Goal: Information Seeking & Learning: Learn about a topic

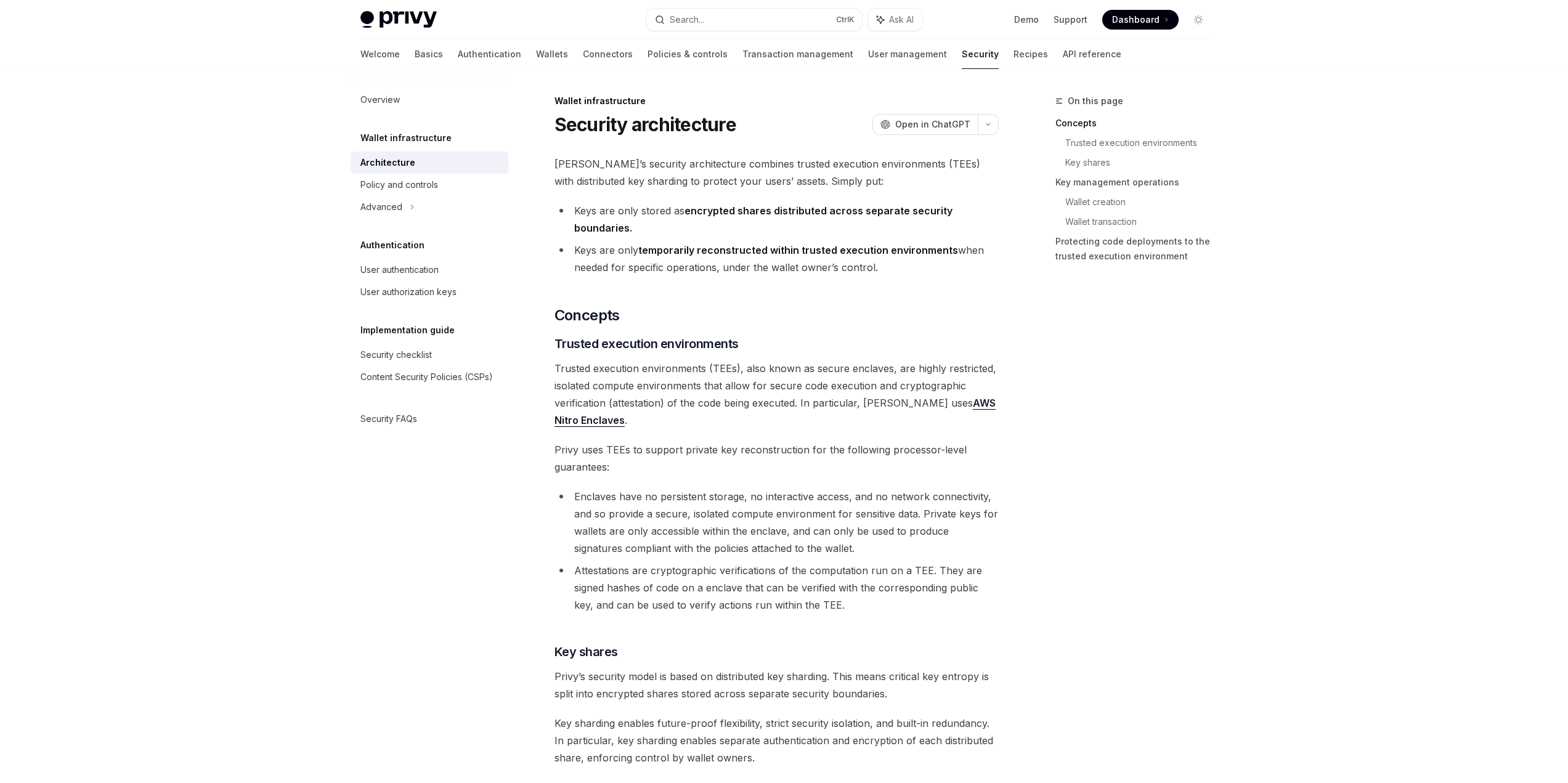
scroll to position [185, 0]
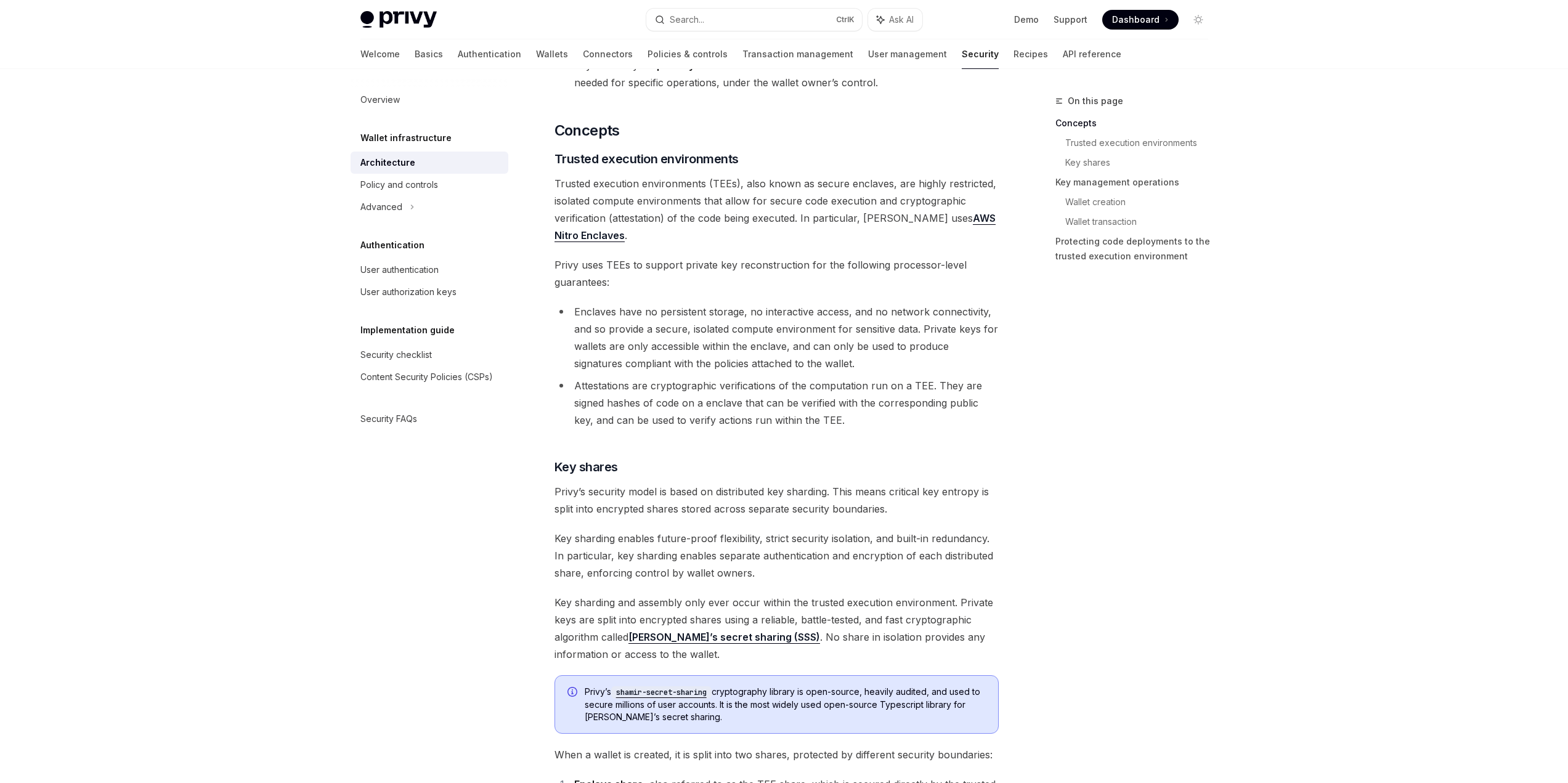
click at [964, 274] on span "Privy uses TEEs to support private key reconstruction for the following process…" at bounding box center [776, 273] width 444 height 34
click at [512, 688] on div "Overview Wallet infrastructure Architecture Policy and controls Advanced Authen…" at bounding box center [440, 425] width 178 height 714
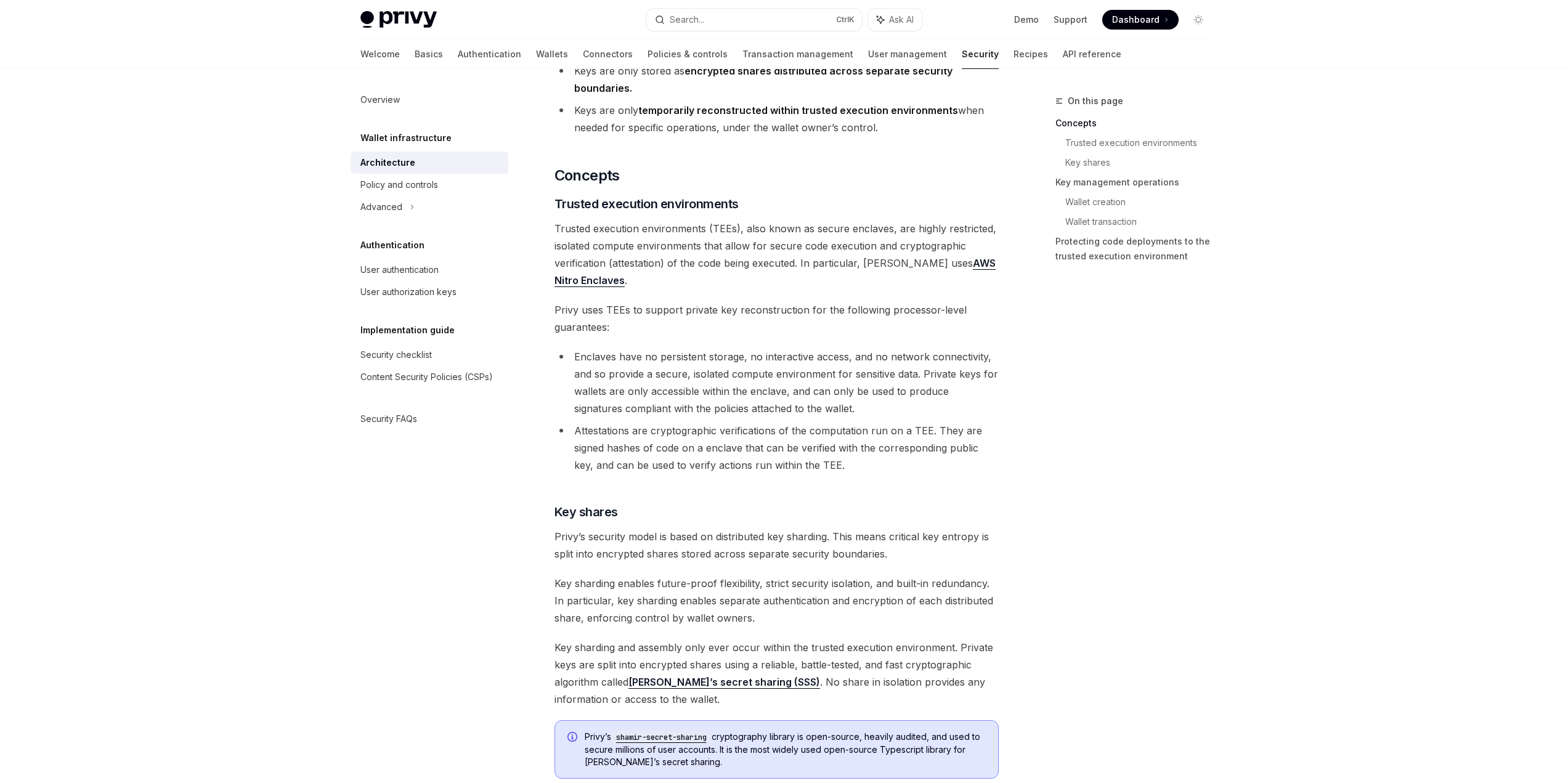
scroll to position [123, 0]
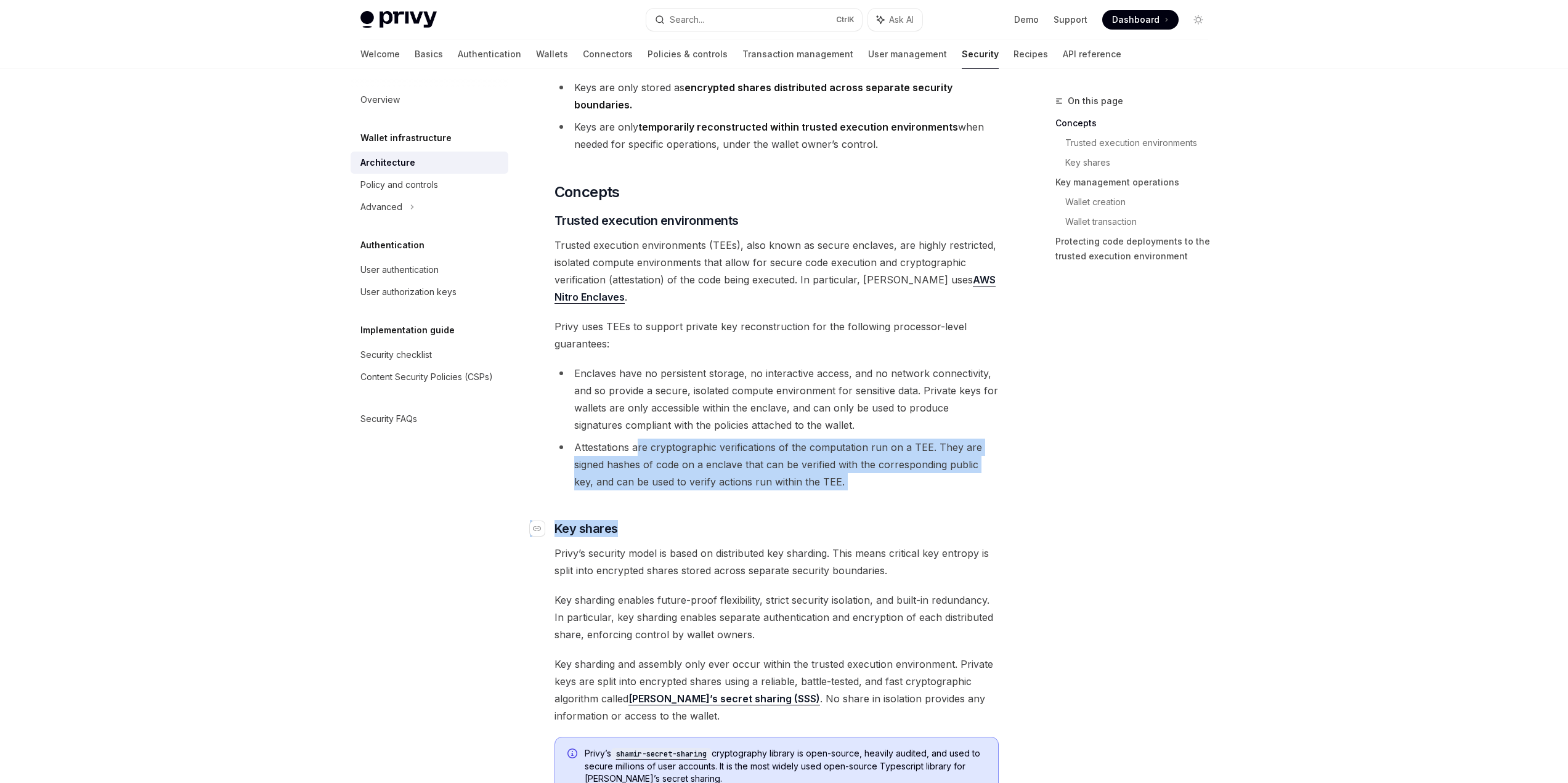
drag, startPoint x: 657, startPoint y: 462, endPoint x: 904, endPoint y: 522, distance: 254.2
click at [906, 522] on h3 "​ Key shares" at bounding box center [776, 528] width 444 height 18
drag, startPoint x: 905, startPoint y: 448, endPoint x: 905, endPoint y: 424, distance: 24.0
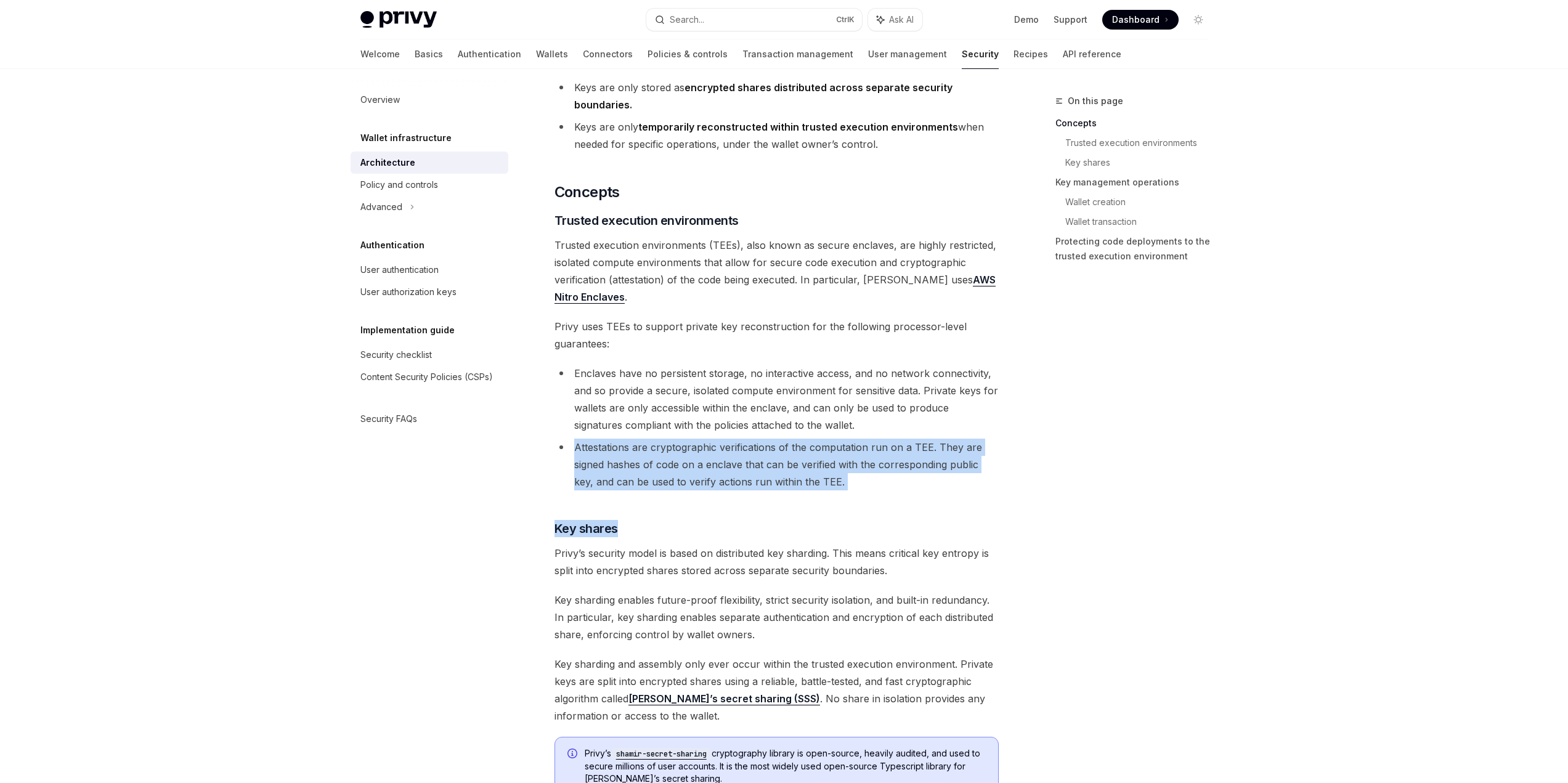
click at [905, 424] on li "Enclaves have no persistent storage, no interactive access, and no network conn…" at bounding box center [776, 399] width 444 height 69
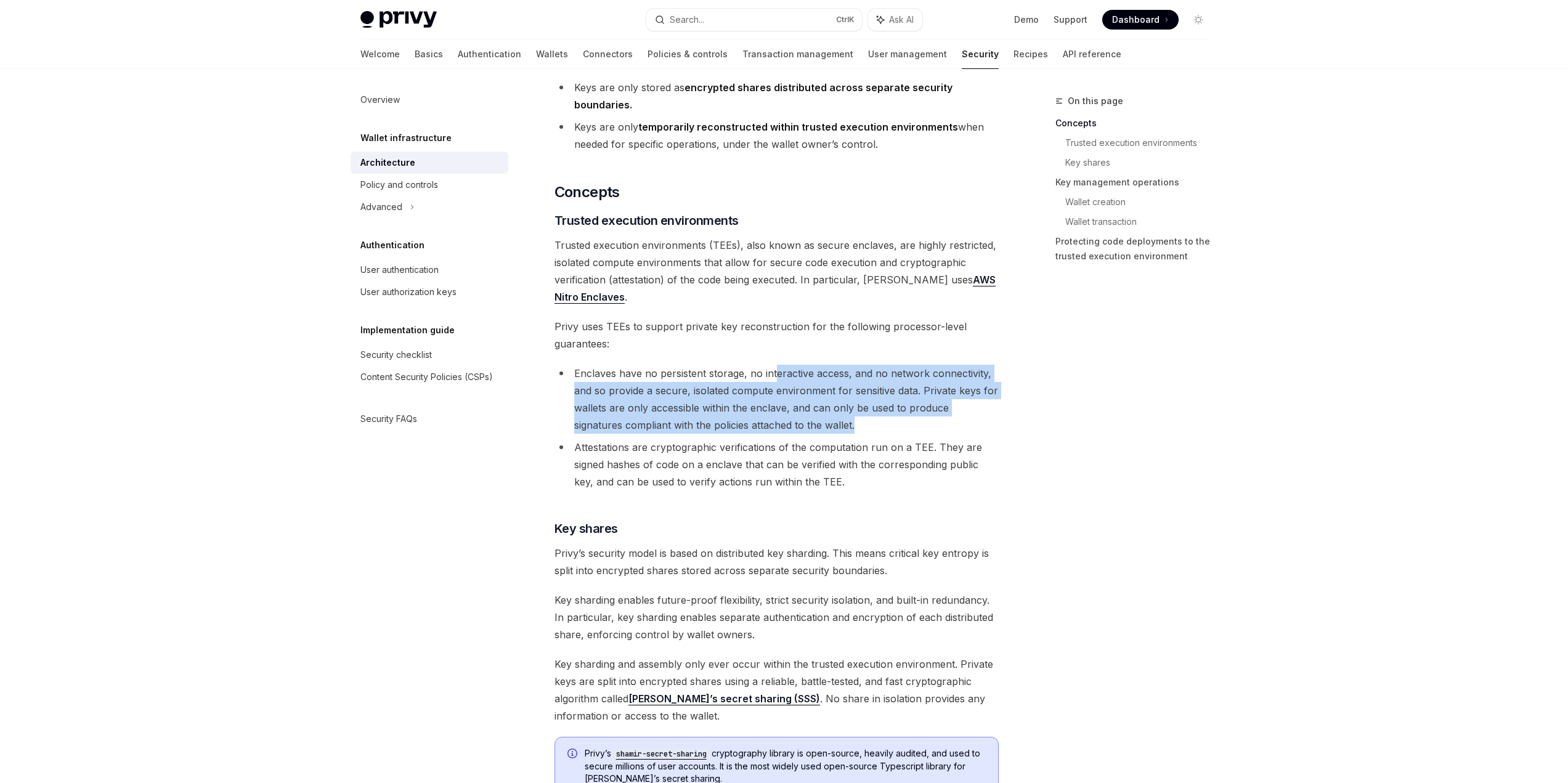
drag, startPoint x: 798, startPoint y: 421, endPoint x: 816, endPoint y: 427, distance: 19.0
click at [816, 427] on li "Enclaves have no persistent storage, no interactive access, and no network conn…" at bounding box center [776, 399] width 444 height 69
drag, startPoint x: 816, startPoint y: 427, endPoint x: 831, endPoint y: 373, distance: 56.0
click at [831, 373] on li "Enclaves have no persistent storage, no interactive access, and no network conn…" at bounding box center [776, 399] width 444 height 69
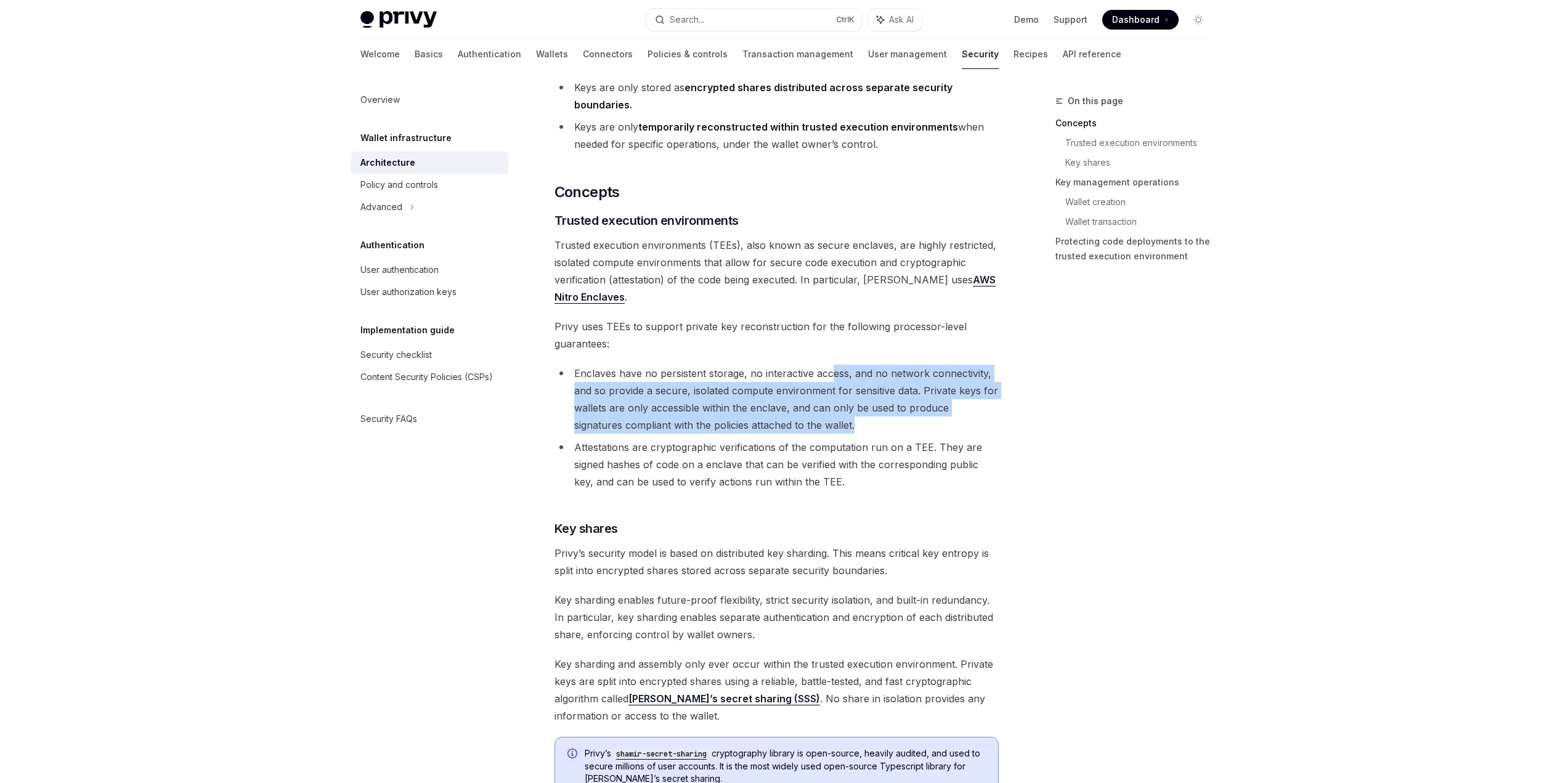
click at [831, 373] on li "Enclaves have no persistent storage, no interactive access, and no network conn…" at bounding box center [776, 399] width 444 height 69
drag, startPoint x: 831, startPoint y: 373, endPoint x: 824, endPoint y: 421, distance: 48.5
click at [824, 421] on li "Enclaves have no persistent storage, no interactive access, and no network conn…" at bounding box center [776, 399] width 444 height 69
drag, startPoint x: 824, startPoint y: 421, endPoint x: 534, endPoint y: 394, distance: 291.3
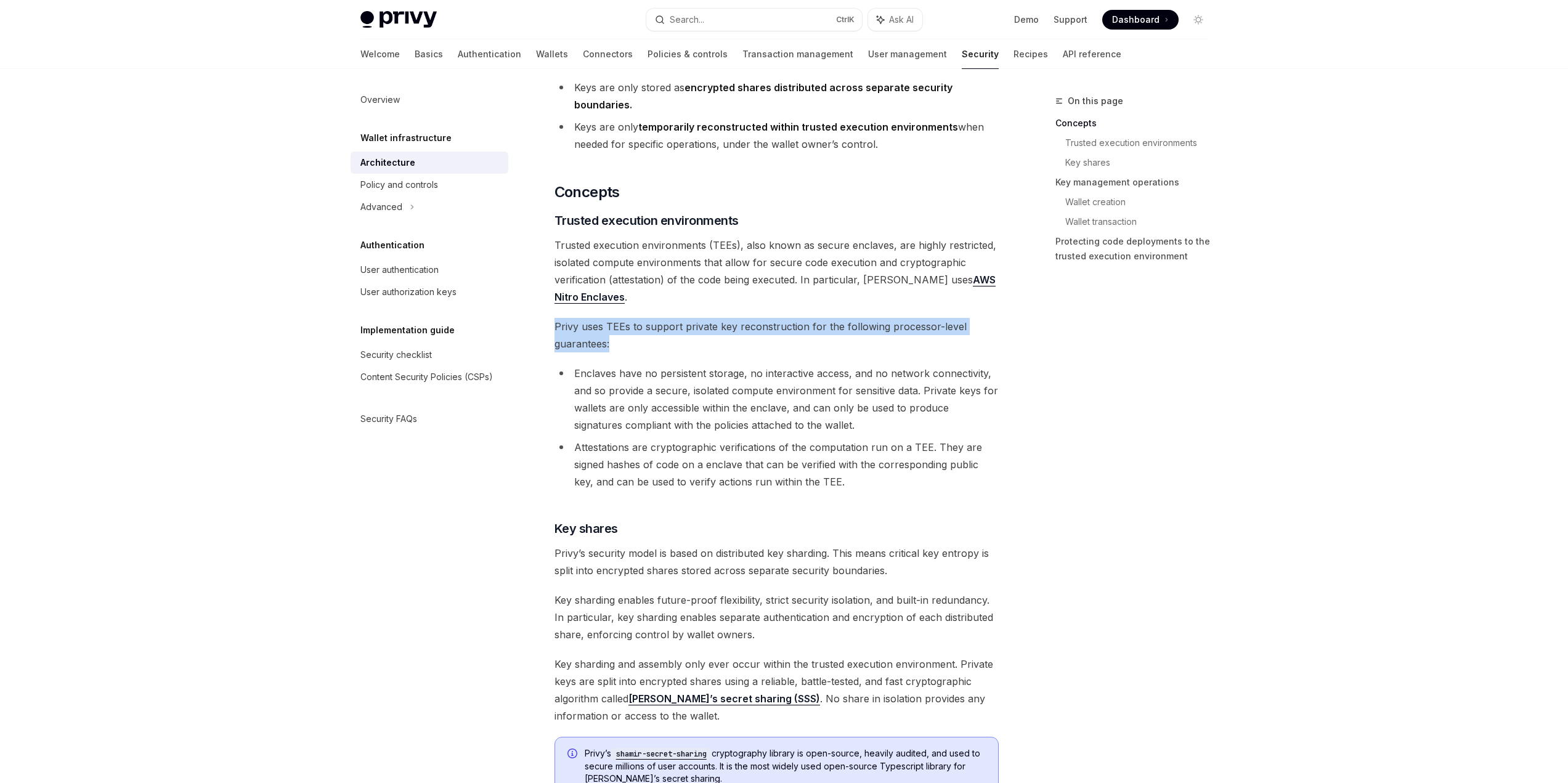
drag, startPoint x: 641, startPoint y: 344, endPoint x: 635, endPoint y: 301, distance: 43.4
click at [635, 301] on span "Trusted execution environments (TEEs), also known as secure enclaves, are highl…" at bounding box center [776, 271] width 444 height 69
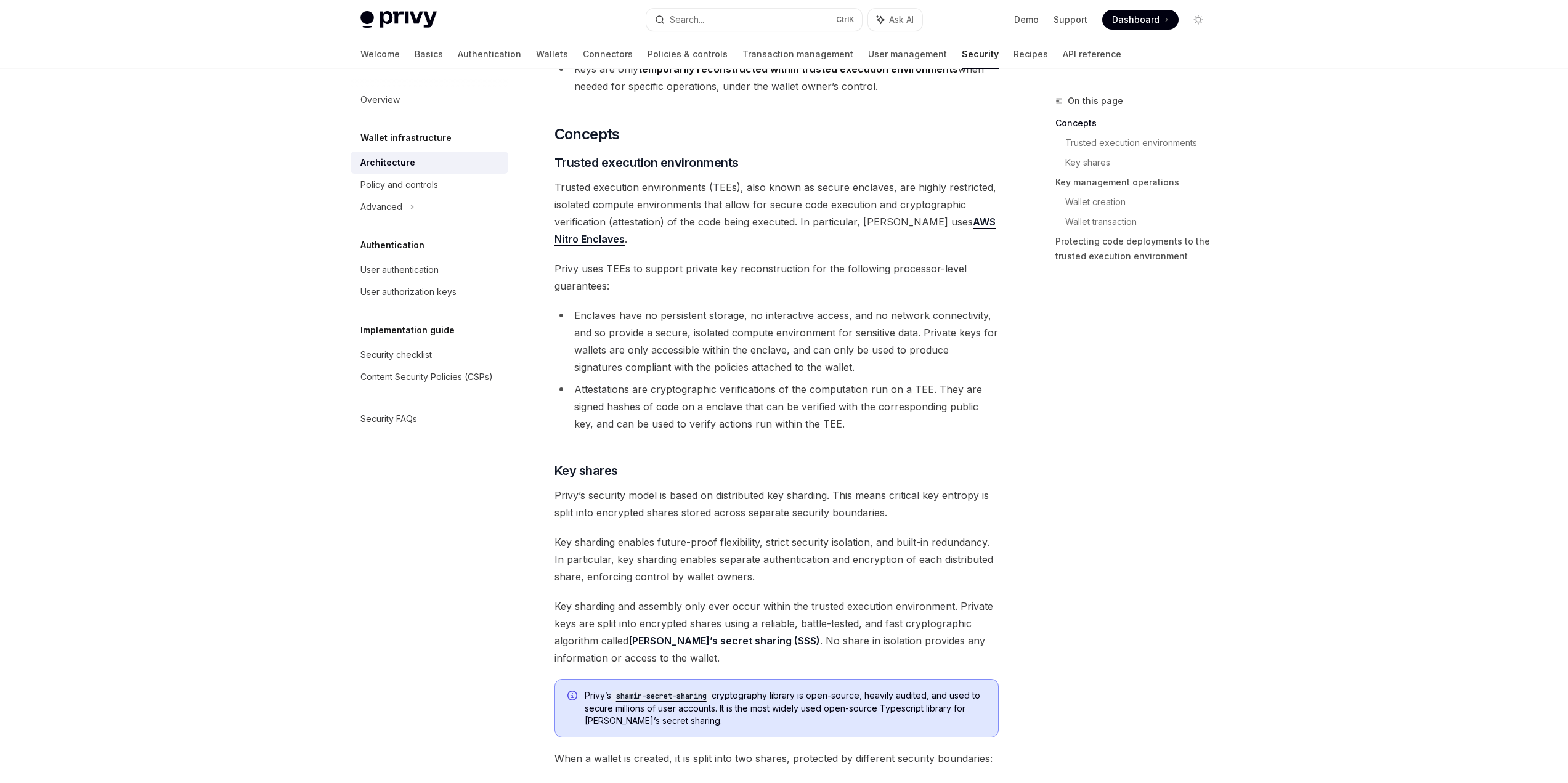
scroll to position [185, 0]
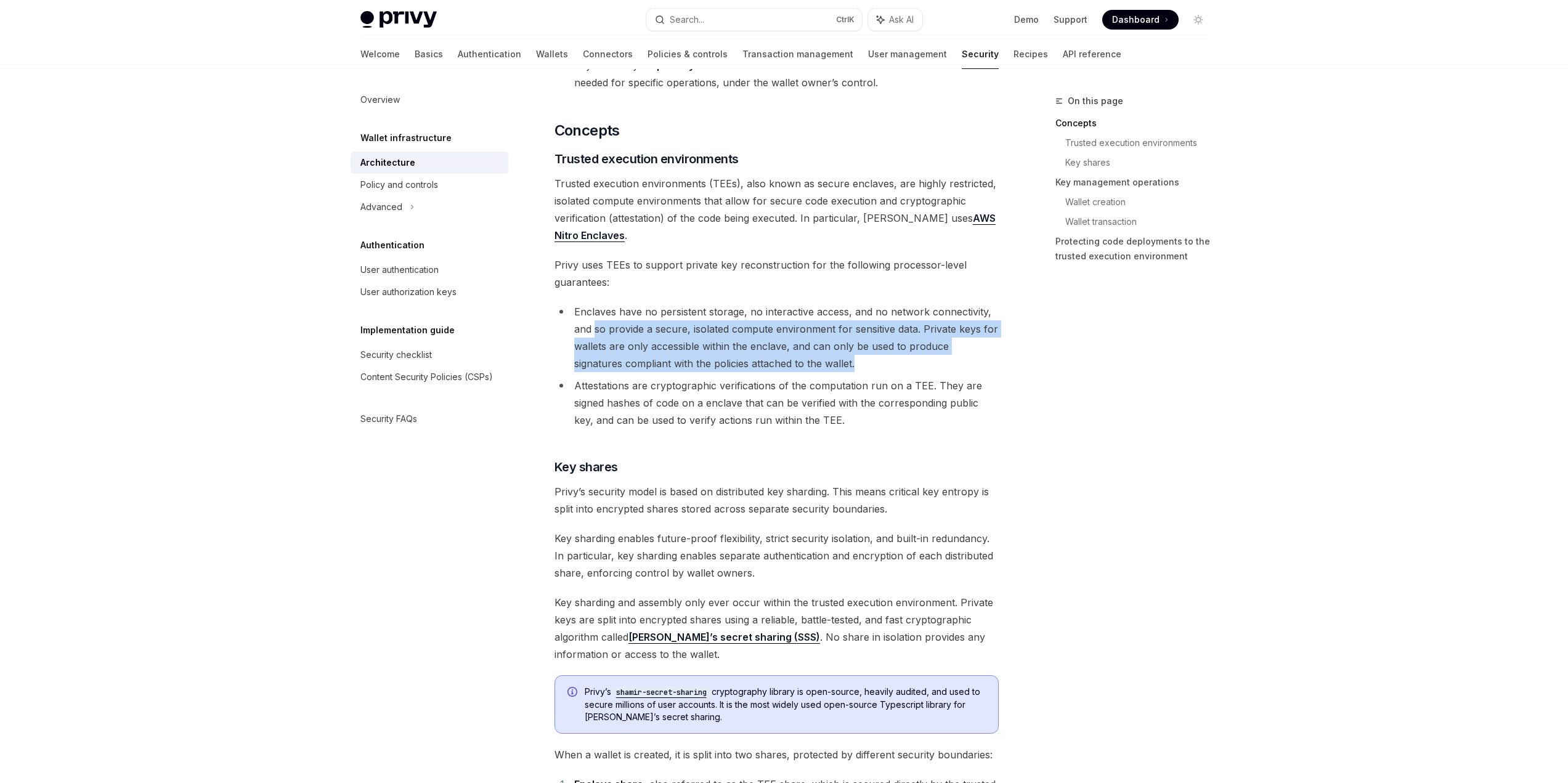
drag, startPoint x: 594, startPoint y: 329, endPoint x: 889, endPoint y: 369, distance: 297.7
click at [889, 369] on li "Enclaves have no persistent storage, no interactive access, and no network conn…" at bounding box center [776, 337] width 444 height 69
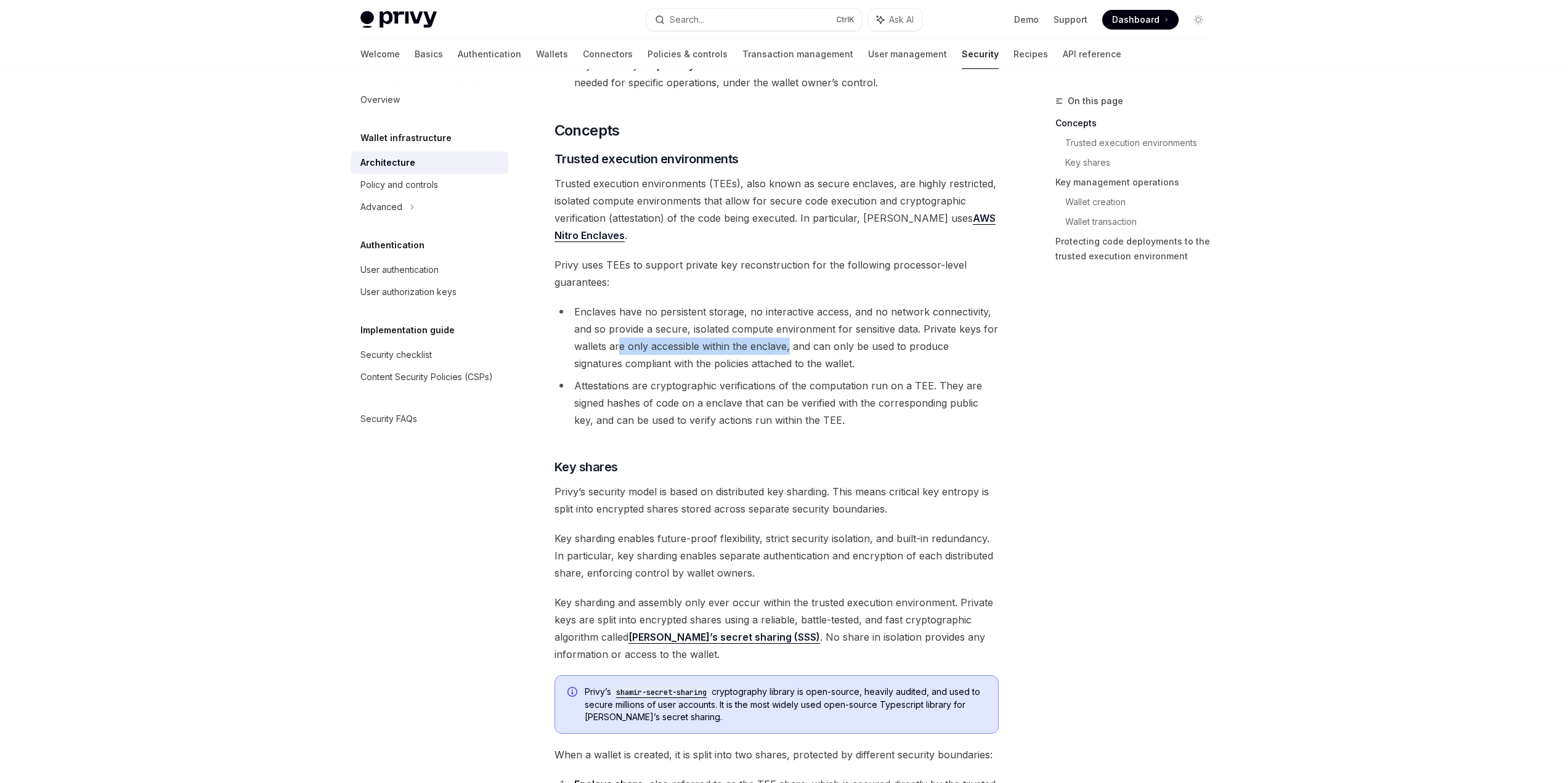
drag, startPoint x: 618, startPoint y: 348, endPoint x: 790, endPoint y: 351, distance: 172.0
click at [790, 351] on li "Enclaves have no persistent storage, no interactive access, and no network conn…" at bounding box center [776, 337] width 444 height 69
drag, startPoint x: 794, startPoint y: 346, endPoint x: 905, endPoint y: 349, distance: 111.0
click at [905, 349] on li "Enclaves have no persistent storage, no interactive access, and no network conn…" at bounding box center [776, 337] width 444 height 69
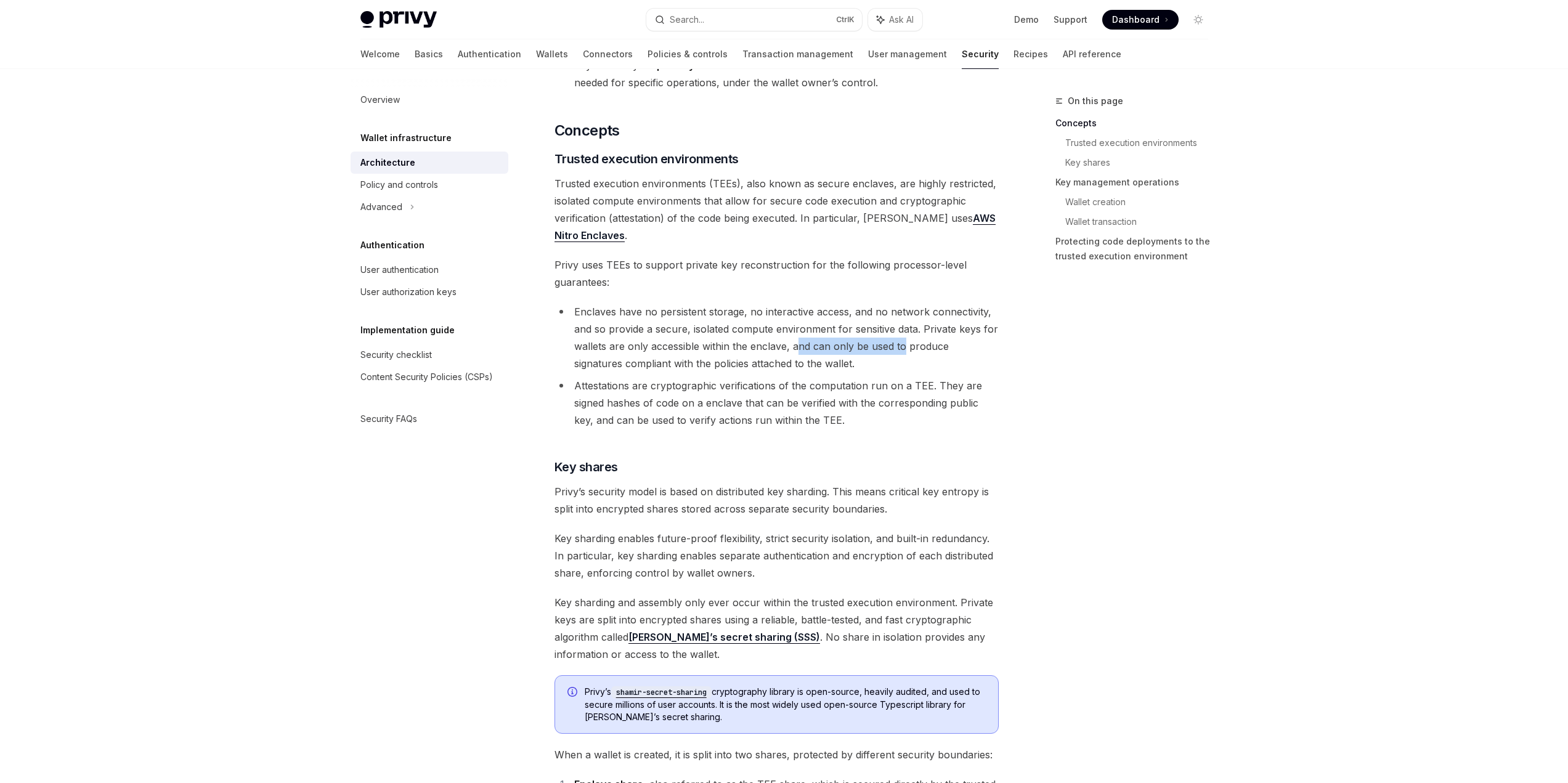
click at [905, 349] on li "Enclaves have no persistent storage, no interactive access, and no network conn…" at bounding box center [776, 337] width 444 height 69
drag, startPoint x: 905, startPoint y: 349, endPoint x: 703, endPoint y: 362, distance: 202.4
click at [703, 362] on li "Enclaves have no persistent storage, no interactive access, and no network conn…" at bounding box center [776, 337] width 444 height 69
drag, startPoint x: 703, startPoint y: 362, endPoint x: 829, endPoint y: 355, distance: 126.2
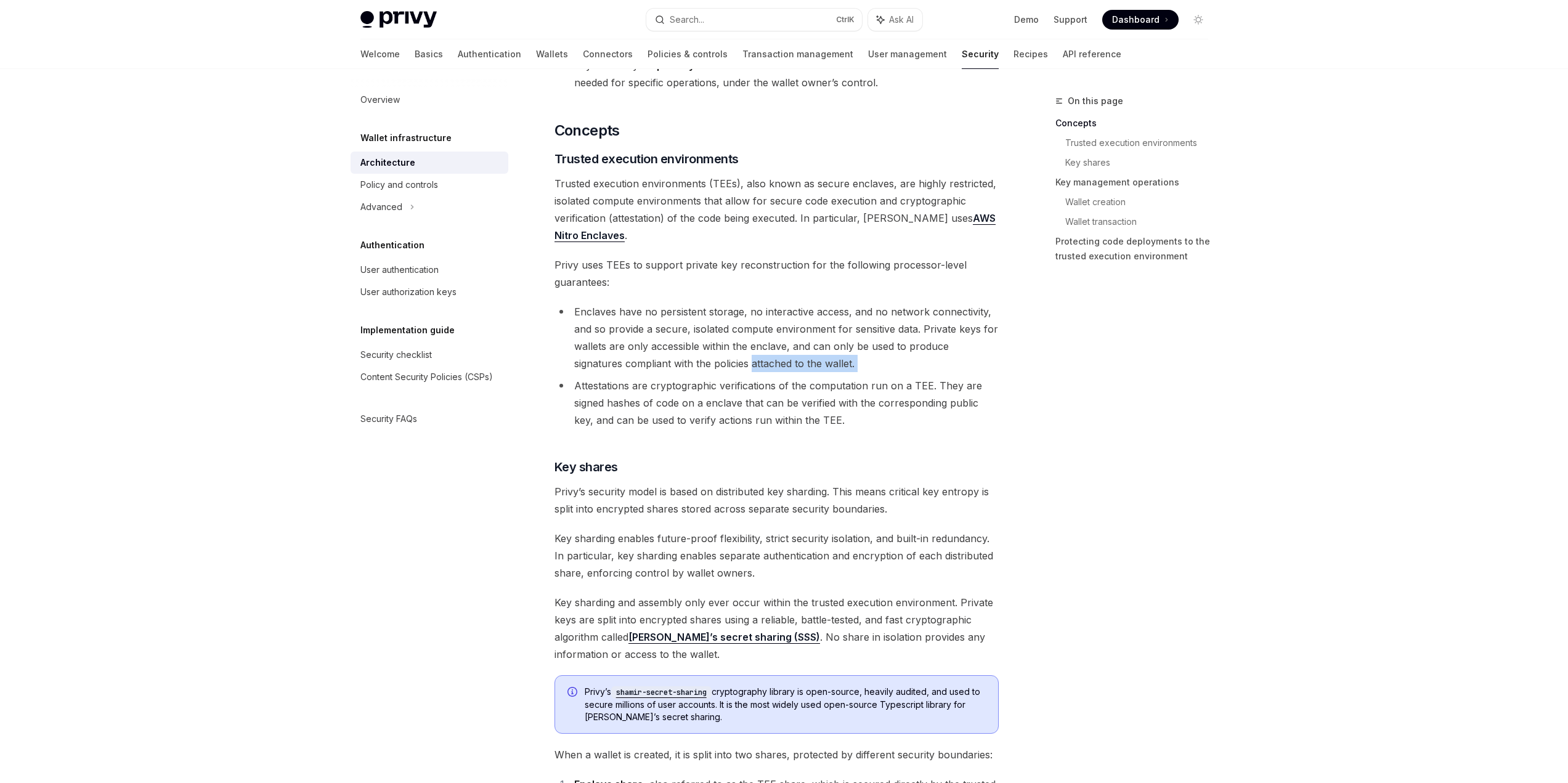
click at [829, 355] on li "Enclaves have no persistent storage, no interactive access, and no network conn…" at bounding box center [776, 337] width 444 height 69
drag, startPoint x: 825, startPoint y: 363, endPoint x: 792, endPoint y: 351, distance: 35.1
click at [792, 351] on li "Enclaves have no persistent storage, no interactive access, and no network conn…" at bounding box center [776, 337] width 444 height 69
click at [721, 357] on li "Enclaves have no persistent storage, no interactive access, and no network conn…" at bounding box center [776, 337] width 444 height 69
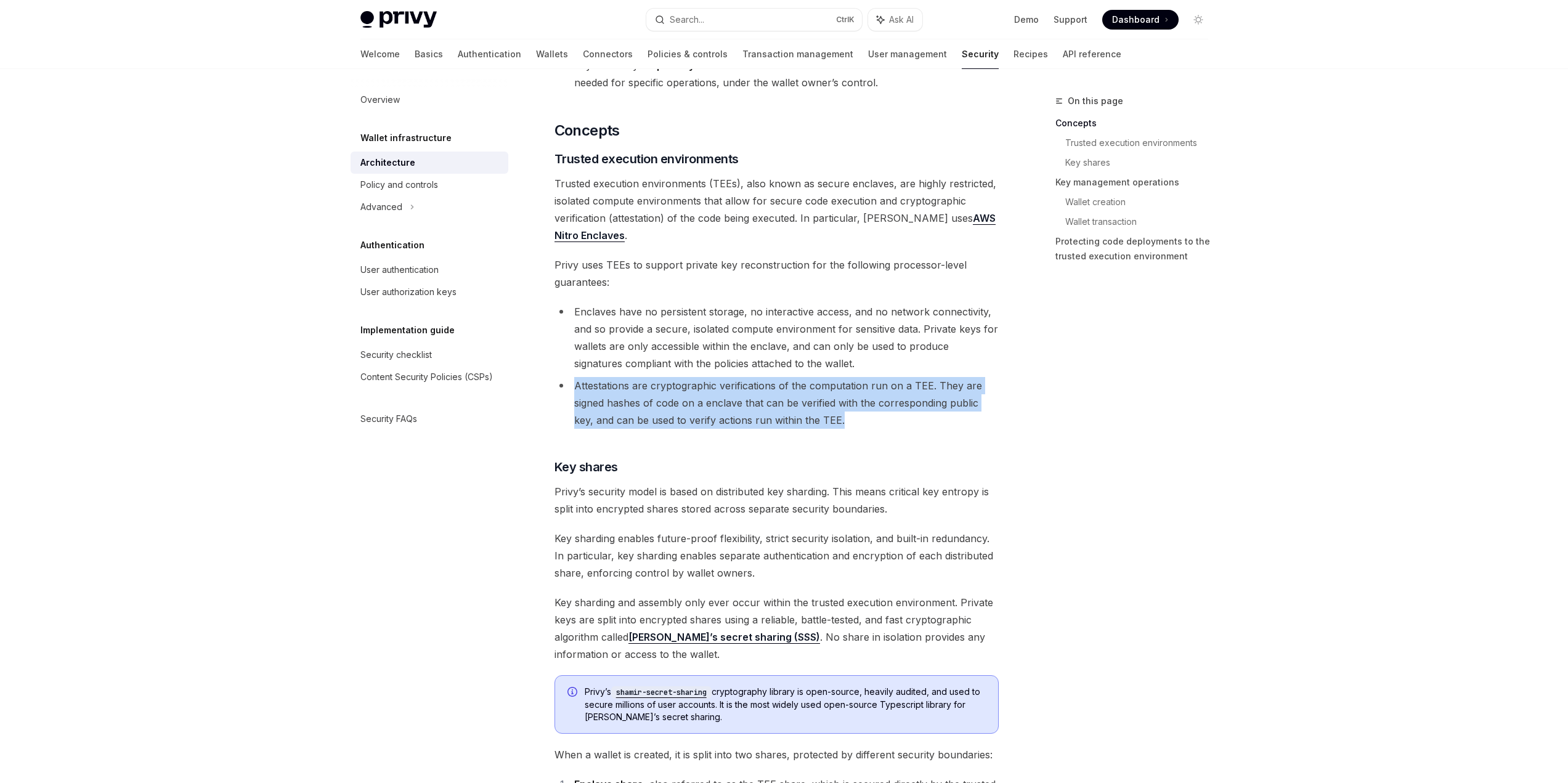
drag, startPoint x: 553, startPoint y: 390, endPoint x: 862, endPoint y: 414, distance: 309.9
click at [862, 414] on li "Attestations are cryptographic verifications of the computation run on a TEE. T…" at bounding box center [776, 403] width 444 height 52
drag, startPoint x: 862, startPoint y: 414, endPoint x: 549, endPoint y: 380, distance: 314.8
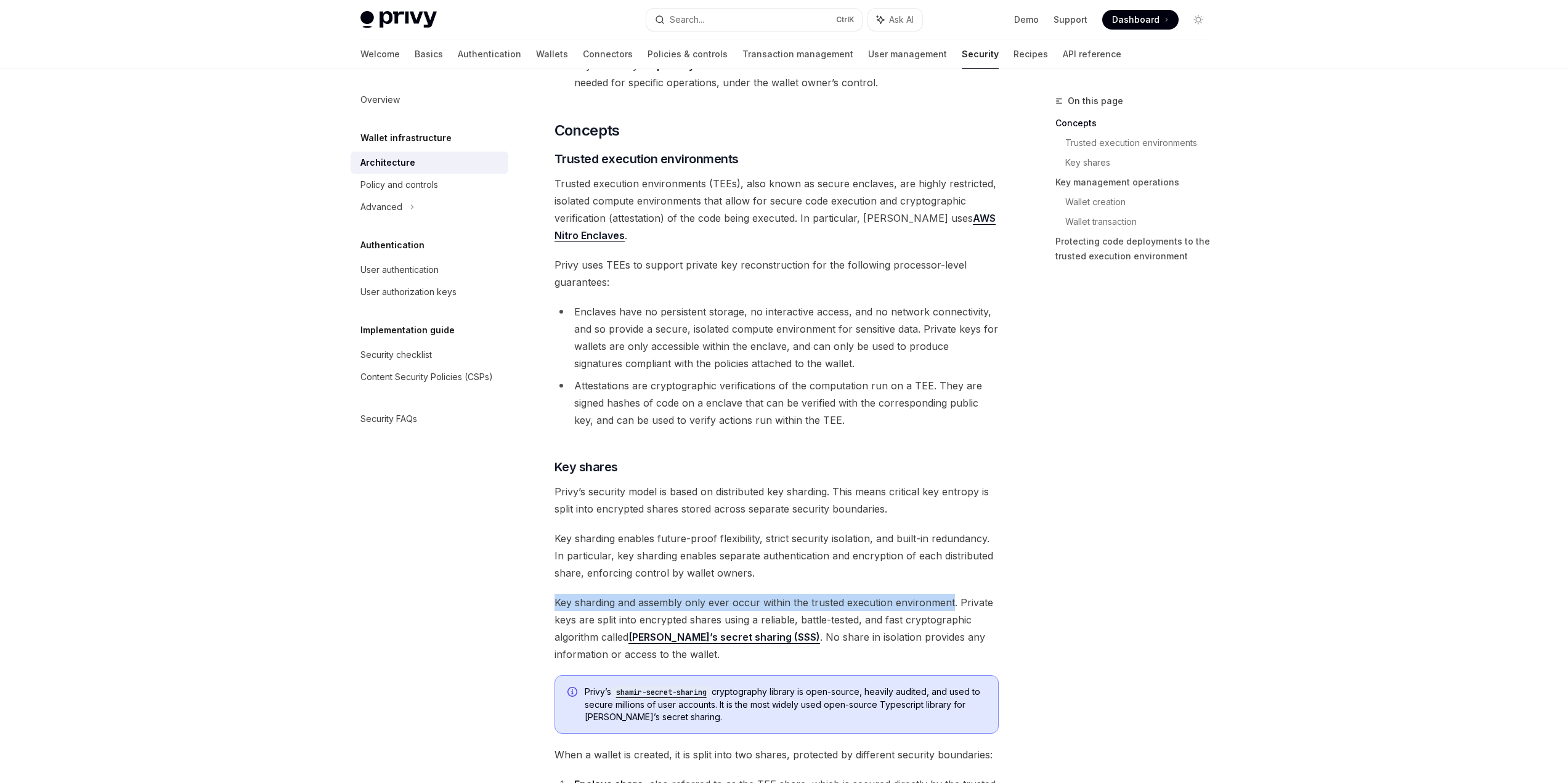
drag, startPoint x: 549, startPoint y: 601, endPoint x: 951, endPoint y: 601, distance: 402.0
click at [951, 601] on span "Key sharding and assembly only ever occur within the trusted execution environm…" at bounding box center [776, 628] width 444 height 69
drag, startPoint x: 958, startPoint y: 601, endPoint x: 545, endPoint y: 600, distance: 413.0
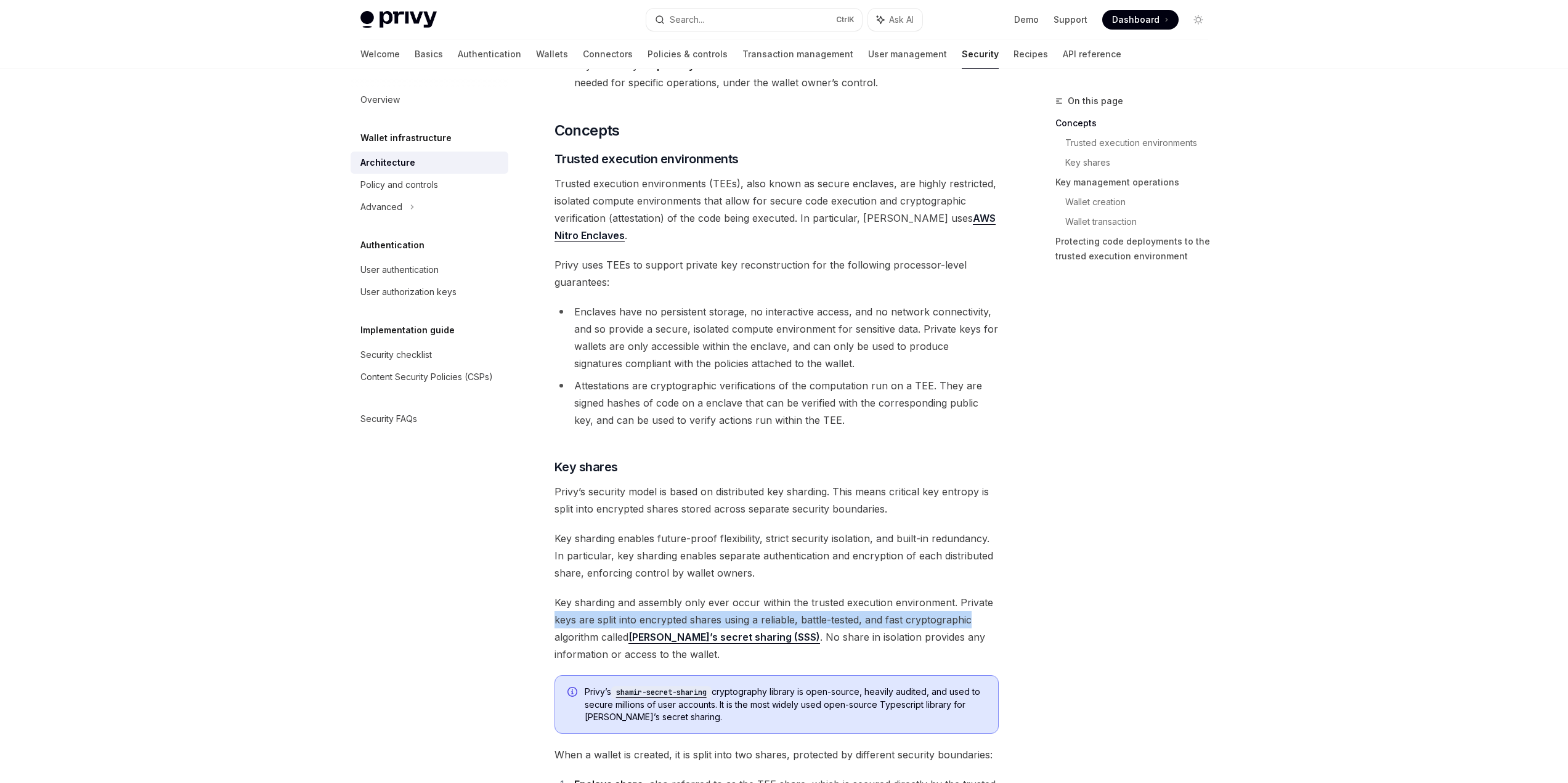
drag, startPoint x: 543, startPoint y: 616, endPoint x: 984, endPoint y: 621, distance: 441.0
click at [988, 621] on span "Key sharding and assembly only ever occur within the trusted execution environm…" at bounding box center [776, 628] width 444 height 69
drag, startPoint x: 541, startPoint y: 641, endPoint x: 600, endPoint y: 636, distance: 59.2
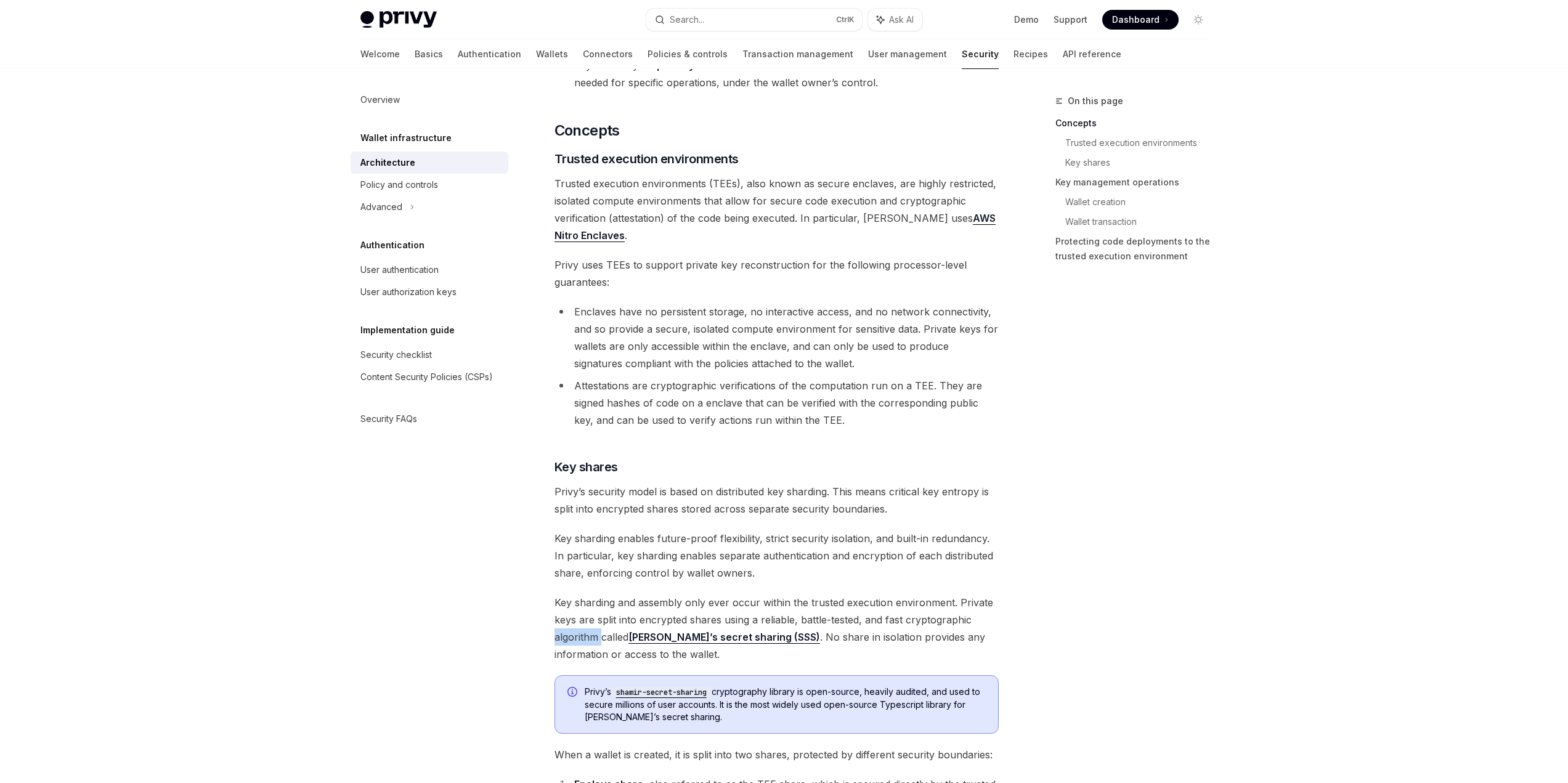
click at [600, 636] on span "Key sharding and assembly only ever occur within the trusted execution environm…" at bounding box center [776, 628] width 444 height 69
drag, startPoint x: 778, startPoint y: 637, endPoint x: 779, endPoint y: 646, distance: 9.1
click at [779, 646] on span "Key sharding and assembly only ever occur within the trusted execution environm…" at bounding box center [776, 628] width 444 height 69
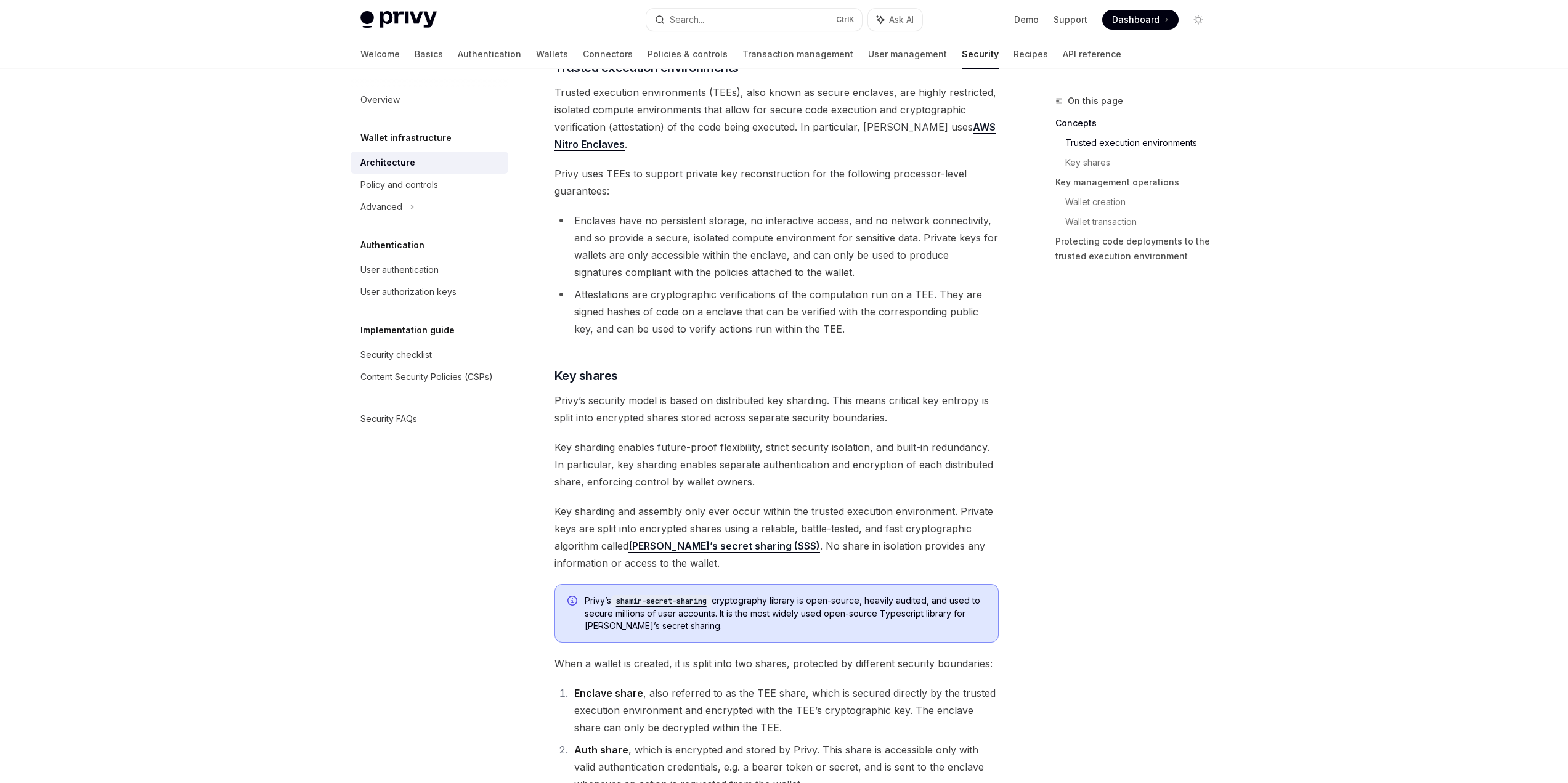
scroll to position [369, 0]
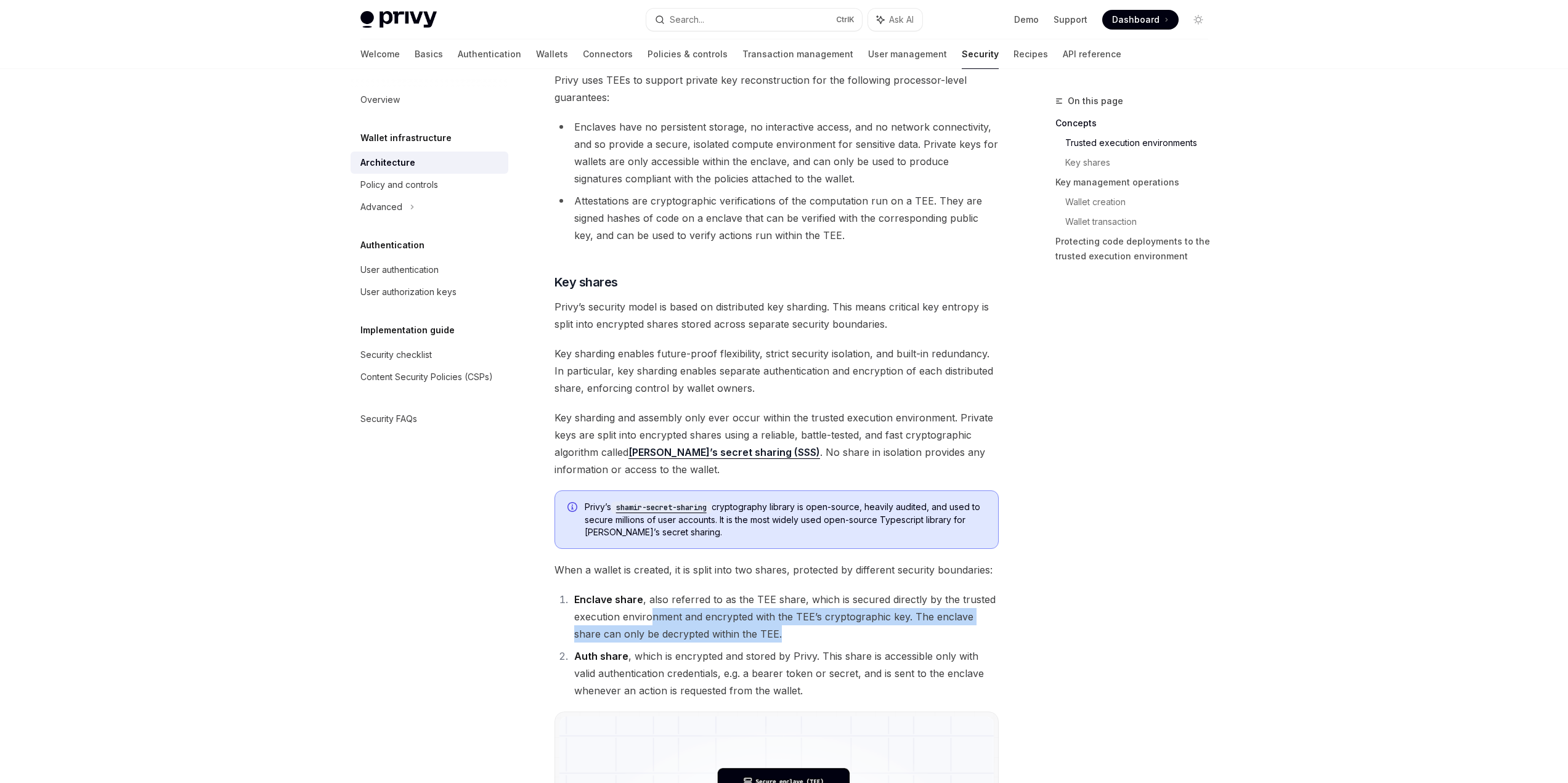
drag, startPoint x: 648, startPoint y: 608, endPoint x: 964, endPoint y: 629, distance: 316.7
click at [964, 629] on li "Enclave share , also referred to as the TEE share, which is secured directly by…" at bounding box center [785, 616] width 428 height 52
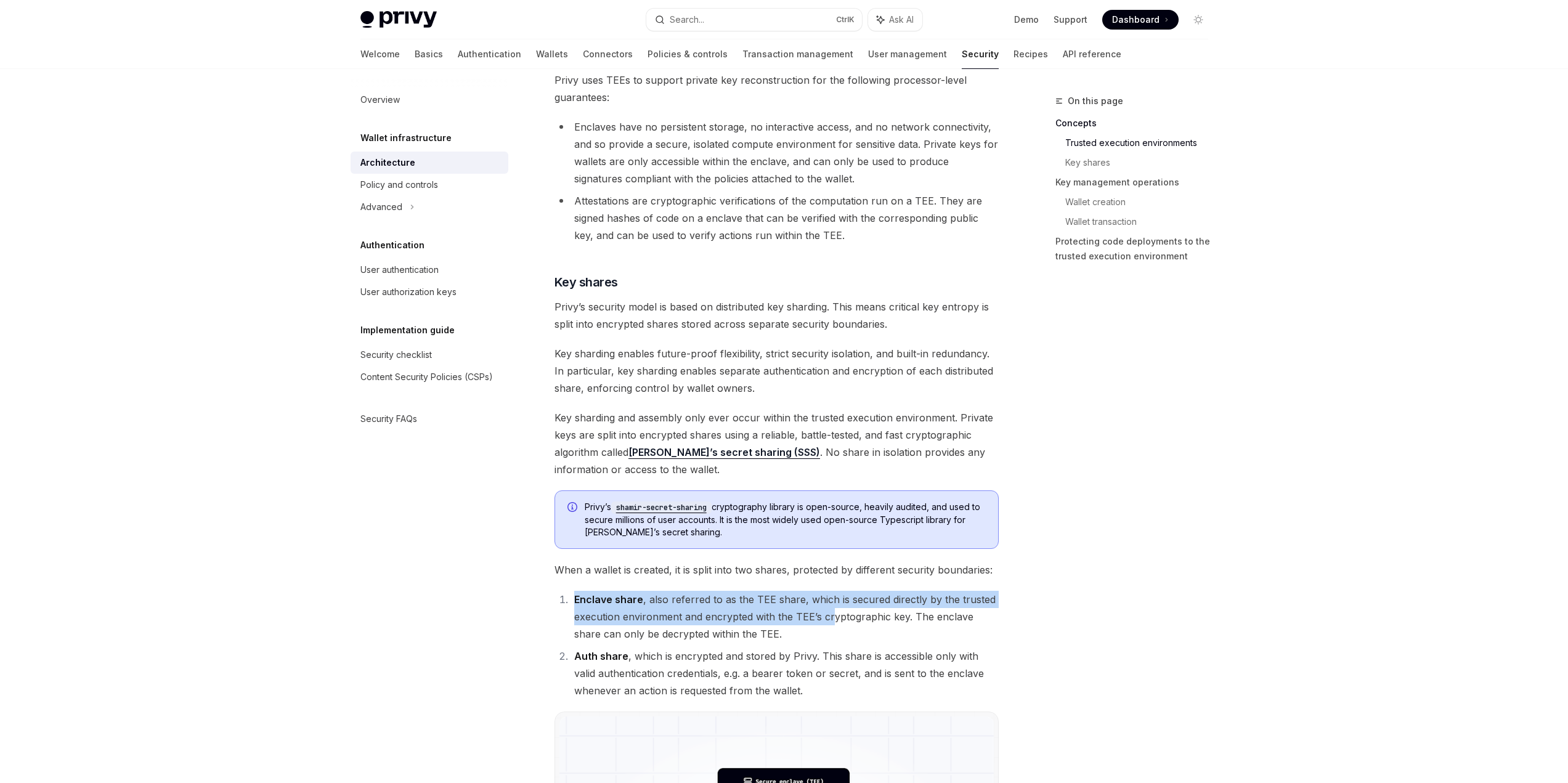
drag, startPoint x: 833, startPoint y: 608, endPoint x: 629, endPoint y: 596, distance: 204.4
click at [610, 594] on li "Enclave share , also referred to as the TEE share, which is secured directly by…" at bounding box center [785, 616] width 428 height 52
drag, startPoint x: 659, startPoint y: 603, endPoint x: 668, endPoint y: 607, distance: 9.8
click at [659, 603] on li "Enclave share , also referred to as the TEE share, which is secured directly by…" at bounding box center [785, 616] width 428 height 52
drag, startPoint x: 679, startPoint y: 611, endPoint x: 901, endPoint y: 620, distance: 222.2
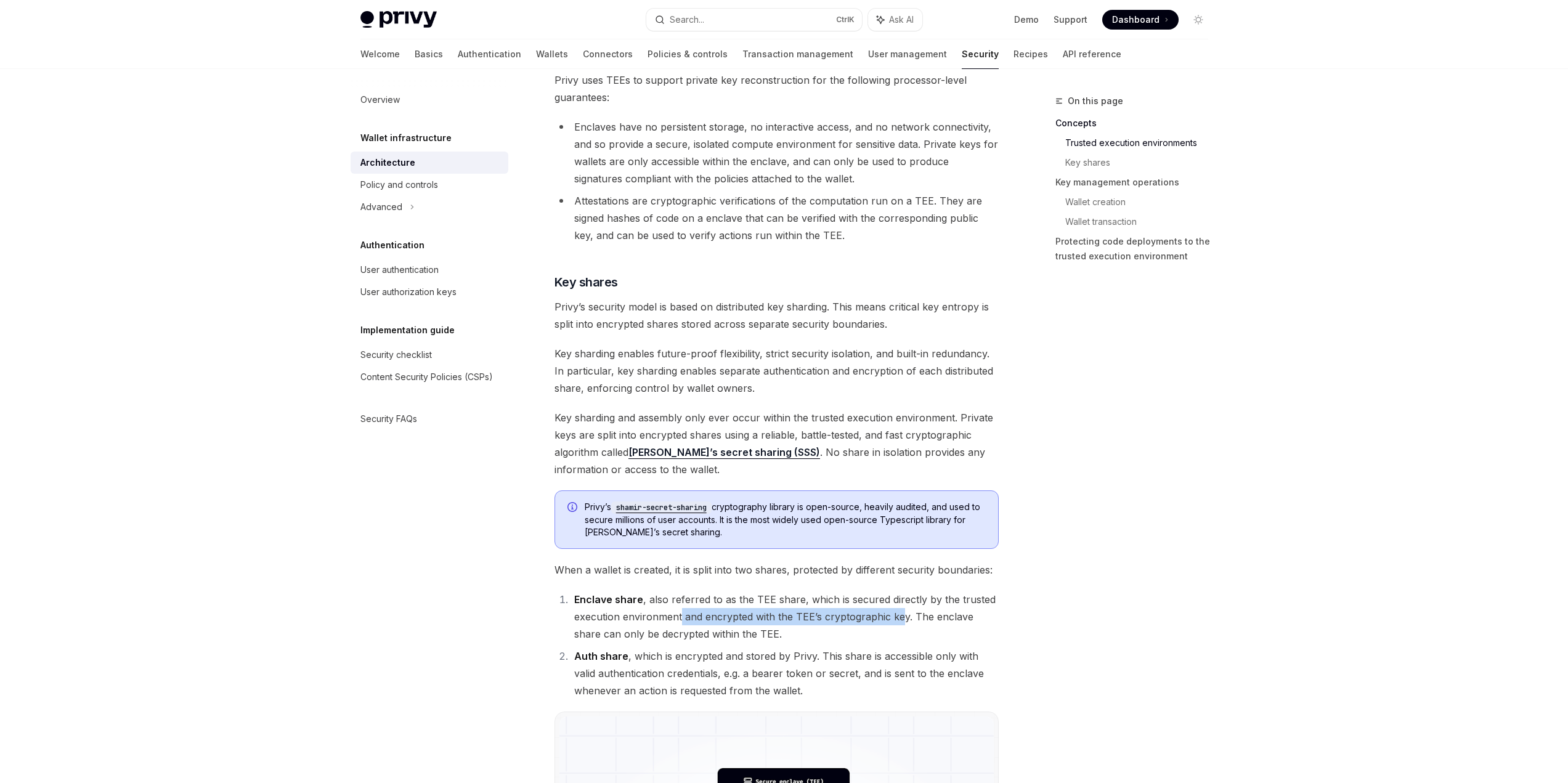
click at [901, 620] on li "Enclave share , also referred to as the TEE share, which is secured directly by…" at bounding box center [785, 616] width 428 height 52
drag, startPoint x: 909, startPoint y: 620, endPoint x: 780, endPoint y: 632, distance: 129.6
click at [780, 632] on li "Enclave share , also referred to as the TEE share, which is secured directly by…" at bounding box center [785, 616] width 428 height 52
click at [783, 632] on li "Enclave share , also referred to as the TEE share, which is secured directly by…" at bounding box center [785, 616] width 428 height 52
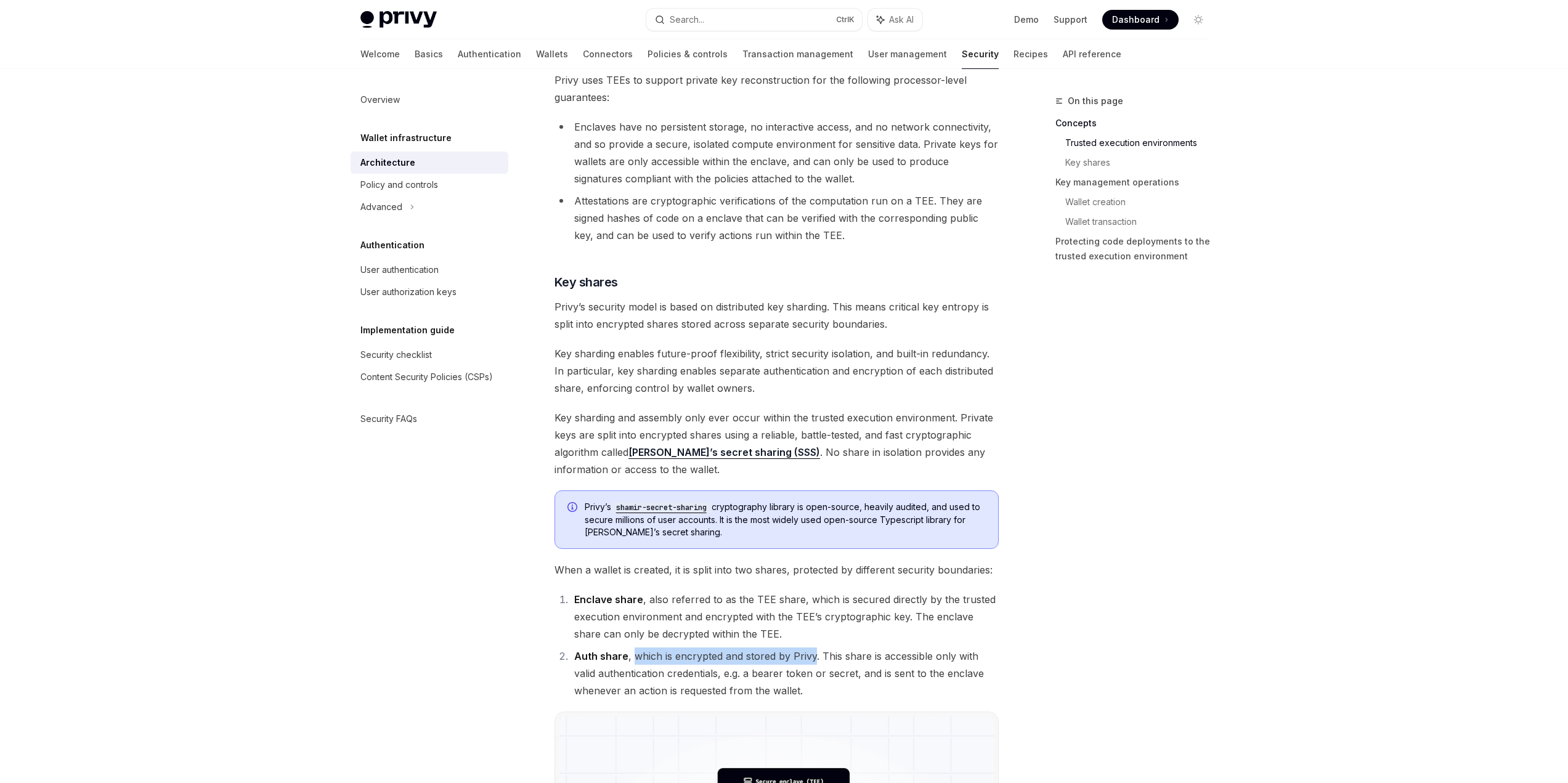
drag, startPoint x: 633, startPoint y: 655, endPoint x: 814, endPoint y: 658, distance: 181.0
click at [814, 658] on li "Auth share , which is encrypted and stored by Privy. This share is accessible o…" at bounding box center [785, 673] width 428 height 52
click at [826, 651] on li "Auth share , which is encrypted and stored by Privy. This share is accessible o…" at bounding box center [785, 673] width 428 height 52
drag, startPoint x: 820, startPoint y: 655, endPoint x: 710, endPoint y: 675, distance: 111.8
click at [709, 675] on li "Auth share , which is encrypted and stored by Privy. This share is accessible o…" at bounding box center [785, 673] width 428 height 52
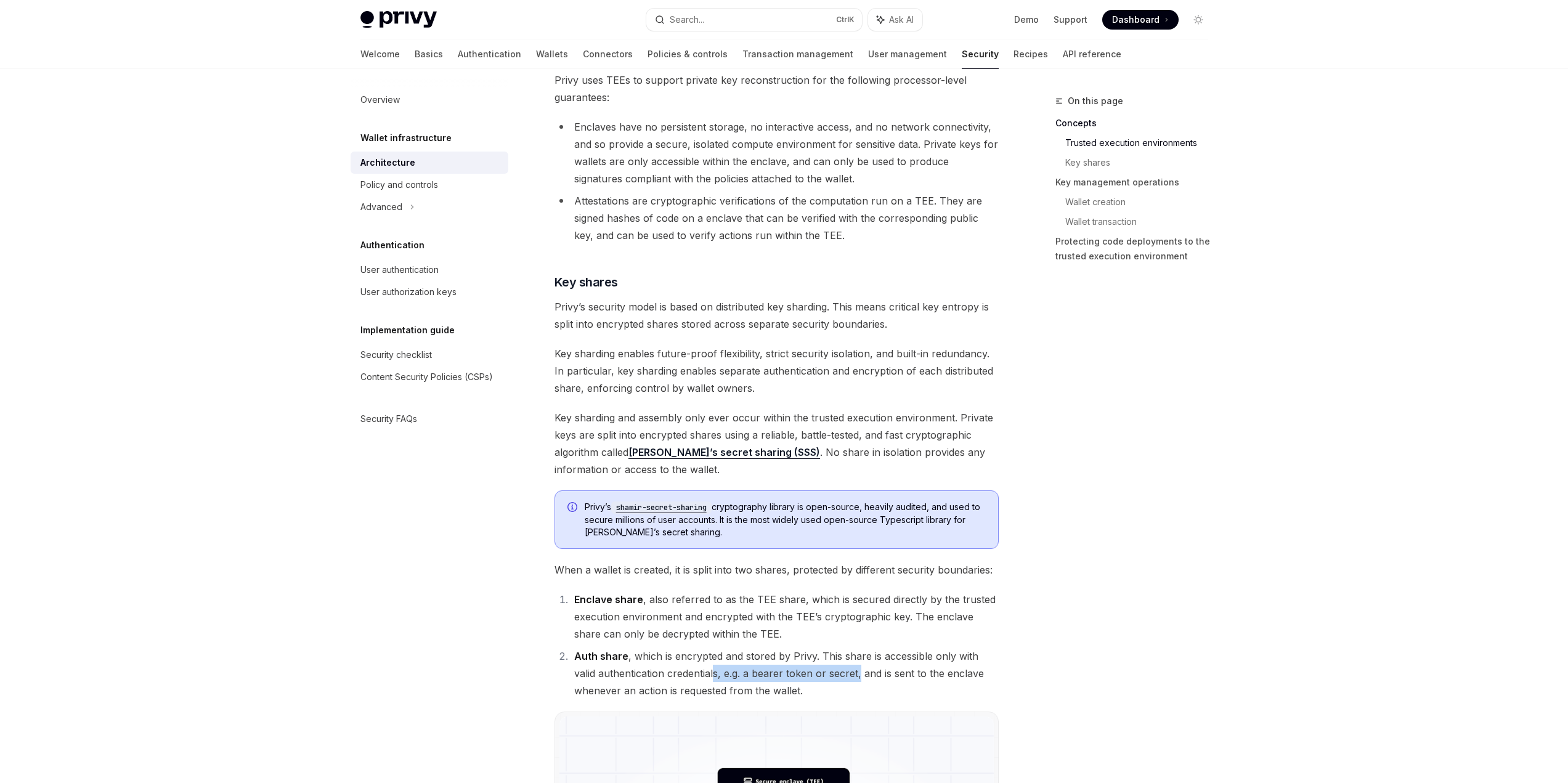
drag, startPoint x: 715, startPoint y: 673, endPoint x: 859, endPoint y: 675, distance: 144.0
click at [859, 675] on li "Auth share , which is encrypted and stored by Privy. This share is accessible o…" at bounding box center [785, 673] width 428 height 52
drag, startPoint x: 862, startPoint y: 676, endPoint x: 993, endPoint y: 683, distance: 131.2
click at [993, 683] on li "Auth share , which is encrypted and stored by Privy. This share is accessible o…" at bounding box center [785, 673] width 428 height 52
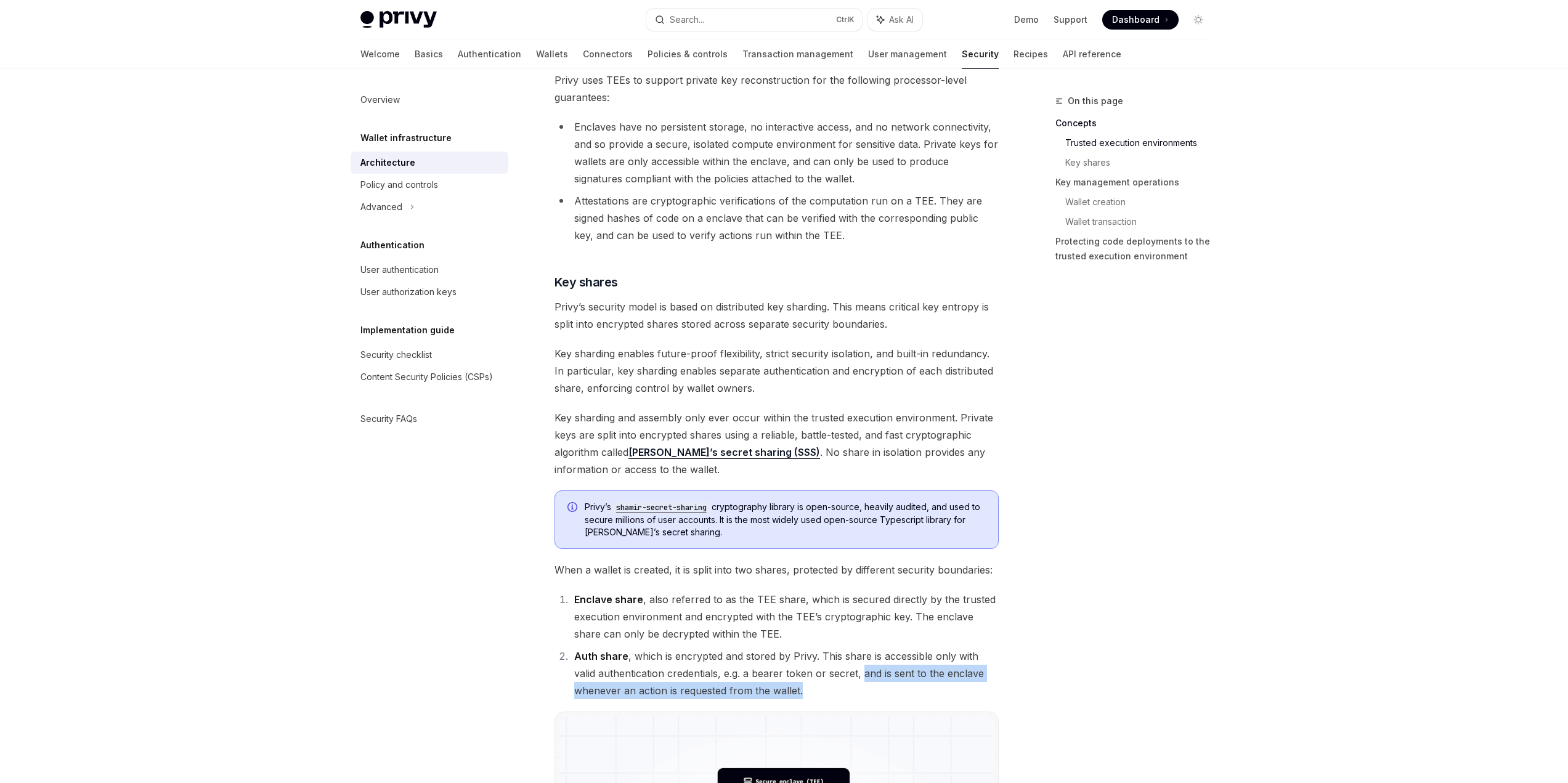
click at [993, 683] on li "Auth share , which is encrypted and stored by Privy. This share is accessible o…" at bounding box center [785, 673] width 428 height 52
drag, startPoint x: 988, startPoint y: 685, endPoint x: 588, endPoint y: 662, distance: 400.7
click at [588, 662] on li "Auth share , which is encrypted and stored by Privy. This share is accessible o…" at bounding box center [785, 673] width 428 height 52
click at [580, 659] on strong "Auth share" at bounding box center [601, 655] width 54 height 12
drag, startPoint x: 577, startPoint y: 654, endPoint x: 888, endPoint y: 692, distance: 313.3
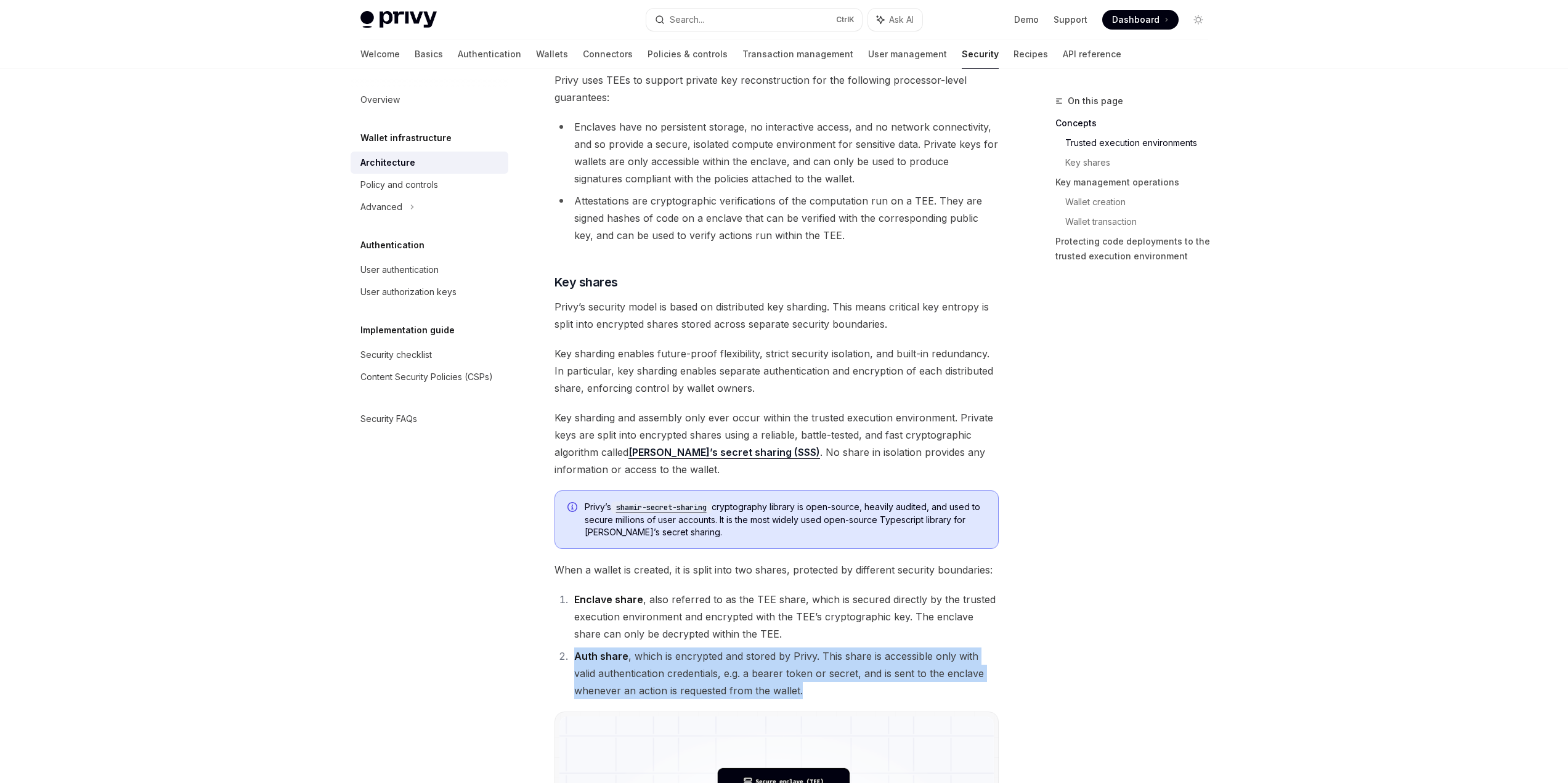
click at [888, 692] on li "Auth share , which is encrypted and stored by Privy. This share is accessible o…" at bounding box center [785, 673] width 428 height 52
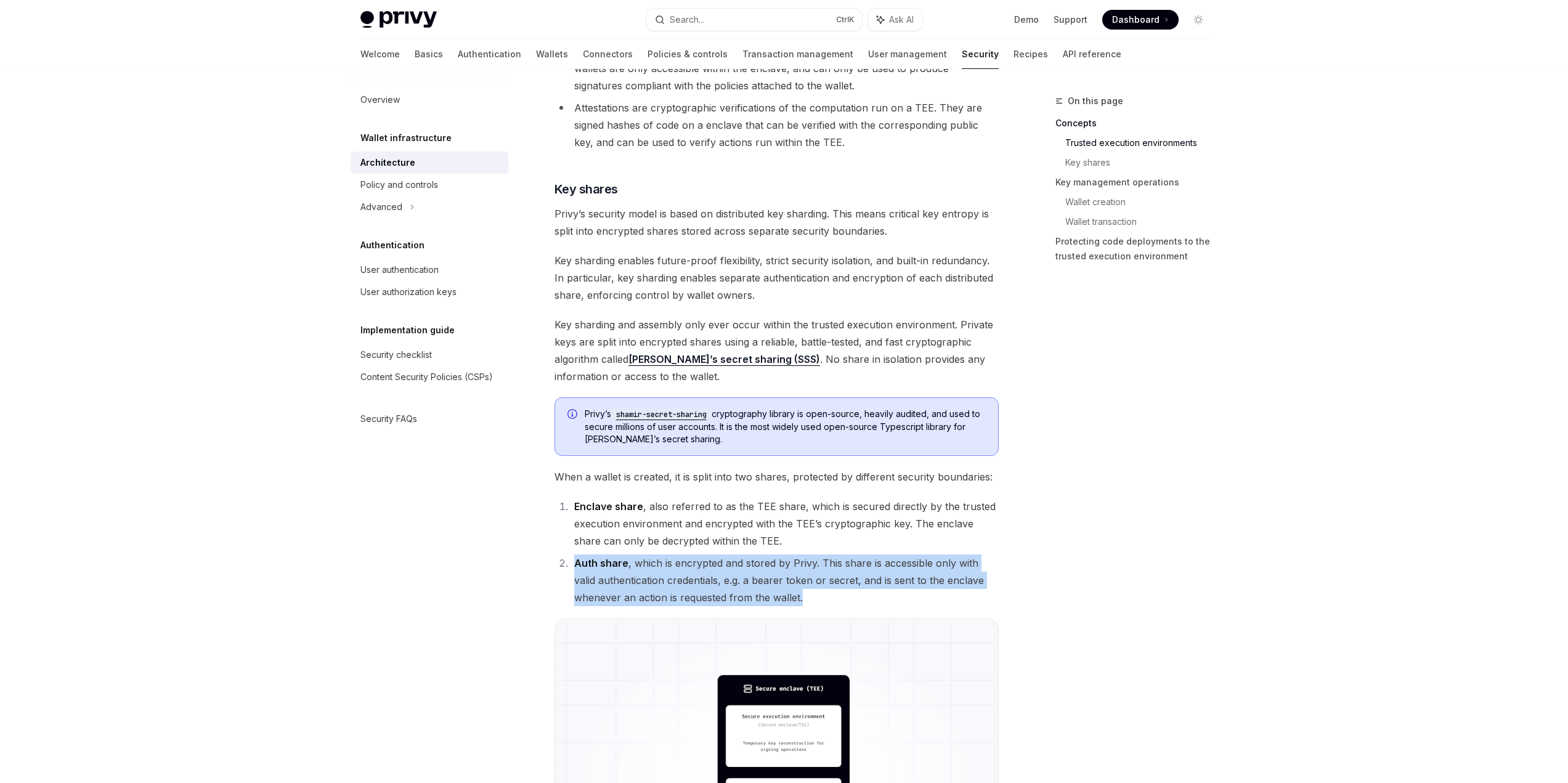
scroll to position [616, 0]
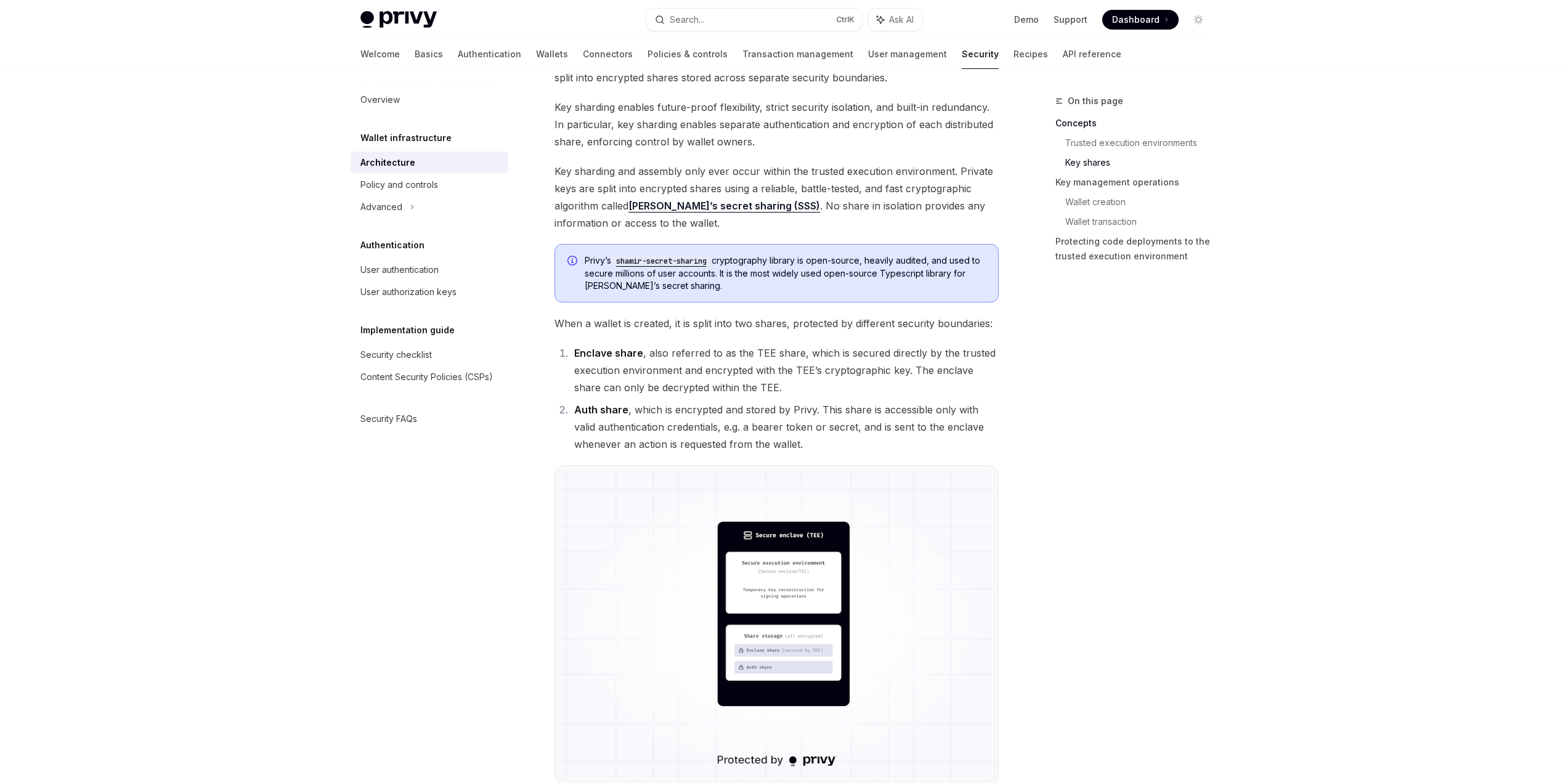
click at [709, 395] on li "Enclave share , also referred to as the TEE share, which is secured directly by…" at bounding box center [785, 370] width 428 height 52
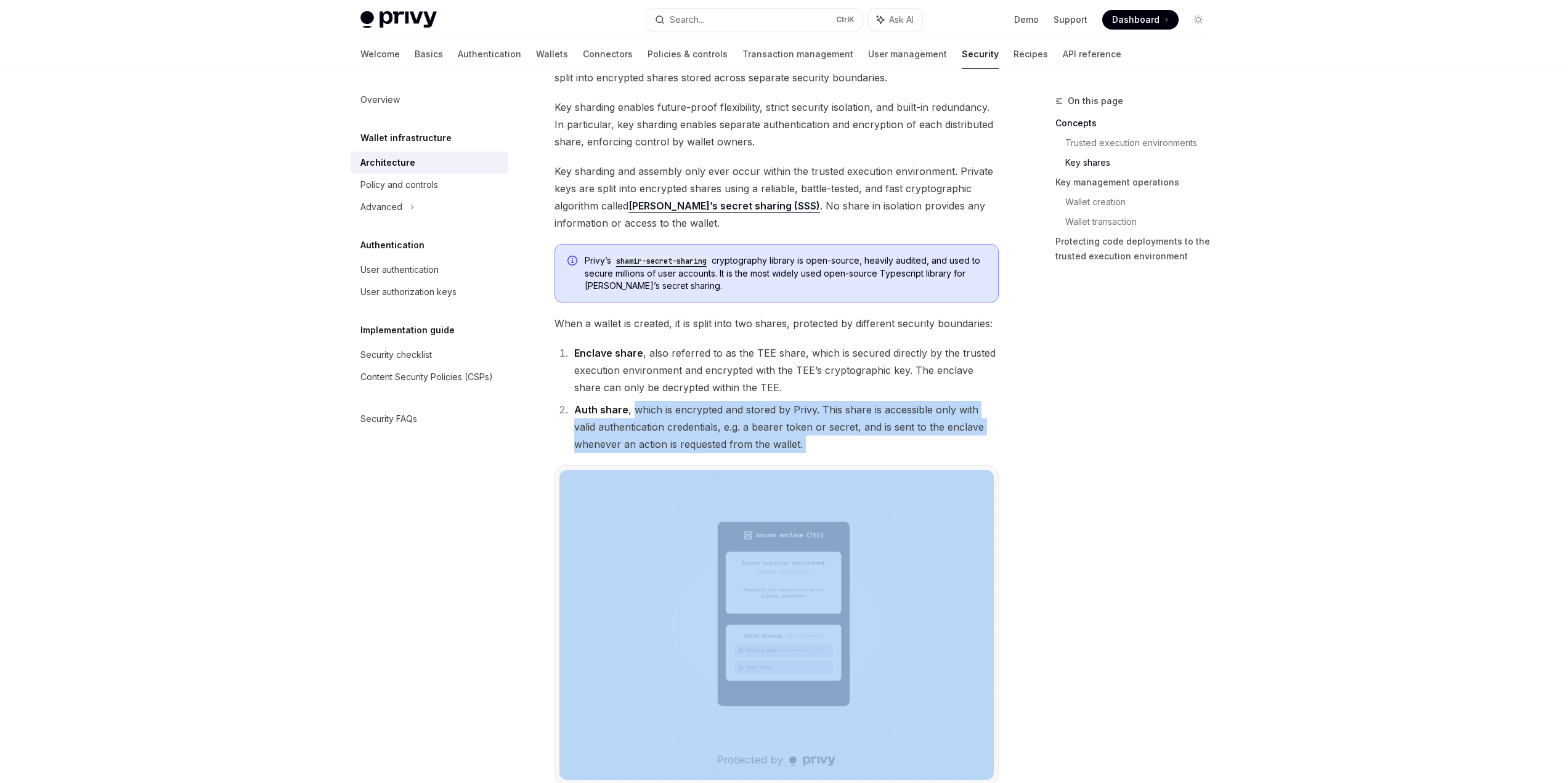
drag, startPoint x: 632, startPoint y: 406, endPoint x: 885, endPoint y: 456, distance: 257.9
click at [888, 441] on li "Auth share , which is encrypted and stored by Privy. This share is accessible o…" at bounding box center [785, 427] width 428 height 52
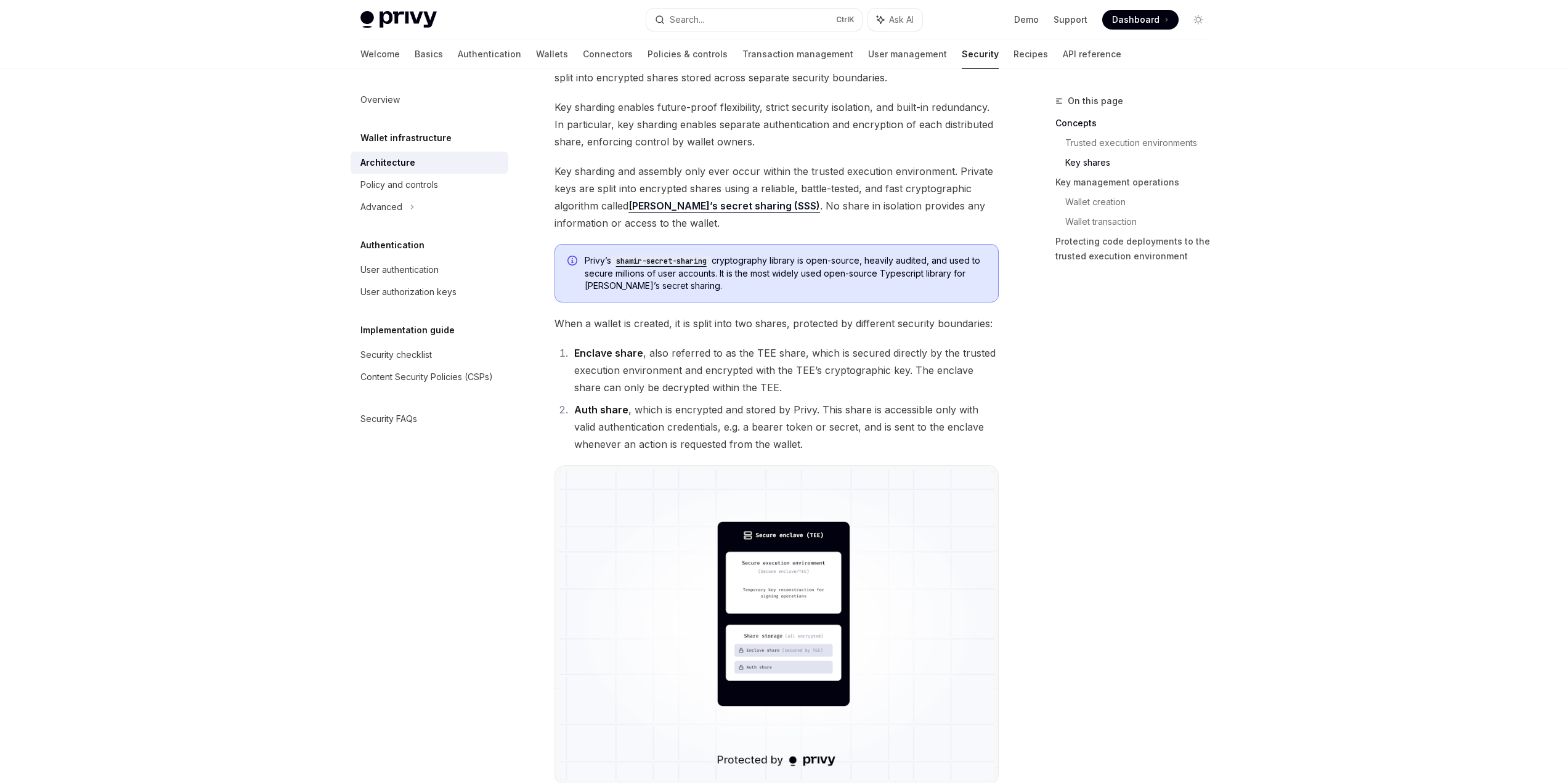
scroll to position [924, 0]
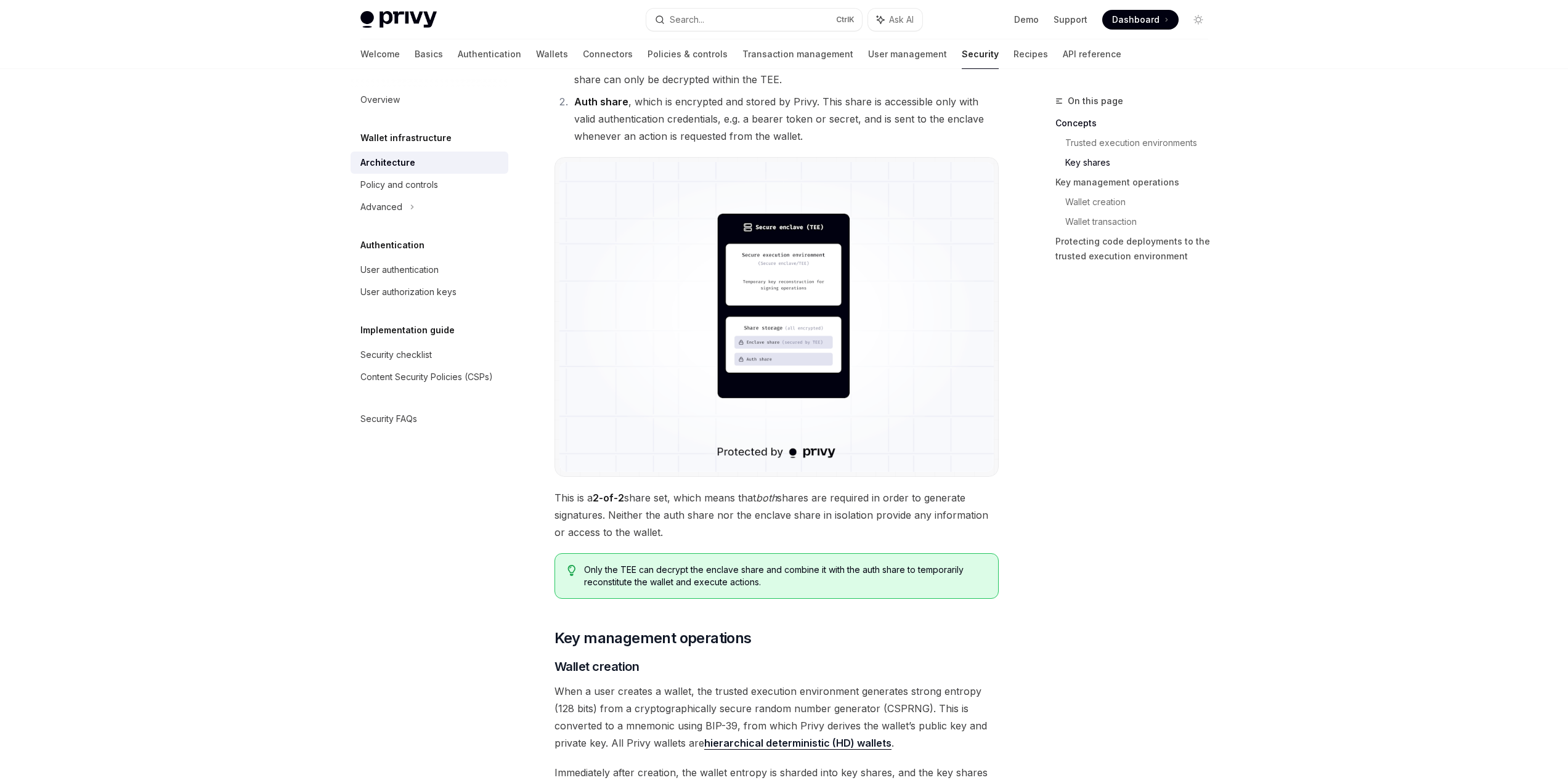
click at [788, 341] on img at bounding box center [777, 317] width 434 height 310
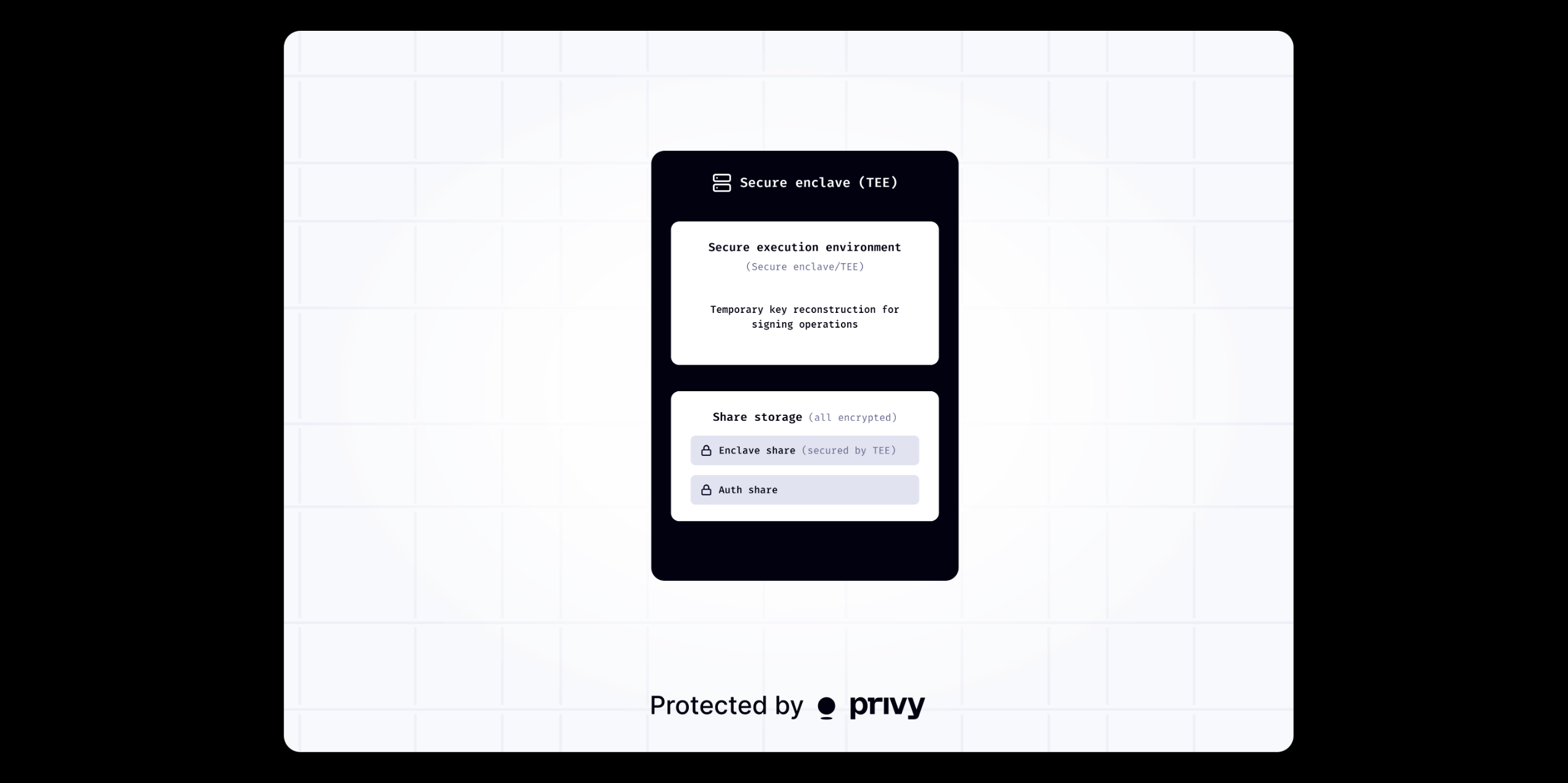
click at [150, 355] on div at bounding box center [784, 392] width 1568 height 783
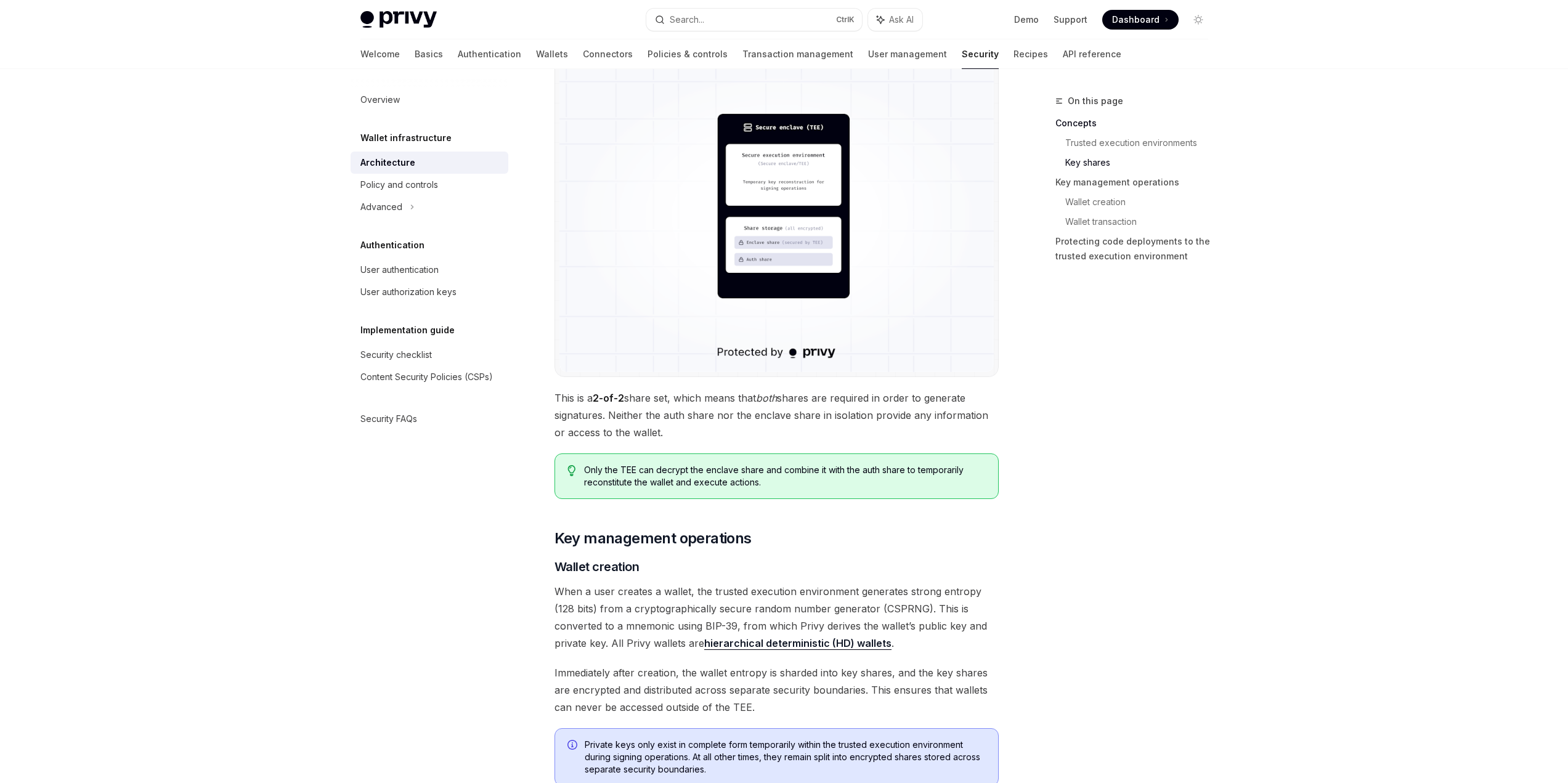
scroll to position [1047, 0]
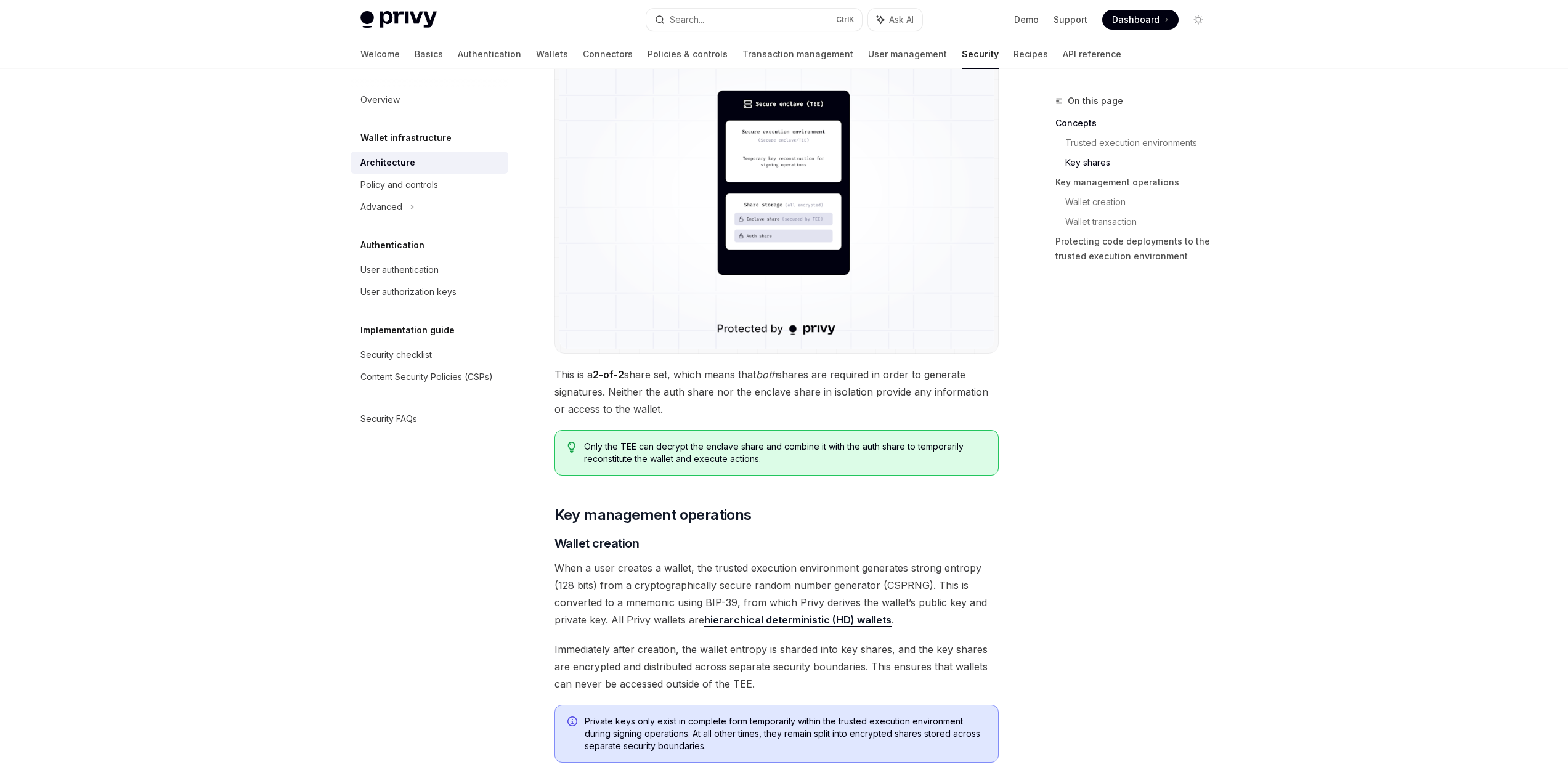
drag, startPoint x: 610, startPoint y: 388, endPoint x: 758, endPoint y: 391, distance: 148.0
click at [758, 391] on span "This is a 2-of-2 share set, which means that both shares are required in order …" at bounding box center [776, 392] width 444 height 52
click at [764, 382] on span "This is a 2-of-2 share set, which means that both shares are required in order …" at bounding box center [776, 392] width 444 height 52
drag, startPoint x: 613, startPoint y: 393, endPoint x: 674, endPoint y: 410, distance: 63.3
click at [674, 410] on span "This is a 2-of-2 share set, which means that both shares are required in order …" at bounding box center [776, 392] width 444 height 52
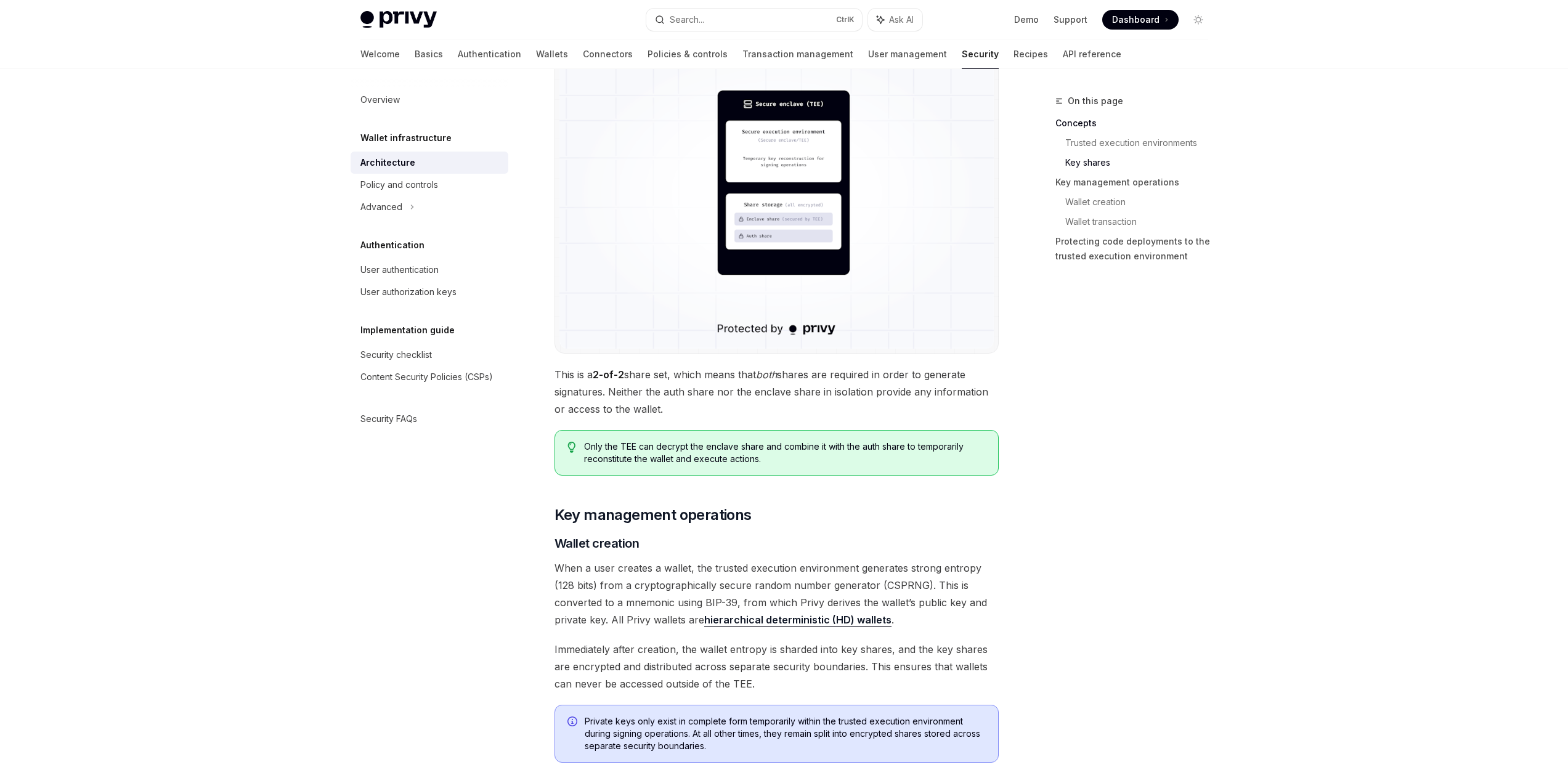
drag, startPoint x: 682, startPoint y: 452, endPoint x: 728, endPoint y: 454, distance: 46.0
click at [728, 453] on span "Only the TEE can decrypt the enclave share and combine it with the auth share t…" at bounding box center [785, 452] width 401 height 25
click at [728, 454] on span "Only the TEE can decrypt the enclave share and combine it with the auth share t…" at bounding box center [785, 452] width 401 height 25
drag, startPoint x: 728, startPoint y: 454, endPoint x: 722, endPoint y: 449, distance: 7.8
click at [722, 449] on span "Only the TEE can decrypt the enclave share and combine it with the auth share t…" at bounding box center [785, 452] width 401 height 25
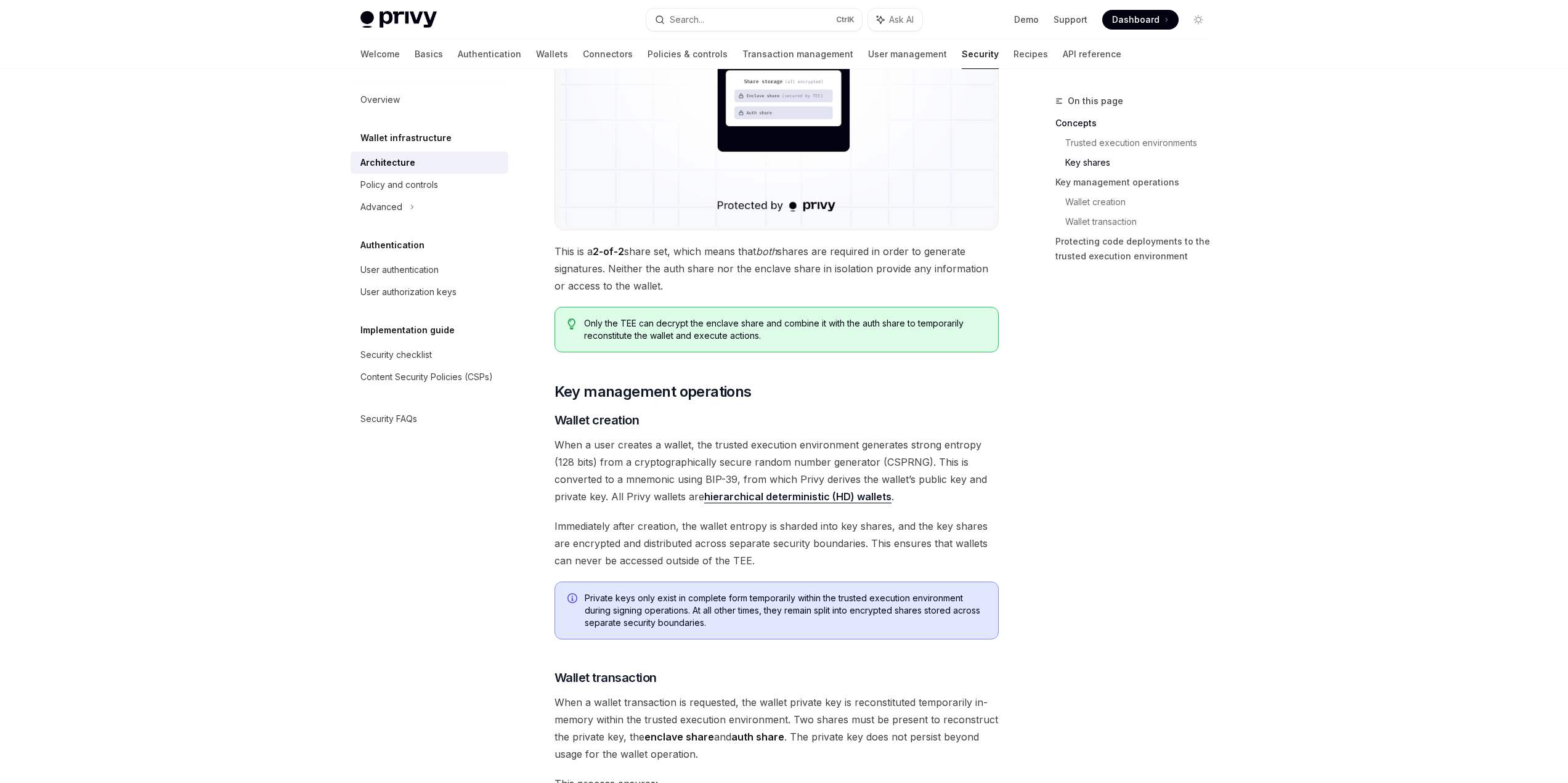
click at [373, 602] on div "Overview Wallet infrastructure Architecture Policy and controls Advanced Authen…" at bounding box center [440, 425] width 178 height 714
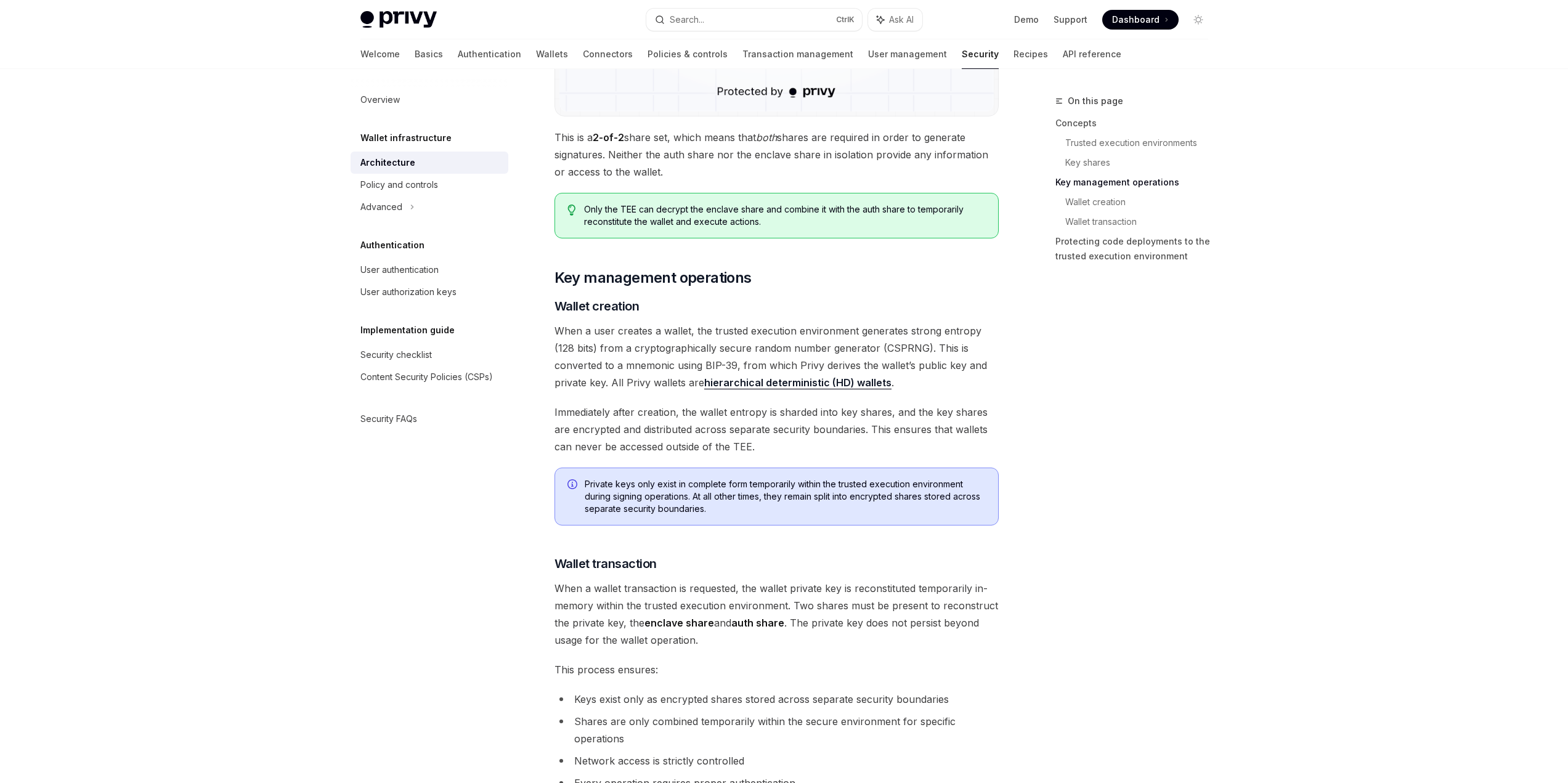
scroll to position [1232, 0]
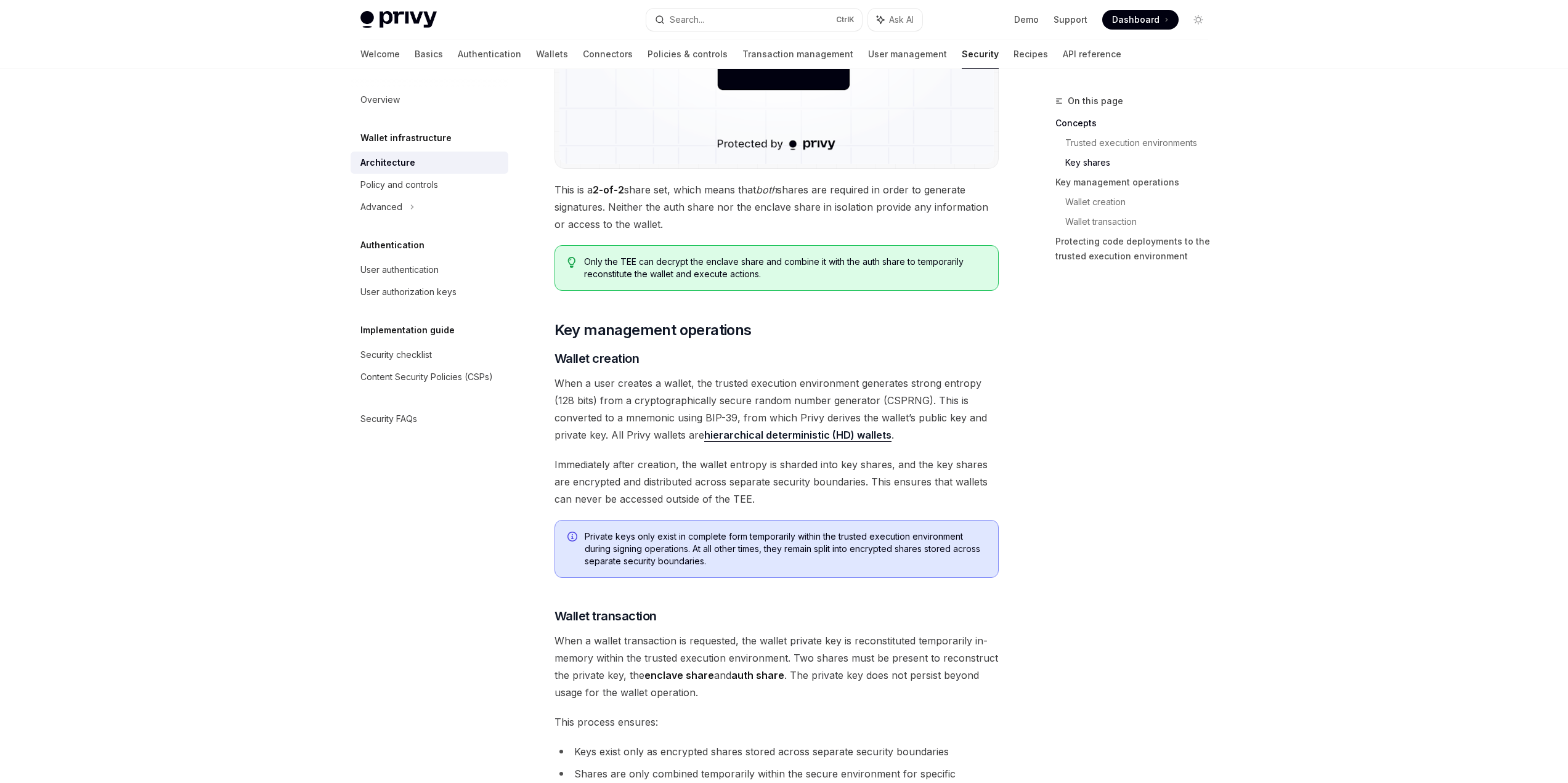
drag, startPoint x: 909, startPoint y: 399, endPoint x: 1002, endPoint y: 413, distance: 94.0
click at [1002, 413] on div "On this page Concepts Trusted execution environments Key shares Key management …" at bounding box center [785, 355] width 868 height 3037
click at [575, 436] on span "When a user creates a wallet, the trusted execution environment generates stron…" at bounding box center [776, 409] width 444 height 69
drag, startPoint x: 553, startPoint y: 434, endPoint x: 849, endPoint y: 443, distance: 296.1
click at [849, 443] on div "Wallet infrastructure Security architecture OpenAI Open in ChatGPT OpenAI Open …" at bounding box center [661, 368] width 680 height 3012
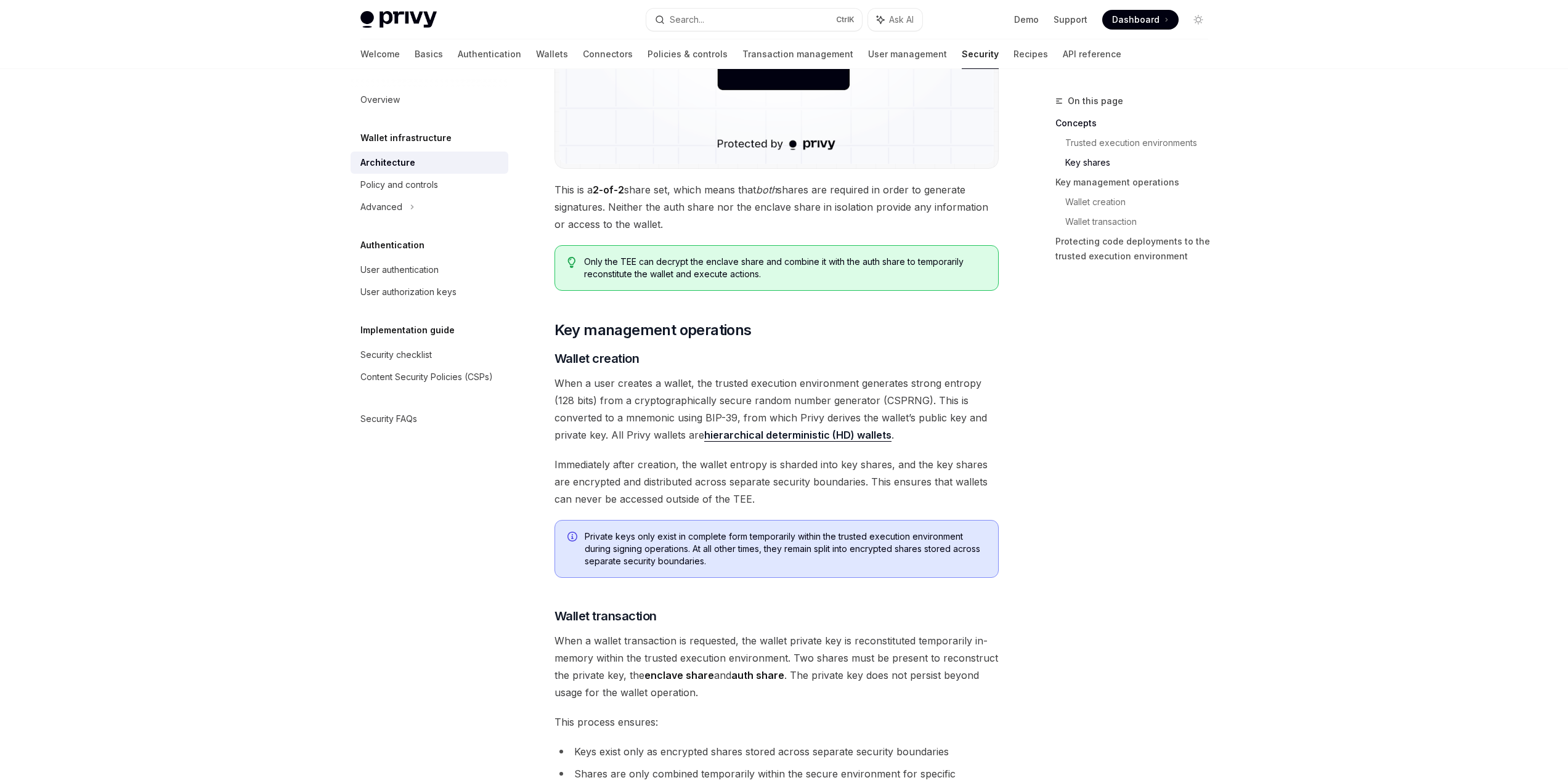
click at [849, 443] on span "When a user creates a wallet, the trusted execution environment generates stron…" at bounding box center [776, 409] width 444 height 69
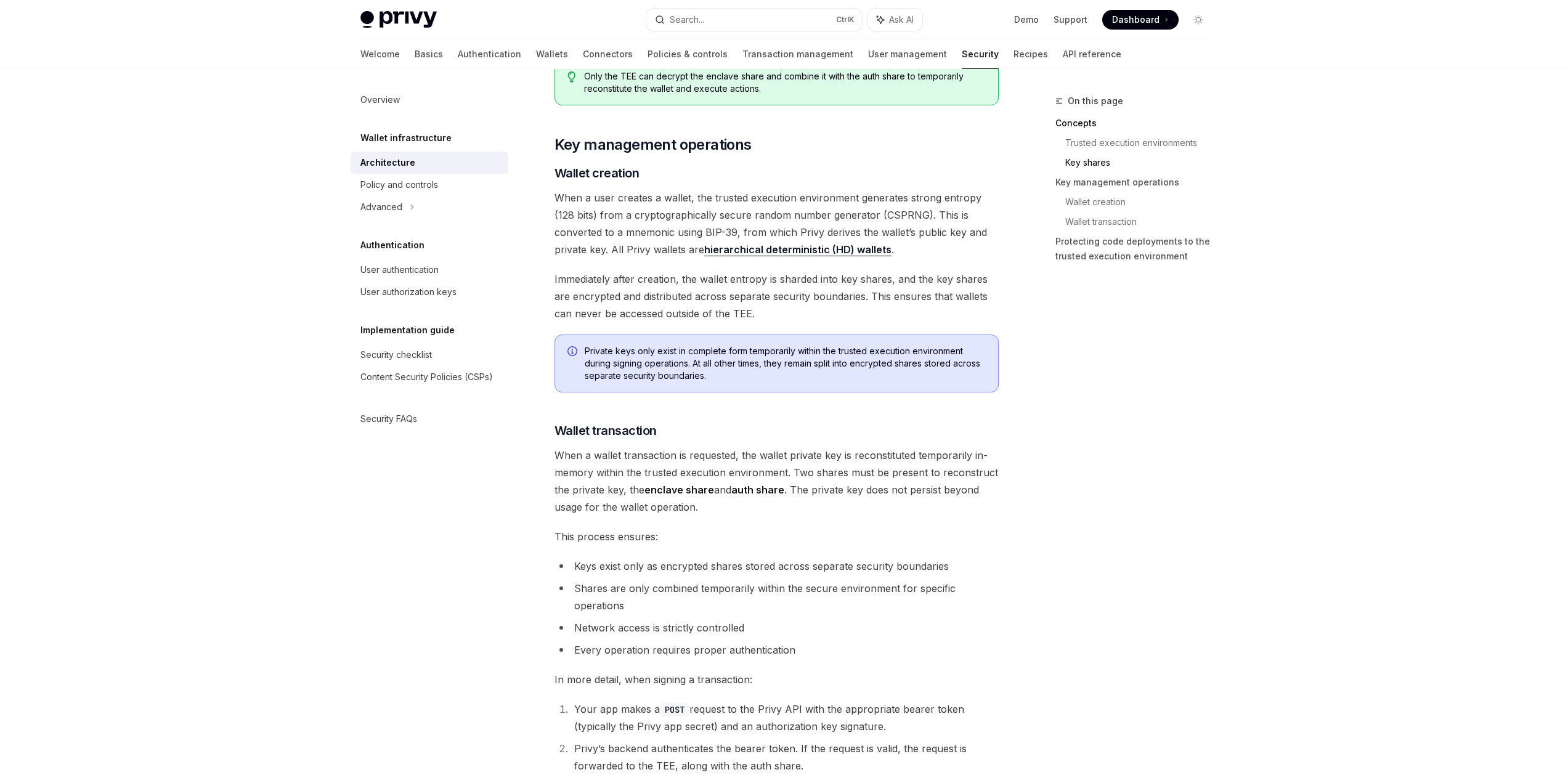
scroll to position [1416, 0]
drag, startPoint x: 964, startPoint y: 463, endPoint x: 971, endPoint y: 478, distance: 16.6
click at [971, 478] on span "When a wallet transaction is requested, the wallet private key is reconstituted…" at bounding box center [776, 482] width 444 height 69
drag, startPoint x: 975, startPoint y: 506, endPoint x: 1013, endPoint y: 427, distance: 87.7
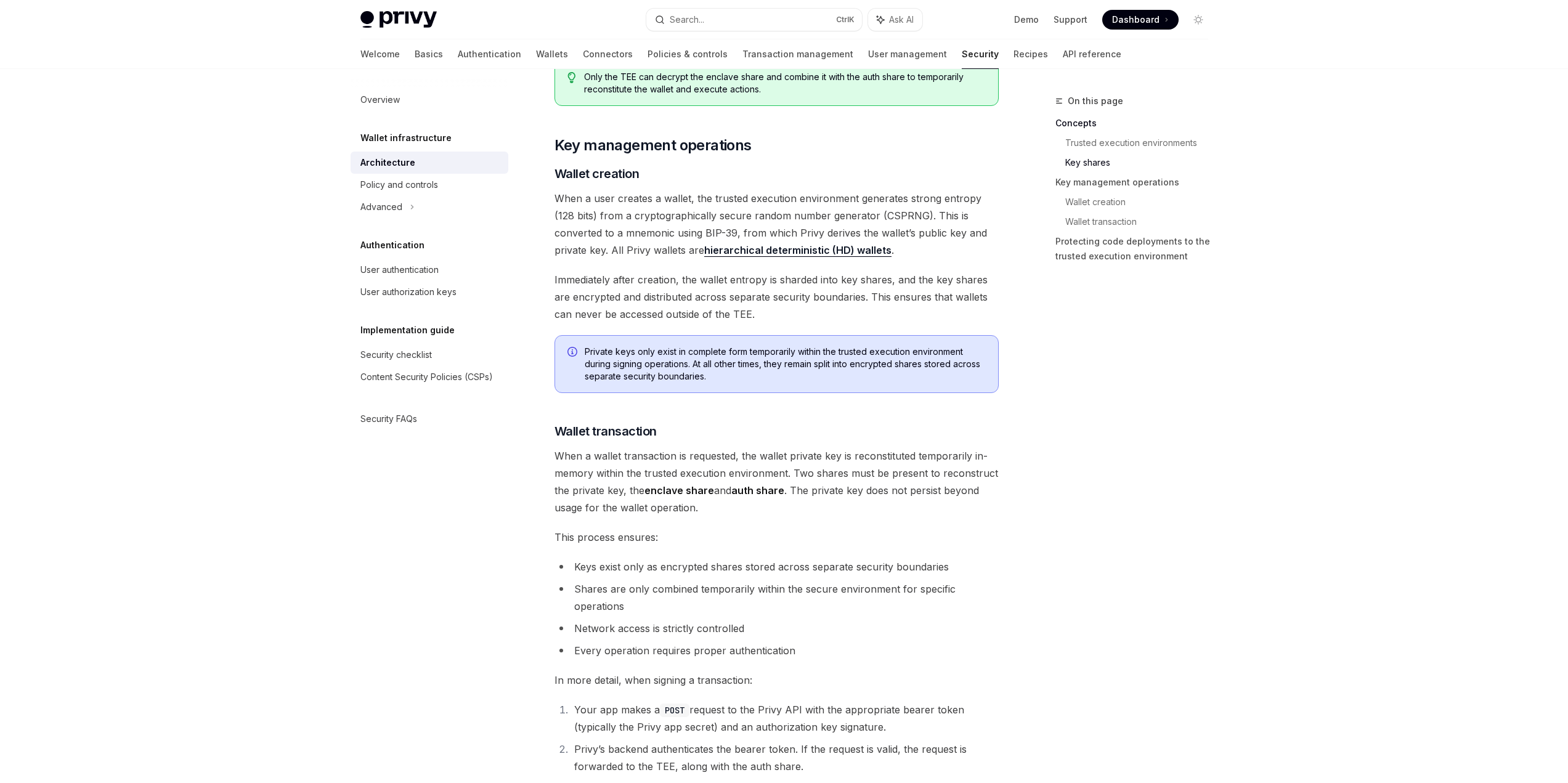
click at [1013, 427] on div "On this page Concepts Trusted execution environments Key shares Key management …" at bounding box center [785, 170] width 868 height 3037
drag, startPoint x: 1013, startPoint y: 427, endPoint x: 1015, endPoint y: 510, distance: 83.0
click at [1015, 510] on div "On this page Concepts Trusted execution environments Key shares Key management …" at bounding box center [785, 170] width 868 height 3037
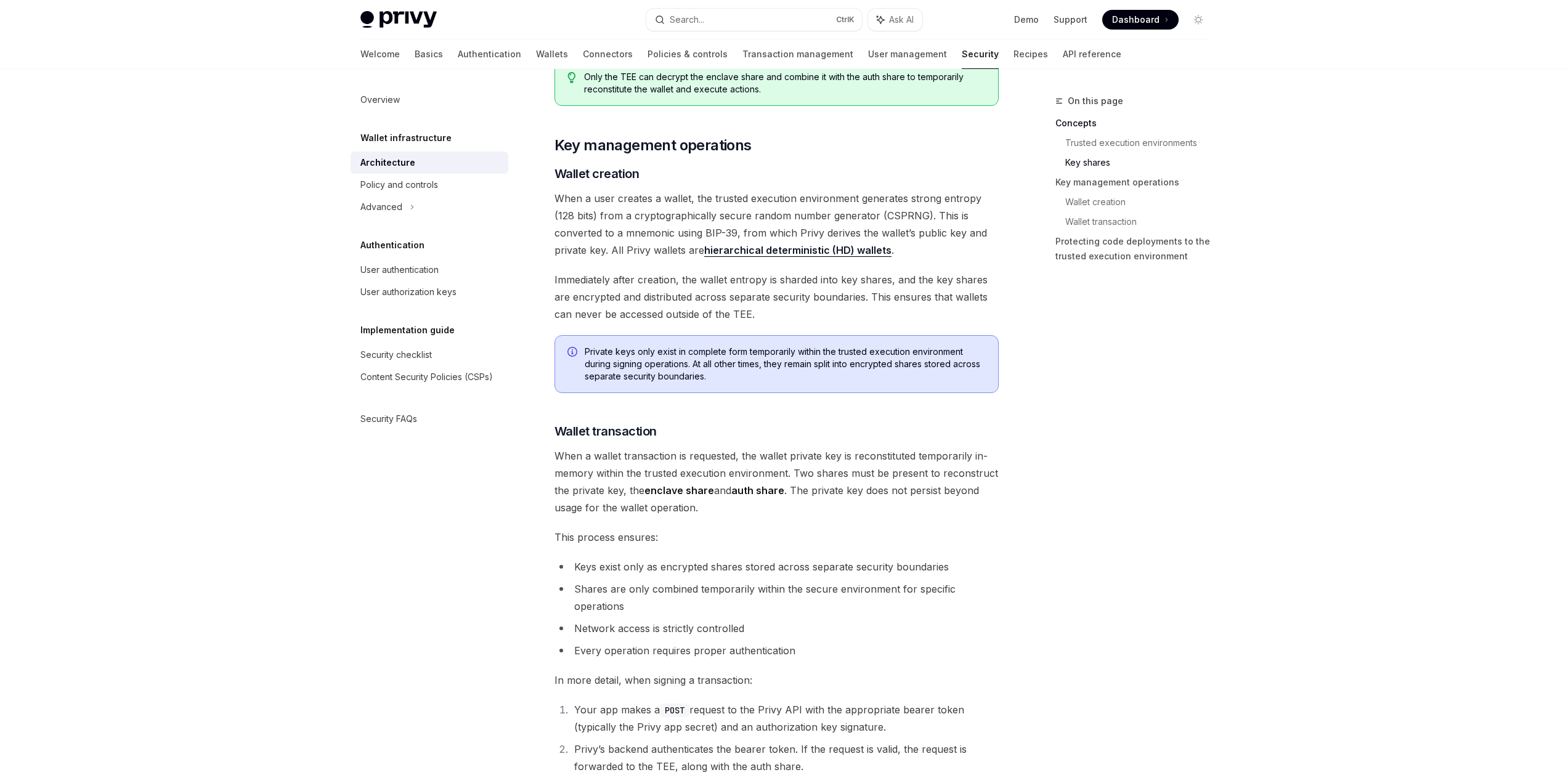
drag, startPoint x: 453, startPoint y: 656, endPoint x: 470, endPoint y: 655, distance: 17.0
click at [453, 656] on div "Overview Wallet infrastructure Architecture Policy and controls Advanced Authen…" at bounding box center [440, 425] width 178 height 714
drag, startPoint x: 708, startPoint y: 473, endPoint x: 722, endPoint y: 451, distance: 26.1
click at [722, 451] on span "When a wallet transaction is requested, the wallet private key is reconstituted…" at bounding box center [776, 482] width 444 height 69
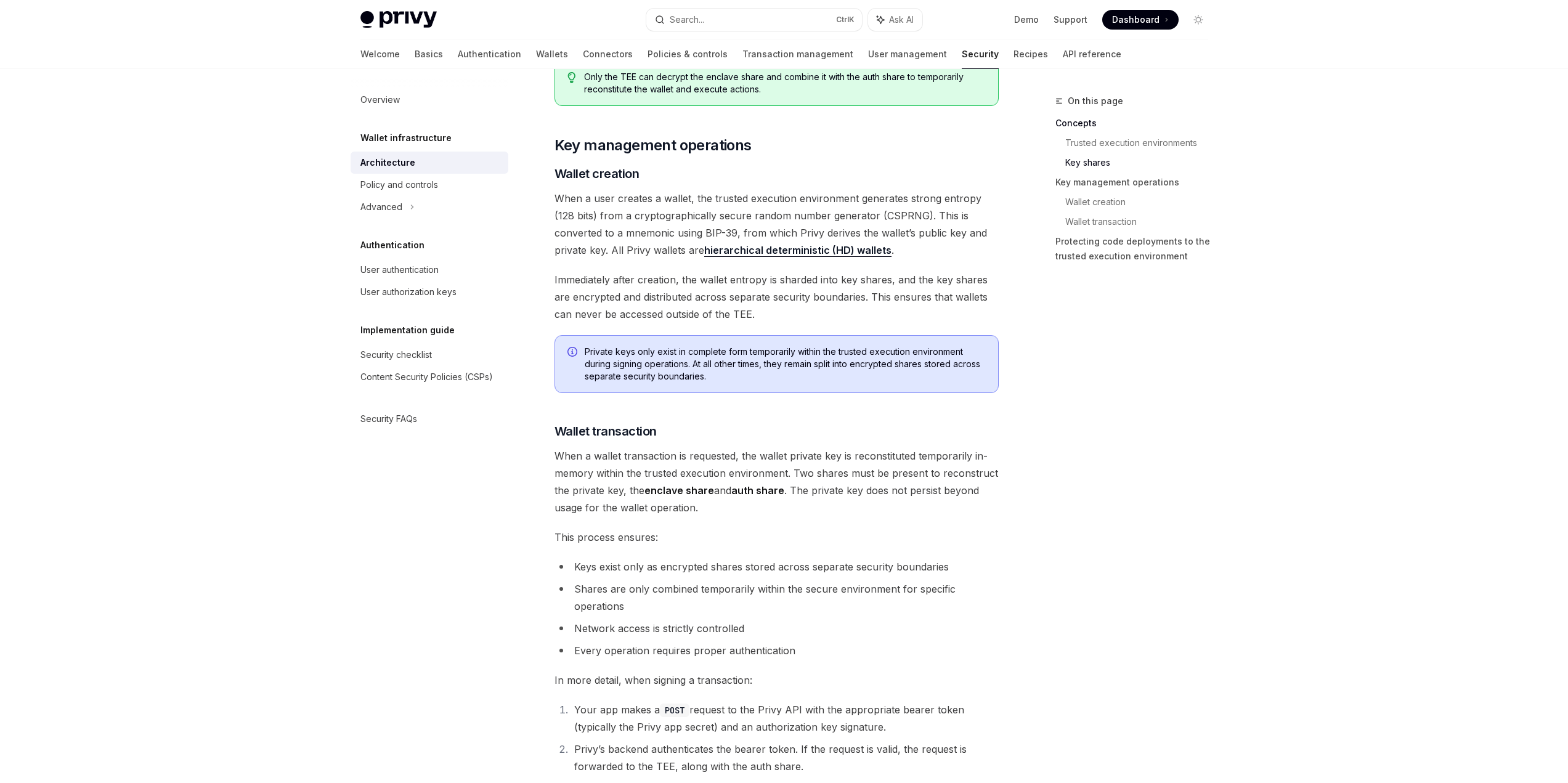
click at [1086, 594] on div "On this page Concepts Trusted execution environments Key shares Key management …" at bounding box center [1124, 438] width 187 height 689
drag, startPoint x: 644, startPoint y: 454, endPoint x: 746, endPoint y: 509, distance: 115.9
click at [741, 509] on span "When a wallet transaction is requested, the wallet private key is reconstituted…" at bounding box center [776, 482] width 444 height 69
click at [746, 509] on span "When a wallet transaction is requested, the wallet private key is reconstituted…" at bounding box center [776, 482] width 444 height 69
drag, startPoint x: 634, startPoint y: 449, endPoint x: 728, endPoint y: 450, distance: 94.0
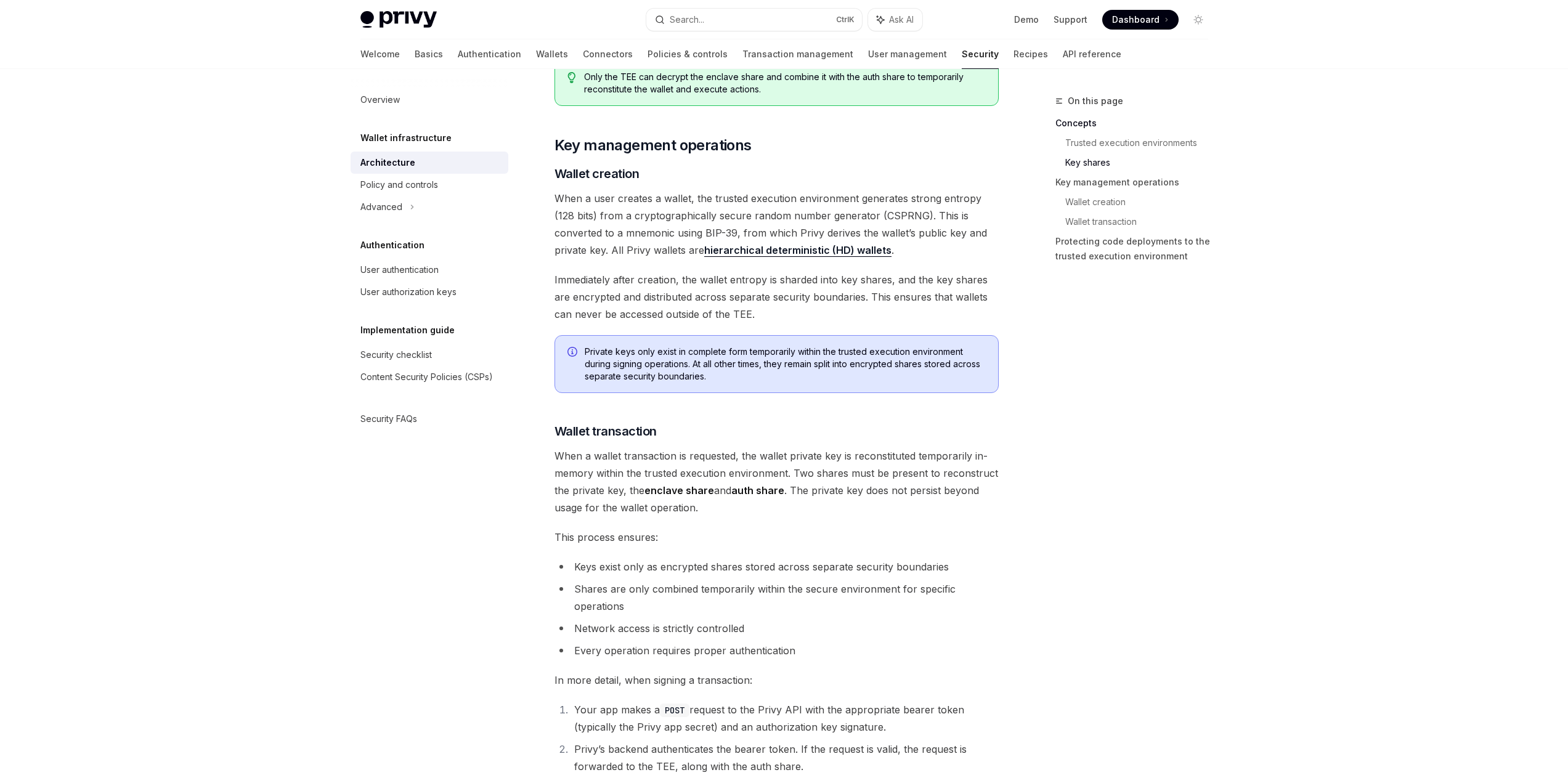
click at [728, 450] on span "When a wallet transaction is requested, the wallet private key is reconstituted…" at bounding box center [776, 482] width 444 height 69
drag, startPoint x: 735, startPoint y: 456, endPoint x: 914, endPoint y: 452, distance: 179.0
click at [914, 452] on span "When a wallet transaction is requested, the wallet private key is reconstituted…" at bounding box center [776, 482] width 444 height 69
drag, startPoint x: 547, startPoint y: 473, endPoint x: 772, endPoint y: 480, distance: 225.1
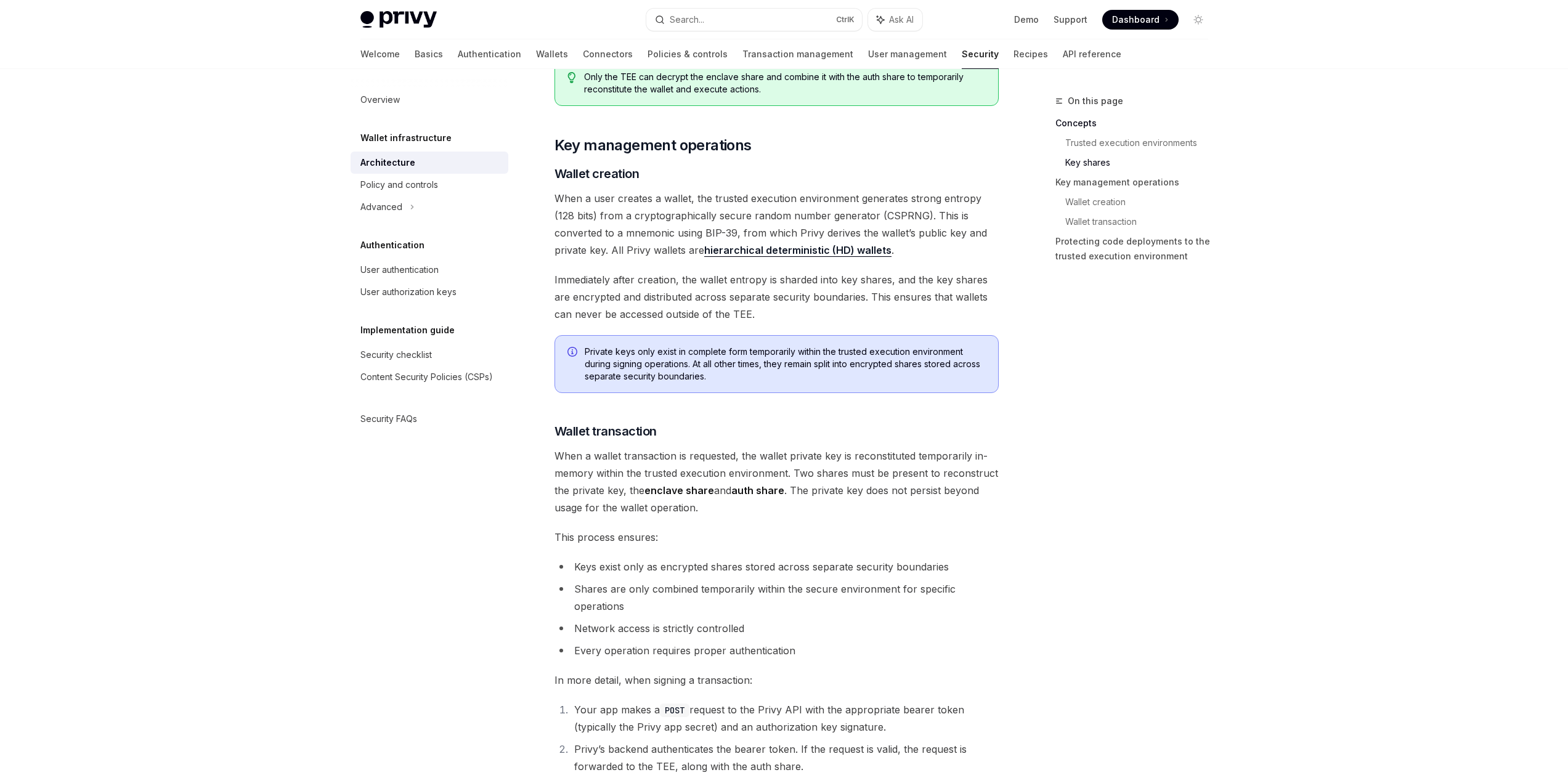
click at [772, 480] on div "Wallet infrastructure Security architecture OpenAI Open in ChatGPT OpenAI Open …" at bounding box center [661, 183] width 680 height 3012
click at [706, 415] on div "[PERSON_NAME]’s security architecture combines trusted execution environments (…" at bounding box center [776, 123] width 444 height 2768
drag, startPoint x: 553, startPoint y: 473, endPoint x: 777, endPoint y: 470, distance: 224.0
click at [777, 470] on div "Wallet infrastructure Security architecture OpenAI Open in ChatGPT OpenAI Open …" at bounding box center [661, 183] width 680 height 3012
click at [781, 469] on span "When a wallet transaction is requested, the wallet private key is reconstituted…" at bounding box center [776, 482] width 444 height 69
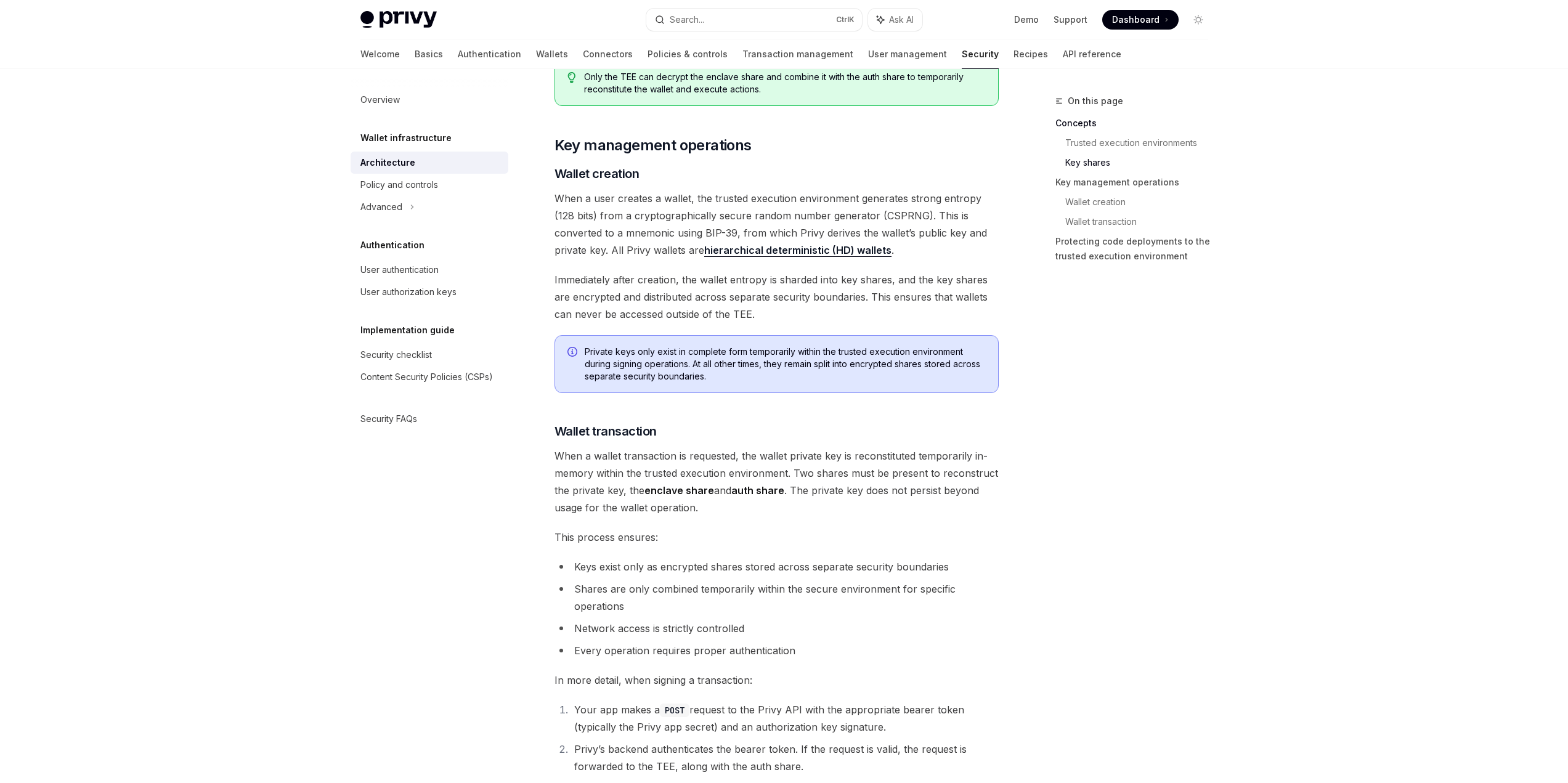
drag, startPoint x: 784, startPoint y: 469, endPoint x: 1014, endPoint y: 473, distance: 230.0
click at [1014, 473] on div "On this page Concepts Trusted execution environments Key shares Key management …" at bounding box center [785, 170] width 868 height 3037
drag, startPoint x: 790, startPoint y: 491, endPoint x: 784, endPoint y: 478, distance: 14.3
click at [789, 472] on span "When a wallet transaction is requested, the wallet private key is reconstituted…" at bounding box center [776, 482] width 444 height 69
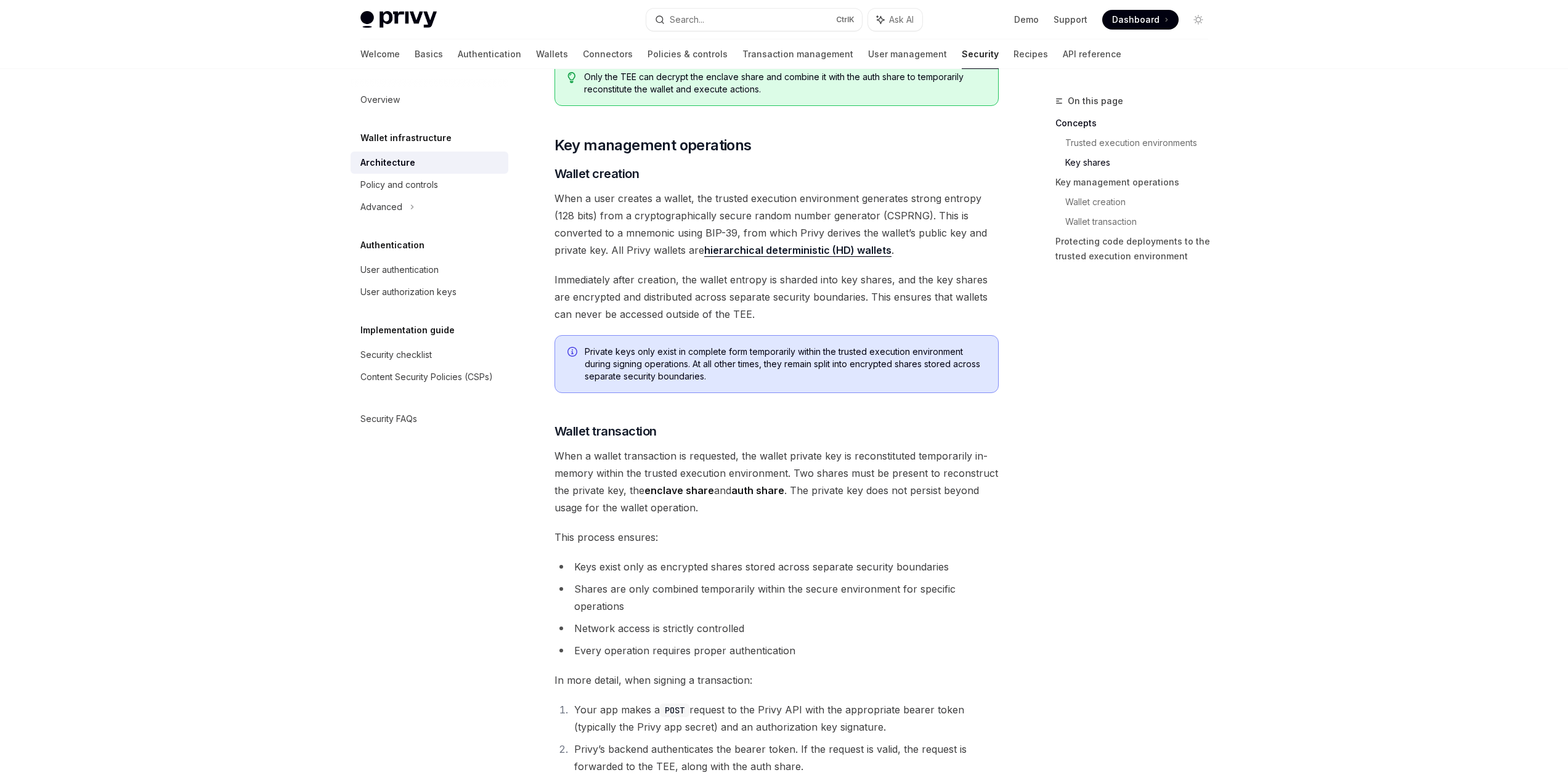
drag, startPoint x: 784, startPoint y: 478, endPoint x: 793, endPoint y: 465, distance: 15.8
click at [793, 465] on span "When a wallet transaction is requested, the wallet private key is reconstituted…" at bounding box center [776, 482] width 444 height 69
drag, startPoint x: 793, startPoint y: 465, endPoint x: 782, endPoint y: 487, distance: 24.6
click at [782, 487] on span "When a wallet transaction is requested, the wallet private key is reconstituted…" at bounding box center [776, 482] width 444 height 69
click at [888, 509] on span "When a wallet transaction is requested, the wallet private key is reconstituted…" at bounding box center [776, 482] width 444 height 69
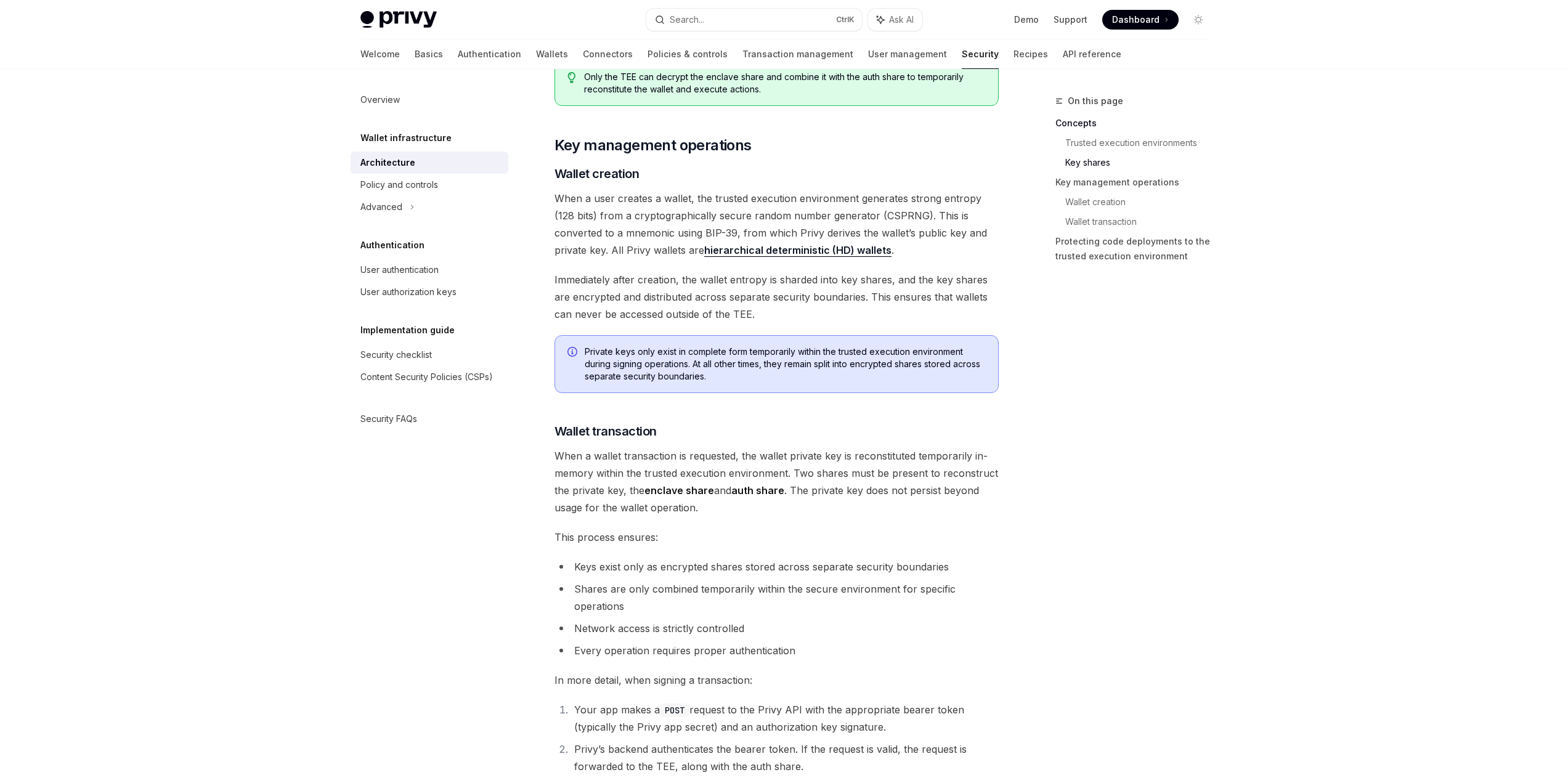
drag, startPoint x: 796, startPoint y: 493, endPoint x: 805, endPoint y: 504, distance: 14.2
click at [805, 504] on span "When a wallet transaction is requested, the wallet private key is reconstituted…" at bounding box center [776, 482] width 444 height 69
drag, startPoint x: 805, startPoint y: 504, endPoint x: 785, endPoint y: 485, distance: 27.6
click at [785, 485] on span "When a wallet transaction is requested, the wallet private key is reconstituted…" at bounding box center [776, 482] width 444 height 69
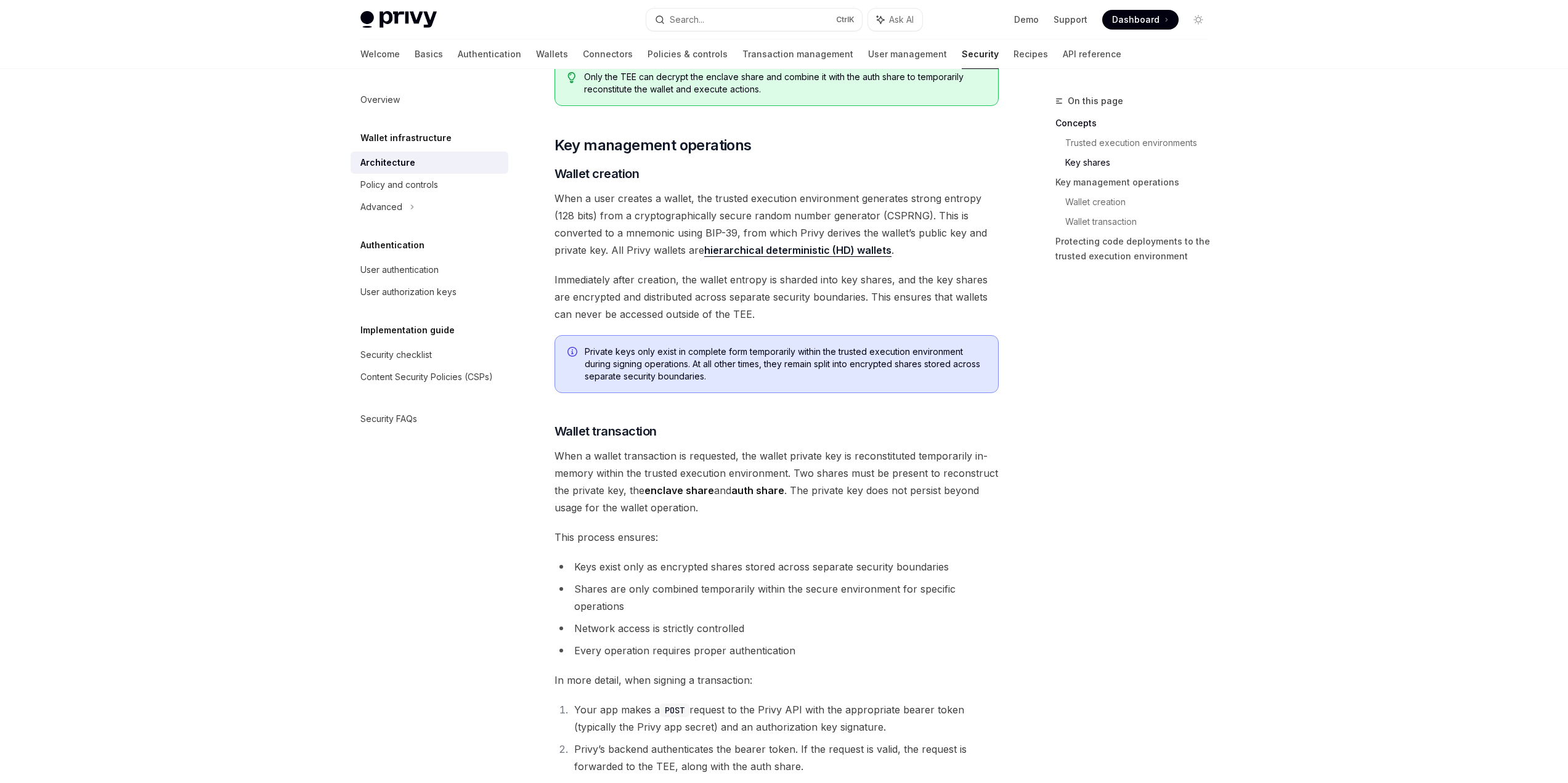
click at [785, 485] on span "When a wallet transaction is requested, the wallet private key is reconstituted…" at bounding box center [776, 482] width 444 height 69
drag, startPoint x: 785, startPoint y: 495, endPoint x: 785, endPoint y: 483, distance: 12.0
click at [785, 483] on span "When a wallet transaction is requested, the wallet private key is reconstituted…" at bounding box center [776, 482] width 444 height 69
drag, startPoint x: 779, startPoint y: 491, endPoint x: 796, endPoint y: 501, distance: 19.7
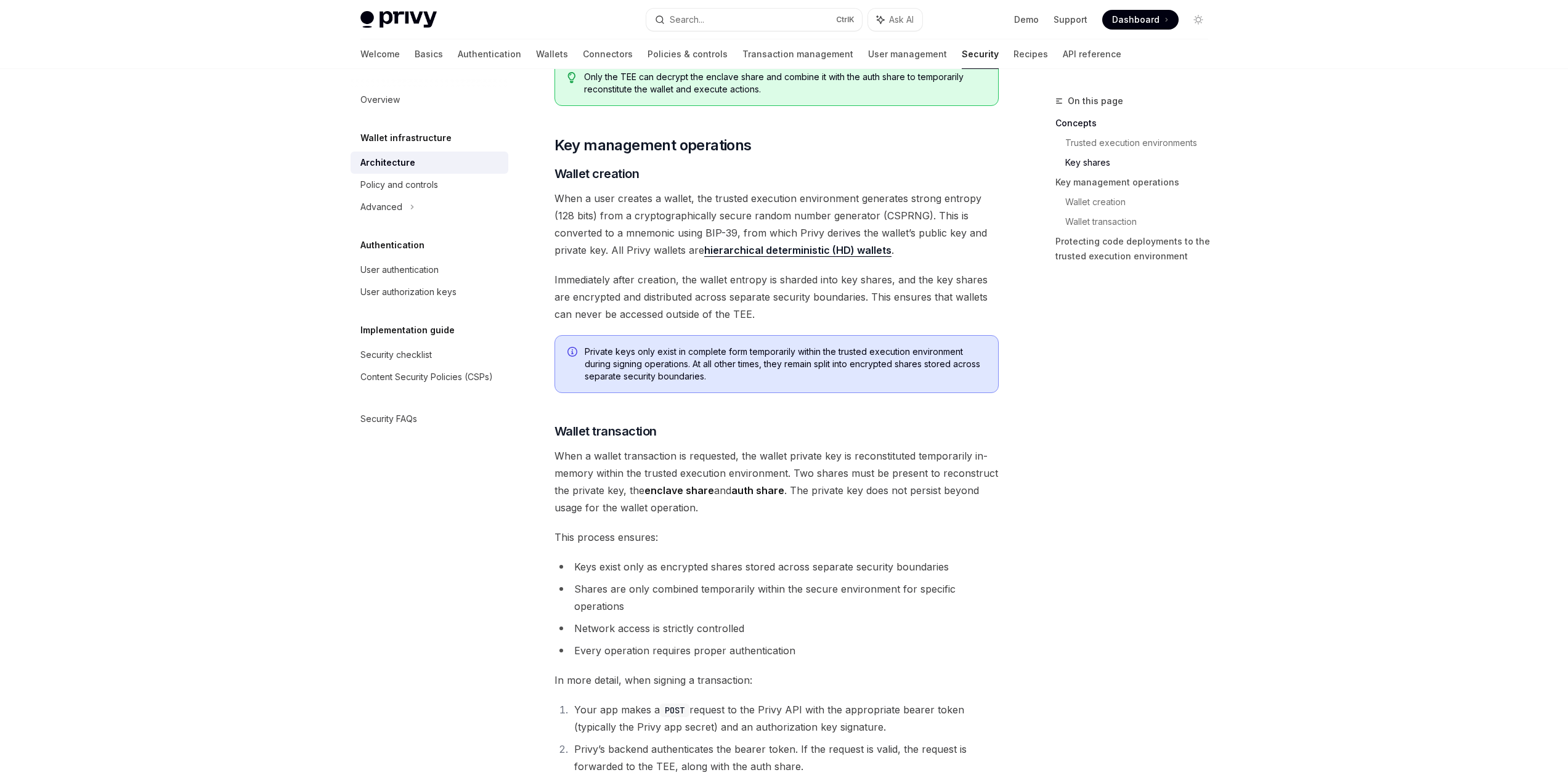
click at [796, 501] on span "When a wallet transaction is requested, the wallet private key is reconstituted…" at bounding box center [776, 482] width 444 height 69
drag, startPoint x: 798, startPoint y: 501, endPoint x: 792, endPoint y: 486, distance: 16.2
click at [792, 486] on span "When a wallet transaction is requested, the wallet private key is reconstituted…" at bounding box center [776, 482] width 444 height 69
click at [1028, 448] on div "On this page Concepts Trusted execution environments Key shares Key management …" at bounding box center [785, 170] width 868 height 3037
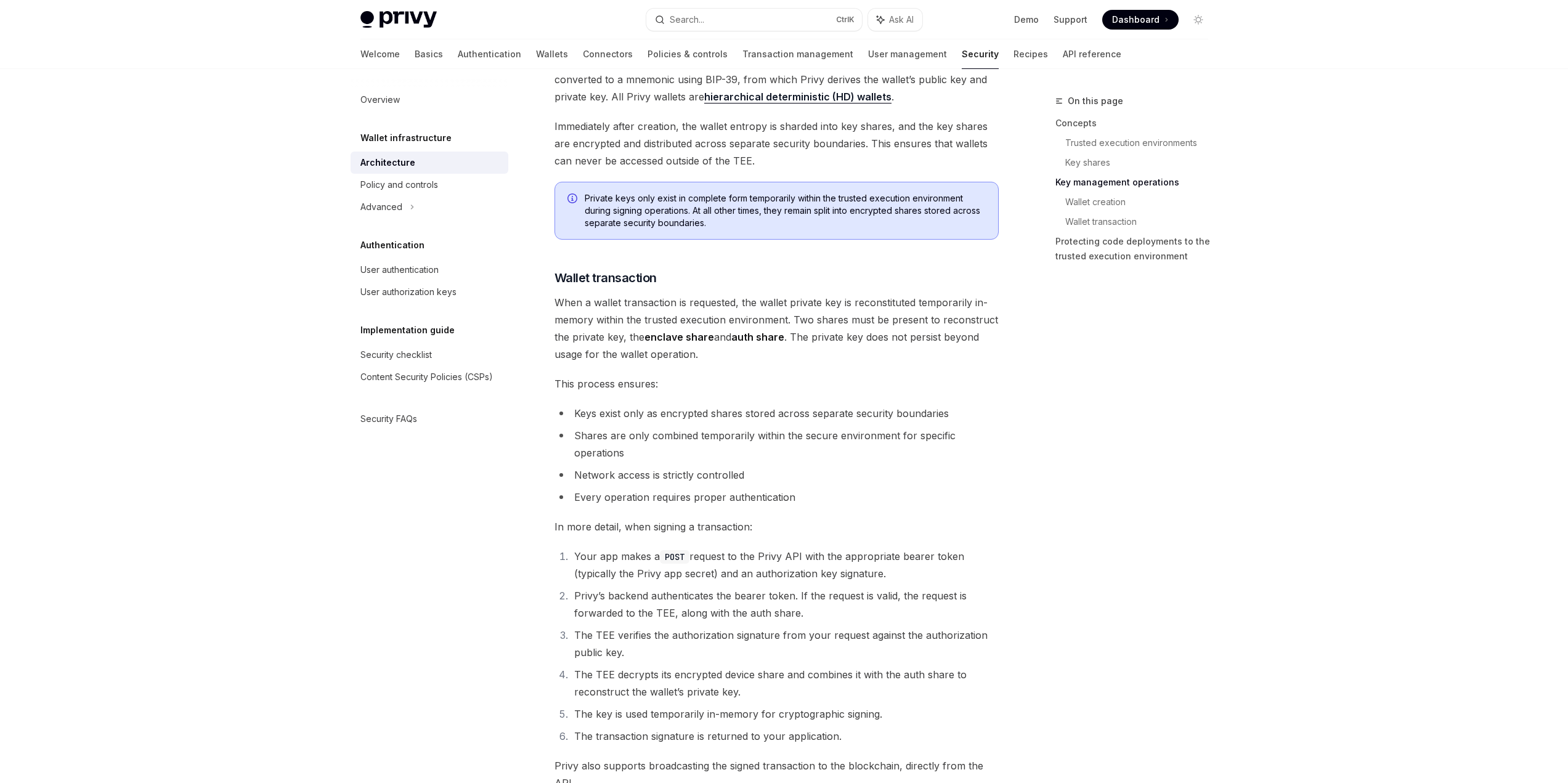
scroll to position [1601, 0]
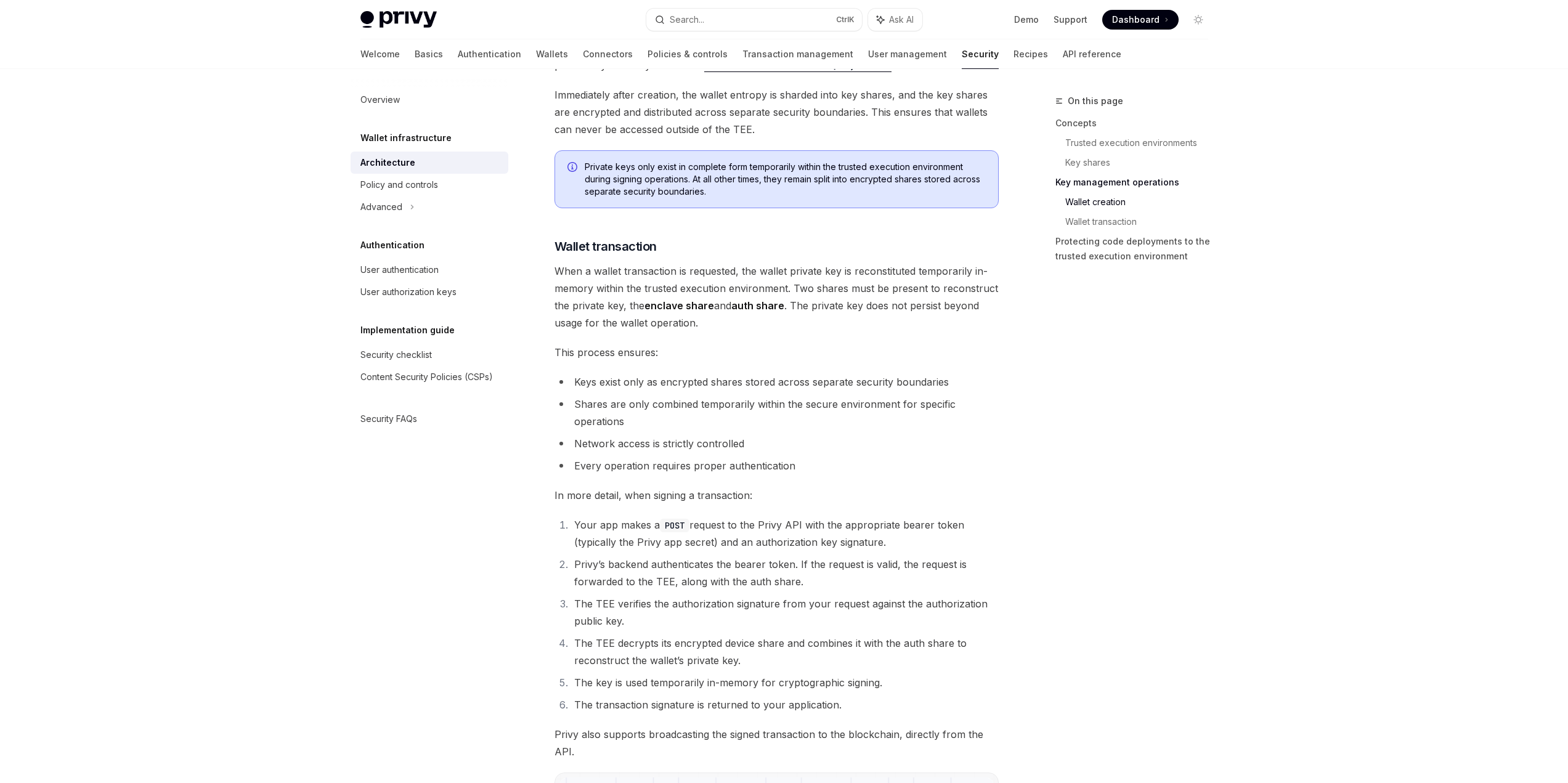
drag, startPoint x: 897, startPoint y: 283, endPoint x: 907, endPoint y: 350, distance: 67.7
click at [907, 350] on span "This process ensures:" at bounding box center [776, 352] width 444 height 18
drag, startPoint x: 907, startPoint y: 347, endPoint x: 907, endPoint y: 249, distance: 98.0
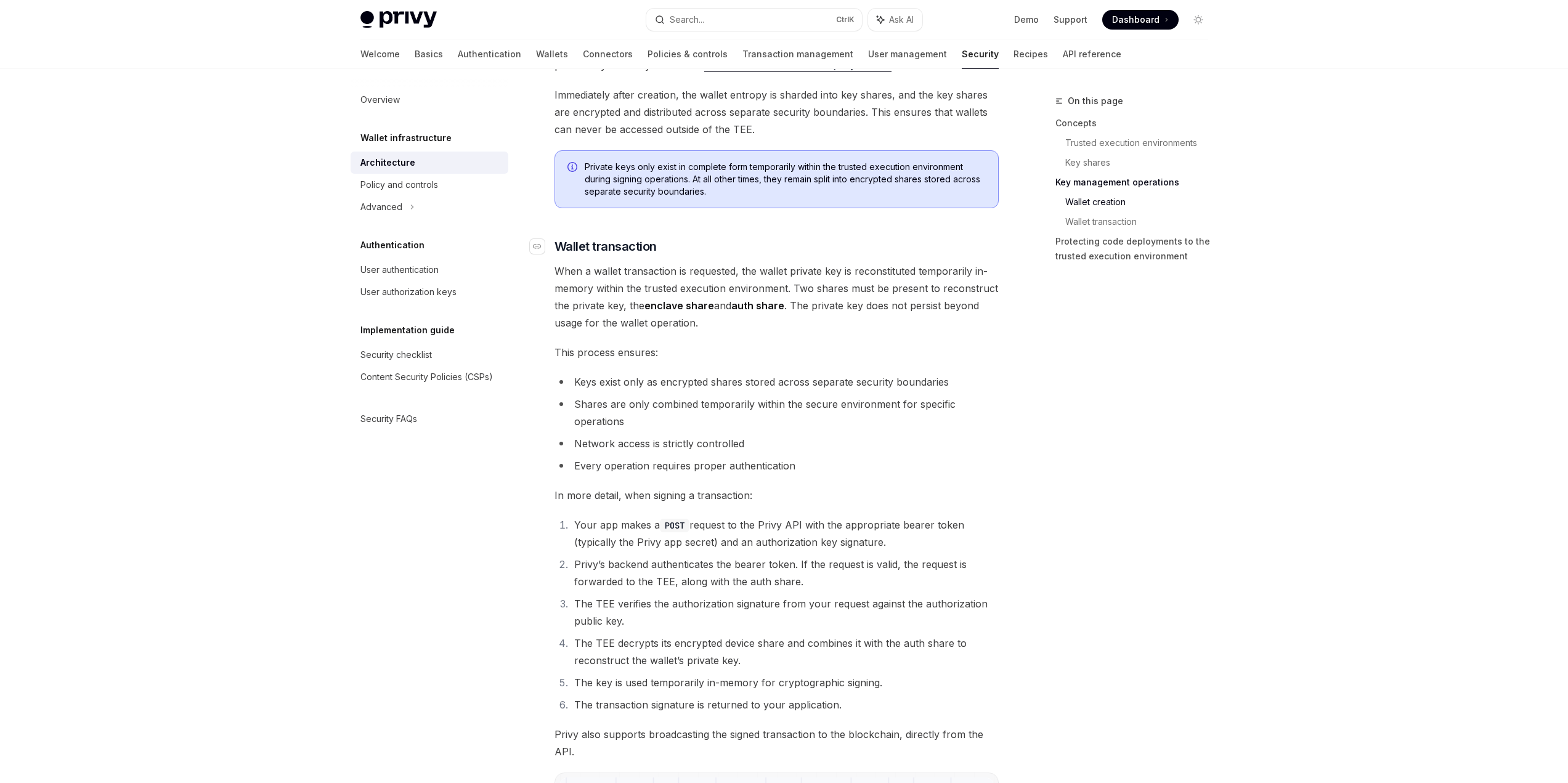
click at [907, 249] on h3 "​ Wallet transaction" at bounding box center [776, 246] width 444 height 18
drag, startPoint x: 905, startPoint y: 249, endPoint x: 866, endPoint y: 331, distance: 90.8
click at [866, 331] on span "When a wallet transaction is requested, the wallet private key is reconstituted…" at bounding box center [776, 297] width 444 height 69
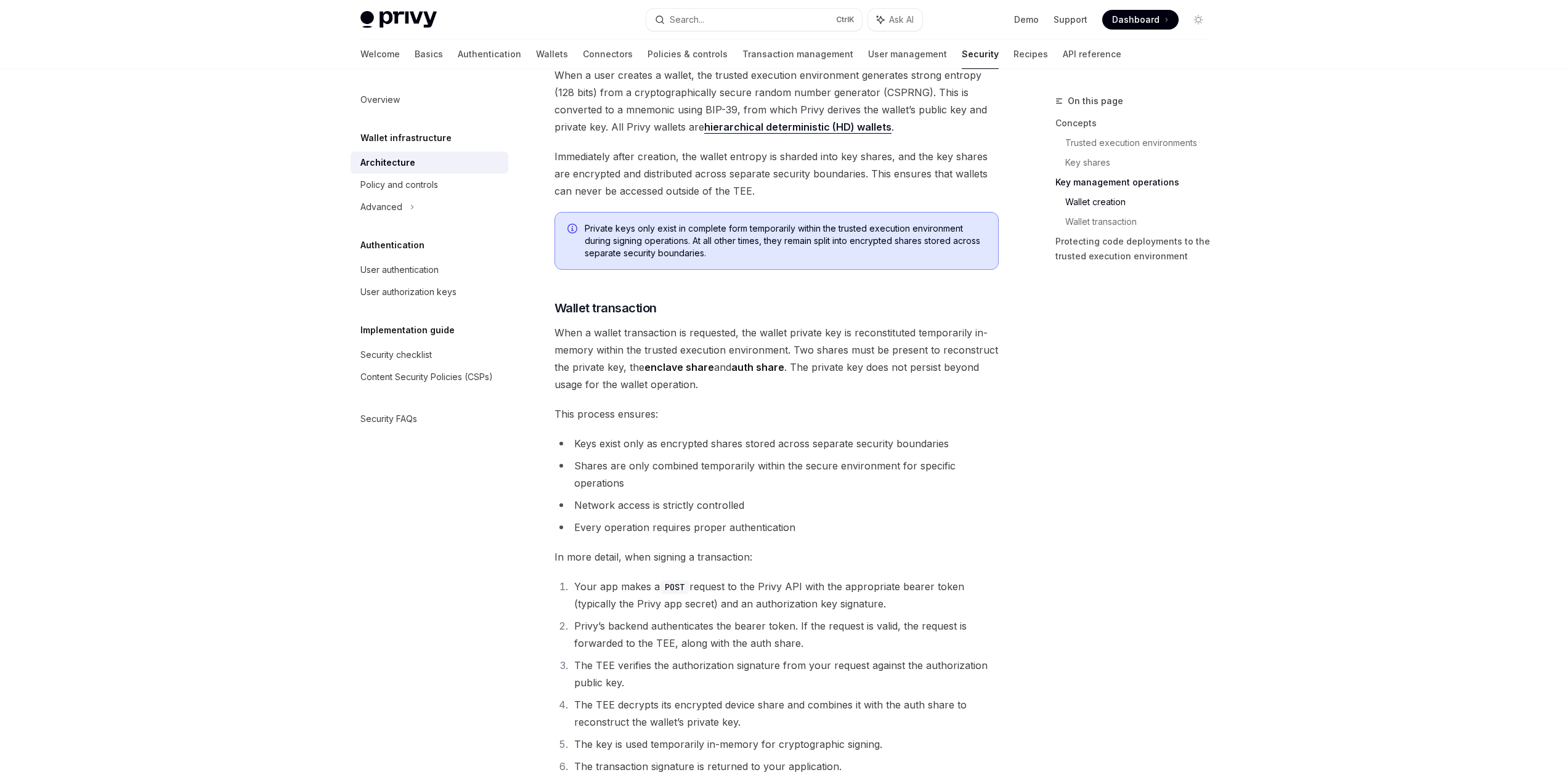
drag, startPoint x: 568, startPoint y: 440, endPoint x: 990, endPoint y: 448, distance: 422.1
click at [990, 448] on li "Keys exist only as encrypted shares stored across separate security boundaries" at bounding box center [776, 443] width 444 height 18
drag, startPoint x: 564, startPoint y: 504, endPoint x: 752, endPoint y: 504, distance: 188.0
click at [752, 504] on div "Wallet infrastructure Security architecture OpenAI Open in ChatGPT OpenAI Open …" at bounding box center [661, 60] width 680 height 3012
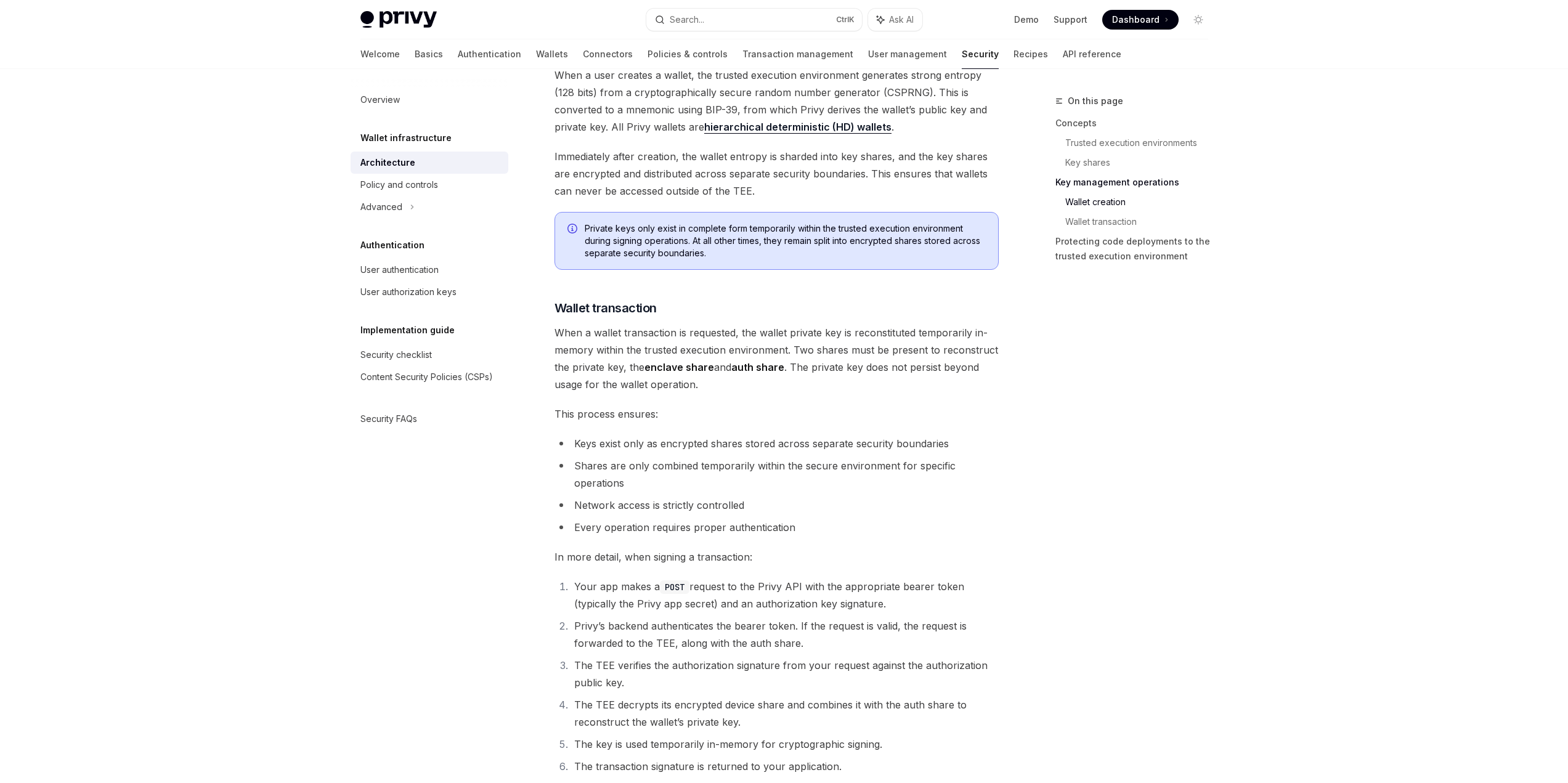
click at [752, 503] on li "Network access is strictly controlled" at bounding box center [776, 505] width 444 height 18
drag, startPoint x: 571, startPoint y: 449, endPoint x: 967, endPoint y: 441, distance: 396.1
click at [967, 441] on li "Keys exist only as encrypted shares stored across separate security boundaries" at bounding box center [776, 443] width 444 height 18
drag, startPoint x: 939, startPoint y: 441, endPoint x: 541, endPoint y: 450, distance: 398.1
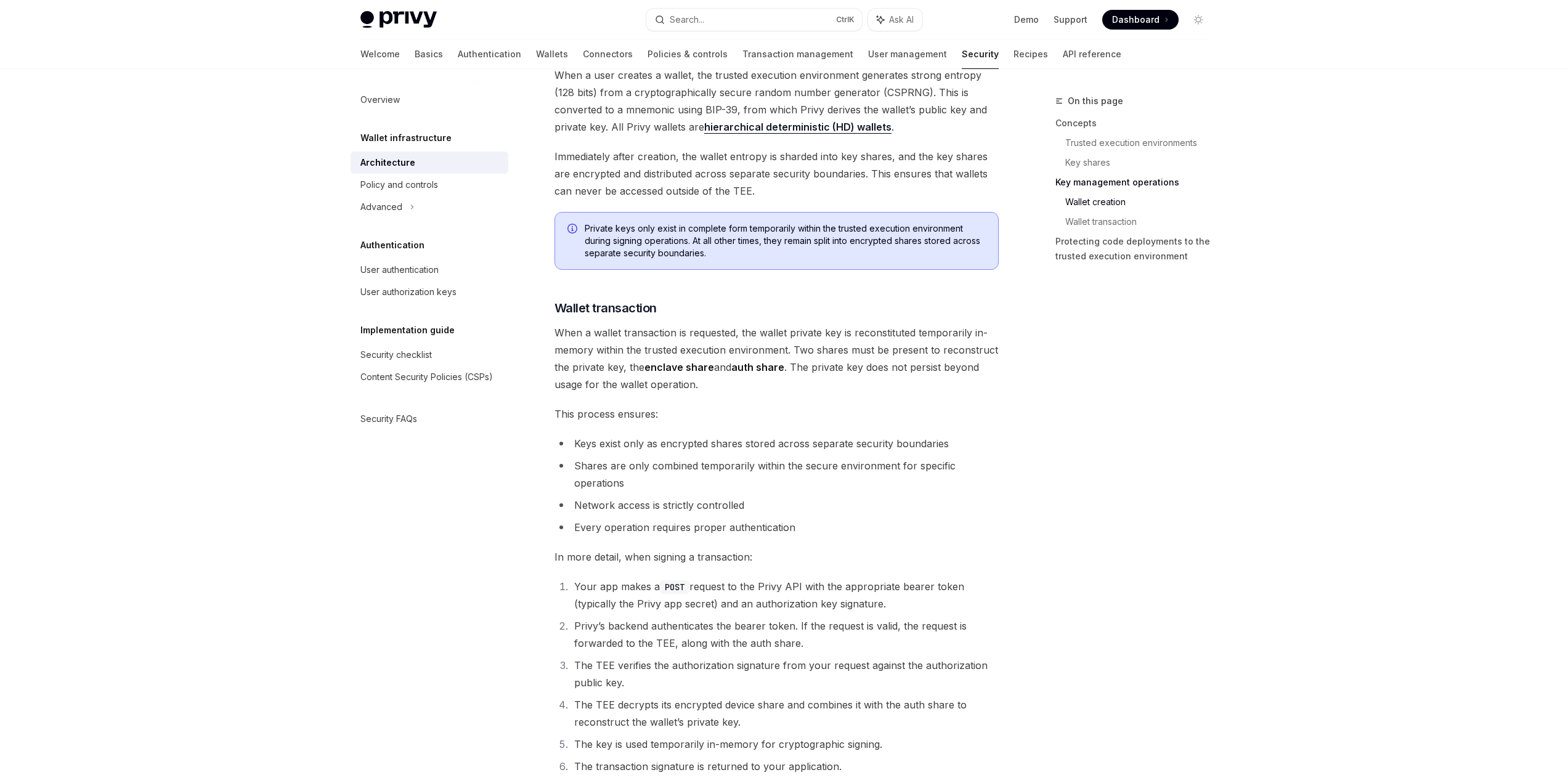
click at [541, 450] on div "Wallet infrastructure Security architecture OpenAI Open in ChatGPT OpenAI Open …" at bounding box center [661, 60] width 680 height 3012
click at [632, 485] on li "Shares are only combined temporarily within the secure environment for specific…" at bounding box center [776, 474] width 444 height 34
drag, startPoint x: 573, startPoint y: 468, endPoint x: 621, endPoint y: 482, distance: 50.0
click at [621, 482] on li "Shares are only combined temporarily within the secure environment for specific…" at bounding box center [776, 474] width 444 height 34
click at [622, 482] on li "Shares are only combined temporarily within the secure environment for specific…" at bounding box center [776, 474] width 444 height 34
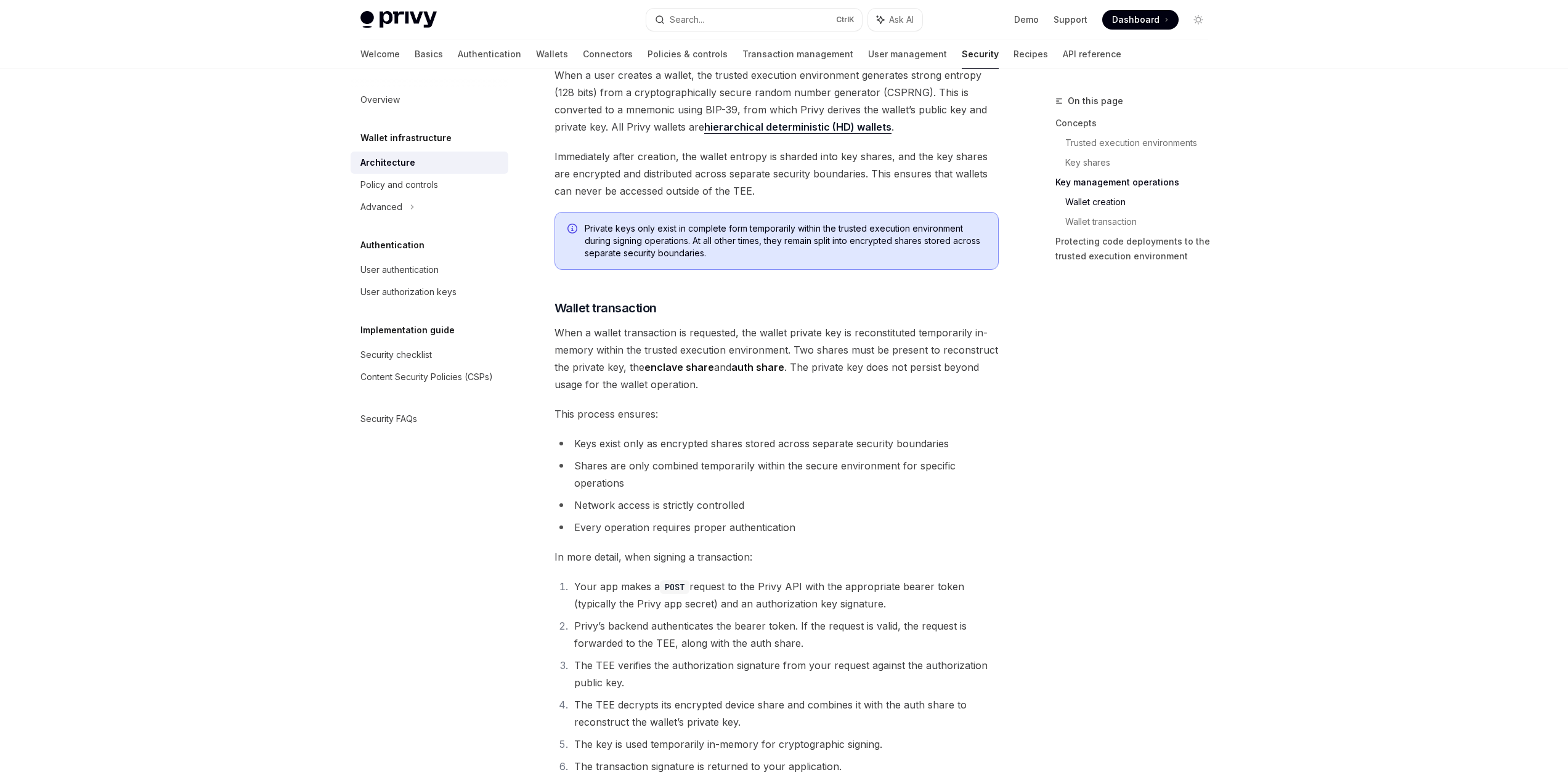
drag, startPoint x: 632, startPoint y: 482, endPoint x: 565, endPoint y: 474, distance: 67.5
click at [565, 474] on li "Shares are only combined temporarily within the secure environment for specific…" at bounding box center [776, 474] width 444 height 34
click at [564, 474] on li "Shares are only combined temporarily within the secure environment for specific…" at bounding box center [776, 474] width 444 height 34
drag, startPoint x: 561, startPoint y: 506, endPoint x: 735, endPoint y: 500, distance: 174.1
click at [735, 500] on li "Network access is strictly controlled" at bounding box center [776, 505] width 444 height 18
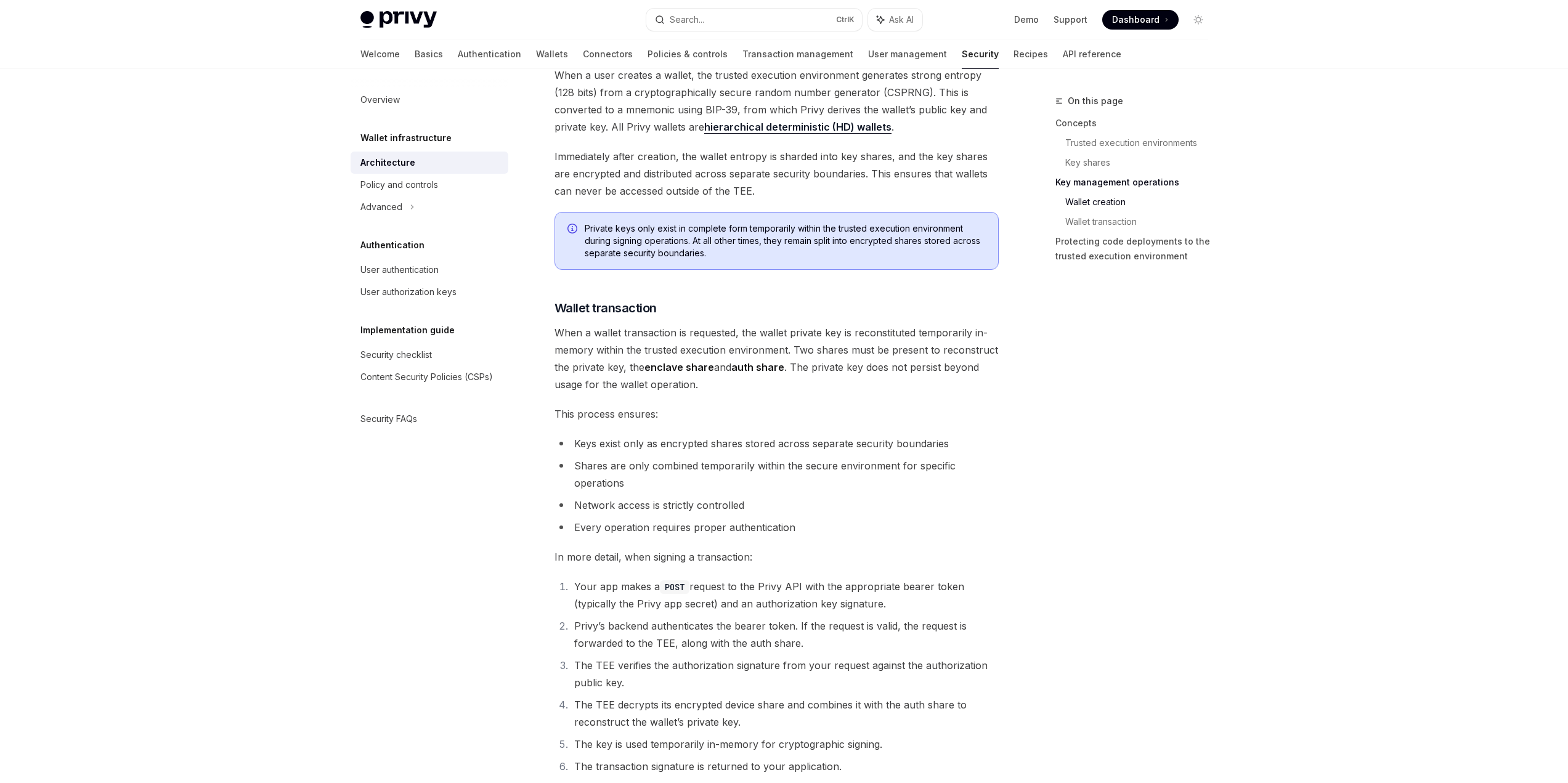
click at [735, 500] on li "Network access is strictly controlled" at bounding box center [776, 505] width 444 height 18
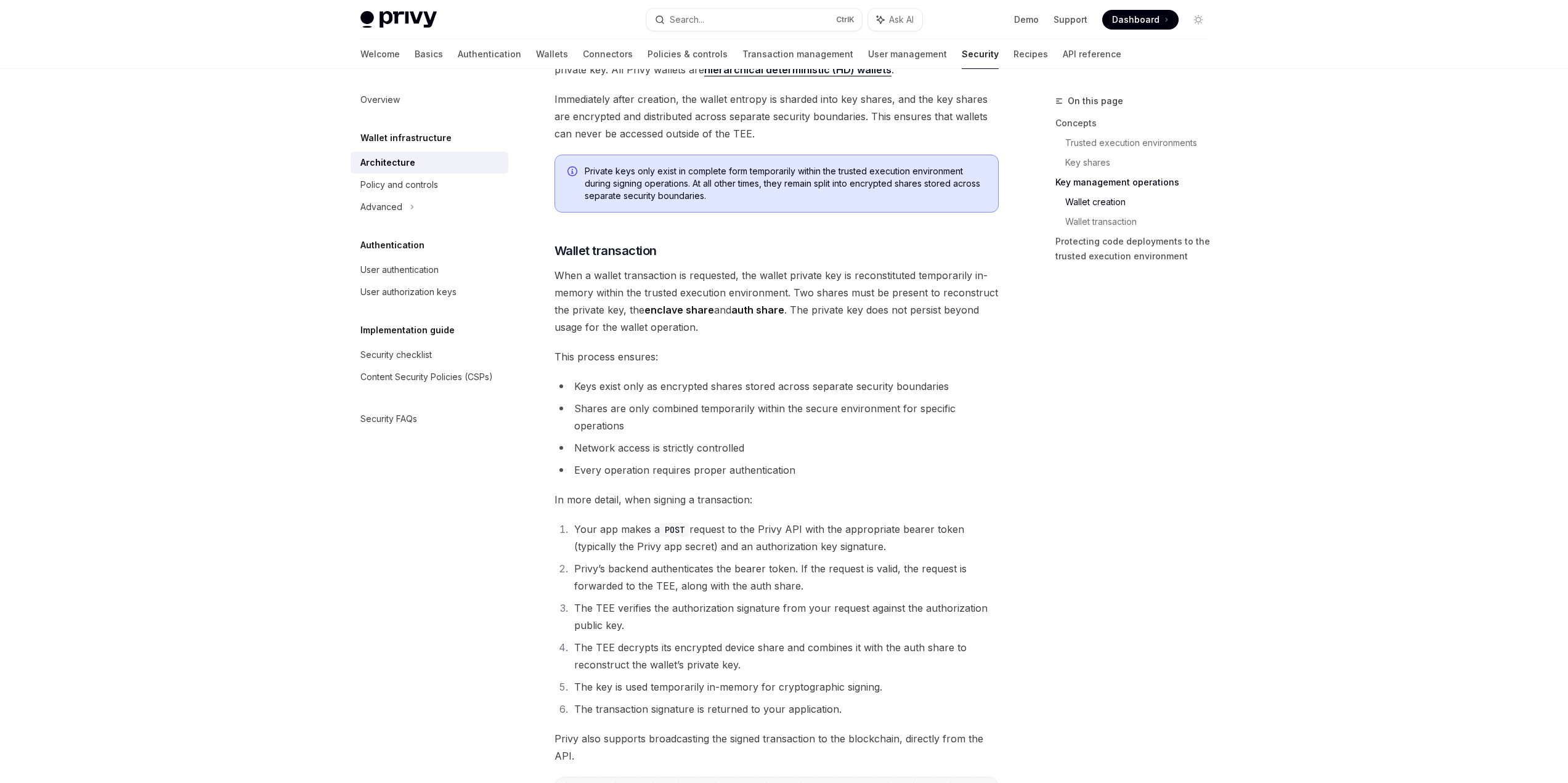
scroll to position [1601, 0]
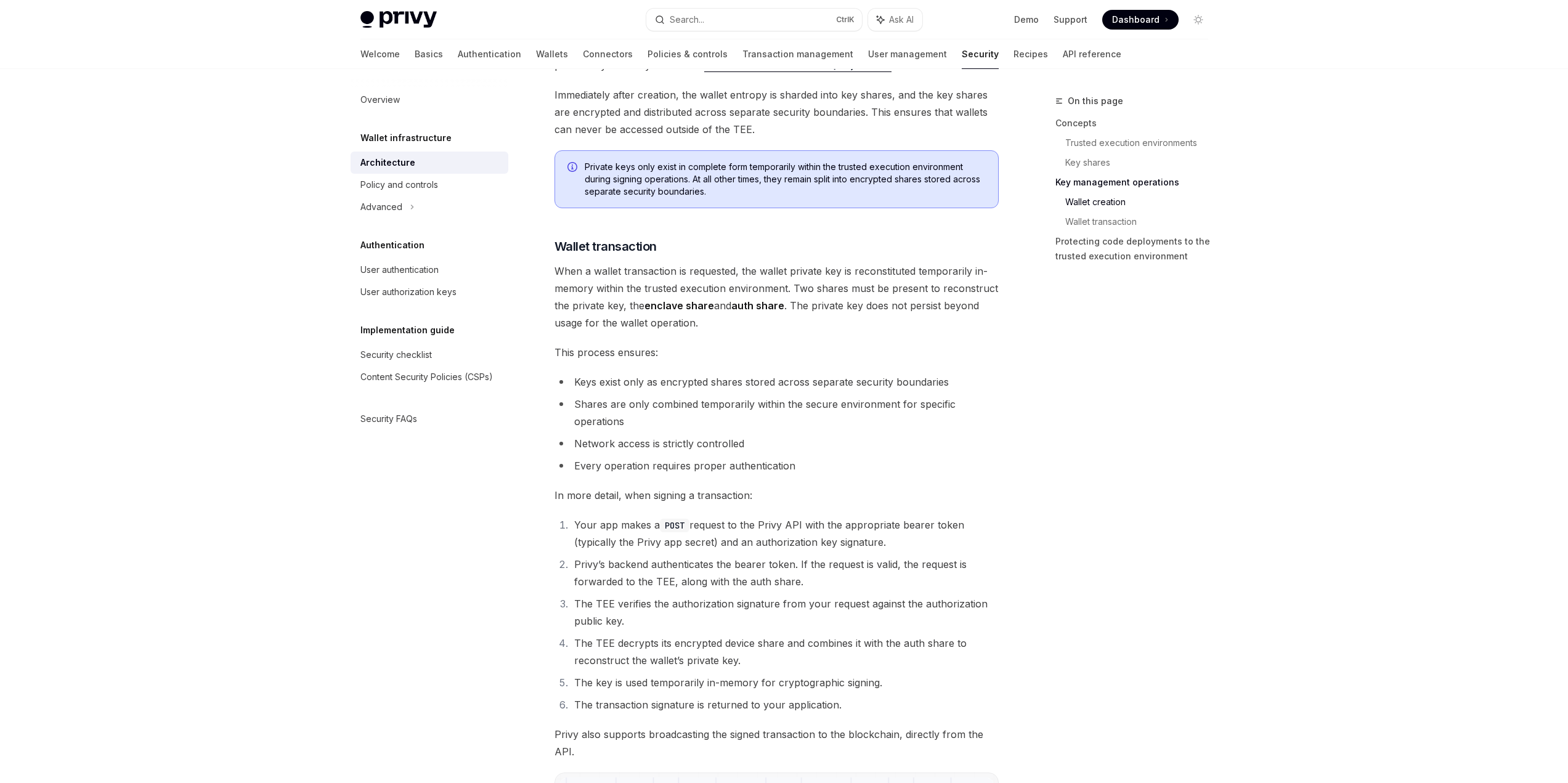
drag, startPoint x: 567, startPoint y: 465, endPoint x: 785, endPoint y: 455, distance: 218.2
click at [773, 456] on ul "Keys exist only as encrypted shares stored across separate security boundaries …" at bounding box center [776, 424] width 444 height 101
click at [785, 455] on ul "Keys exist only as encrypted shares stored across separate security boundaries …" at bounding box center [776, 424] width 444 height 101
drag, startPoint x: 804, startPoint y: 459, endPoint x: 571, endPoint y: 467, distance: 233.1
click at [571, 467] on li "Every operation requires proper authentication" at bounding box center [776, 465] width 444 height 18
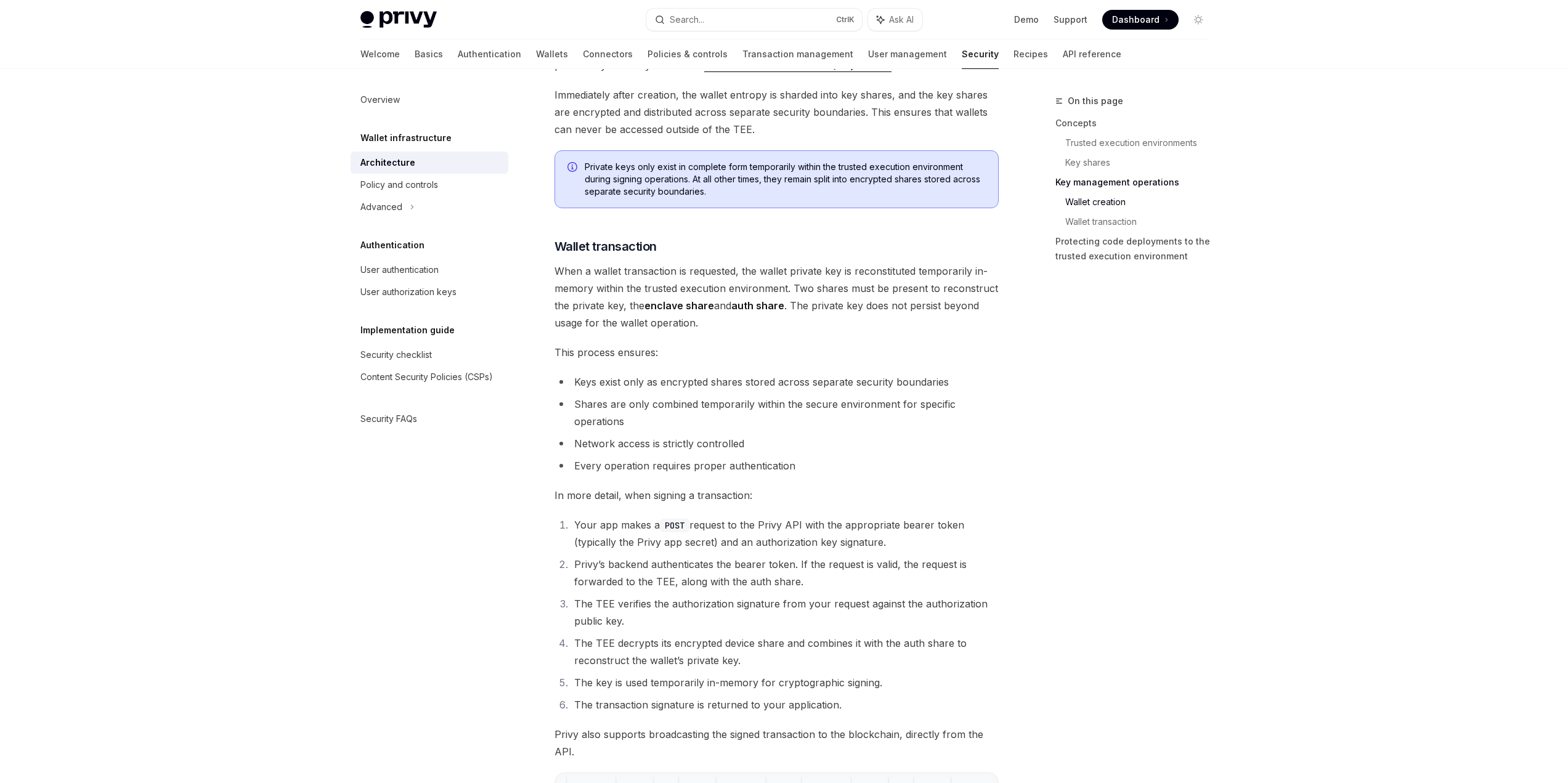
click at [571, 467] on li "Every operation requires proper authentication" at bounding box center [776, 465] width 444 height 18
drag, startPoint x: 554, startPoint y: 496, endPoint x: 770, endPoint y: 496, distance: 216.0
click at [770, 496] on span "In more detail, when signing a transaction:" at bounding box center [776, 495] width 444 height 18
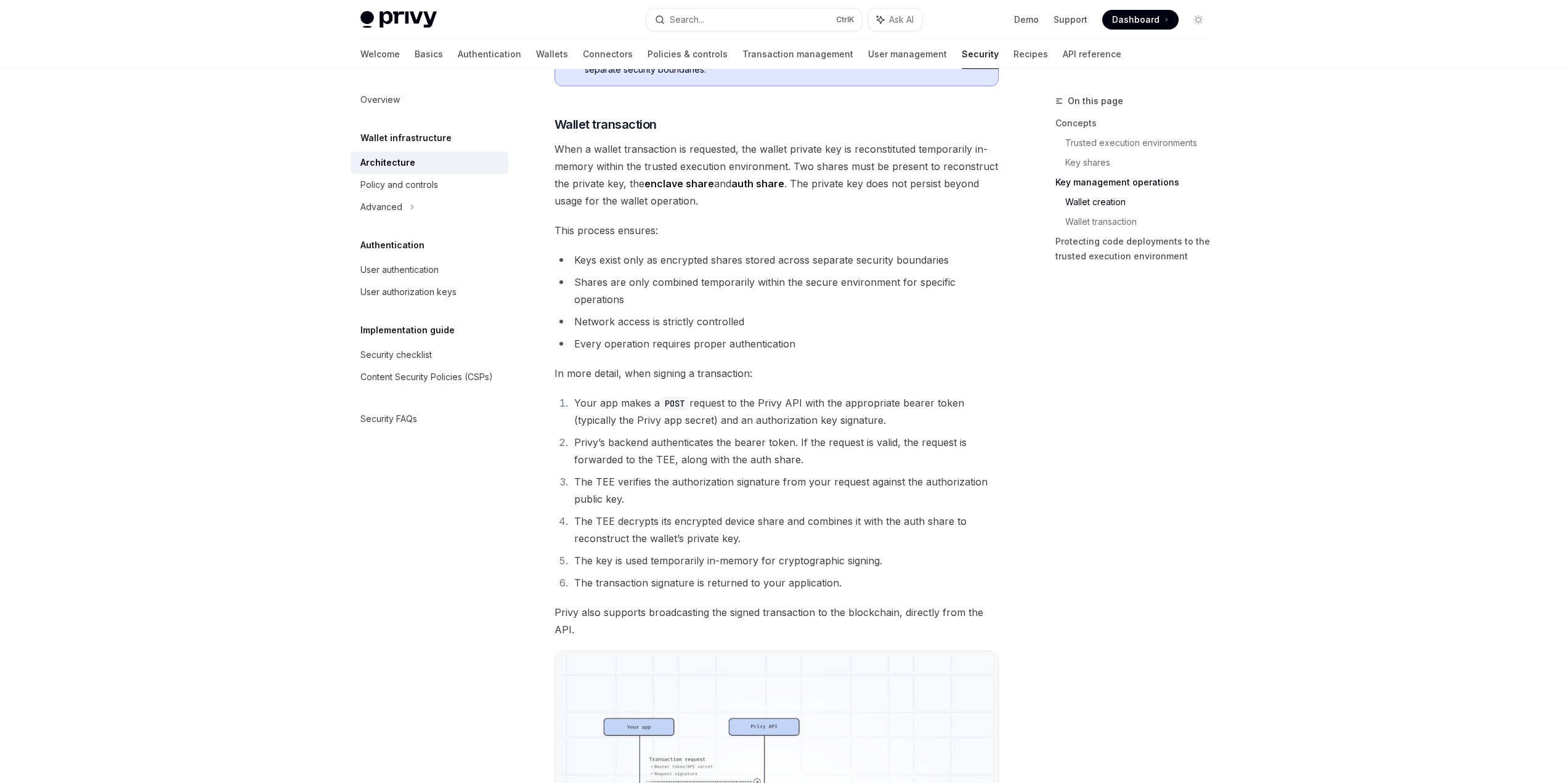
scroll to position [1724, 0]
drag, startPoint x: 572, startPoint y: 399, endPoint x: 652, endPoint y: 397, distance: 80.0
click at [652, 397] on li "Your app makes a POST request to the Privy API with the appropriate bearer toke…" at bounding box center [785, 410] width 428 height 34
drag, startPoint x: 652, startPoint y: 397, endPoint x: 665, endPoint y: 403, distance: 14.3
click at [652, 397] on li "Your app makes a POST request to the Privy API with the appropriate bearer toke…" at bounding box center [785, 410] width 428 height 34
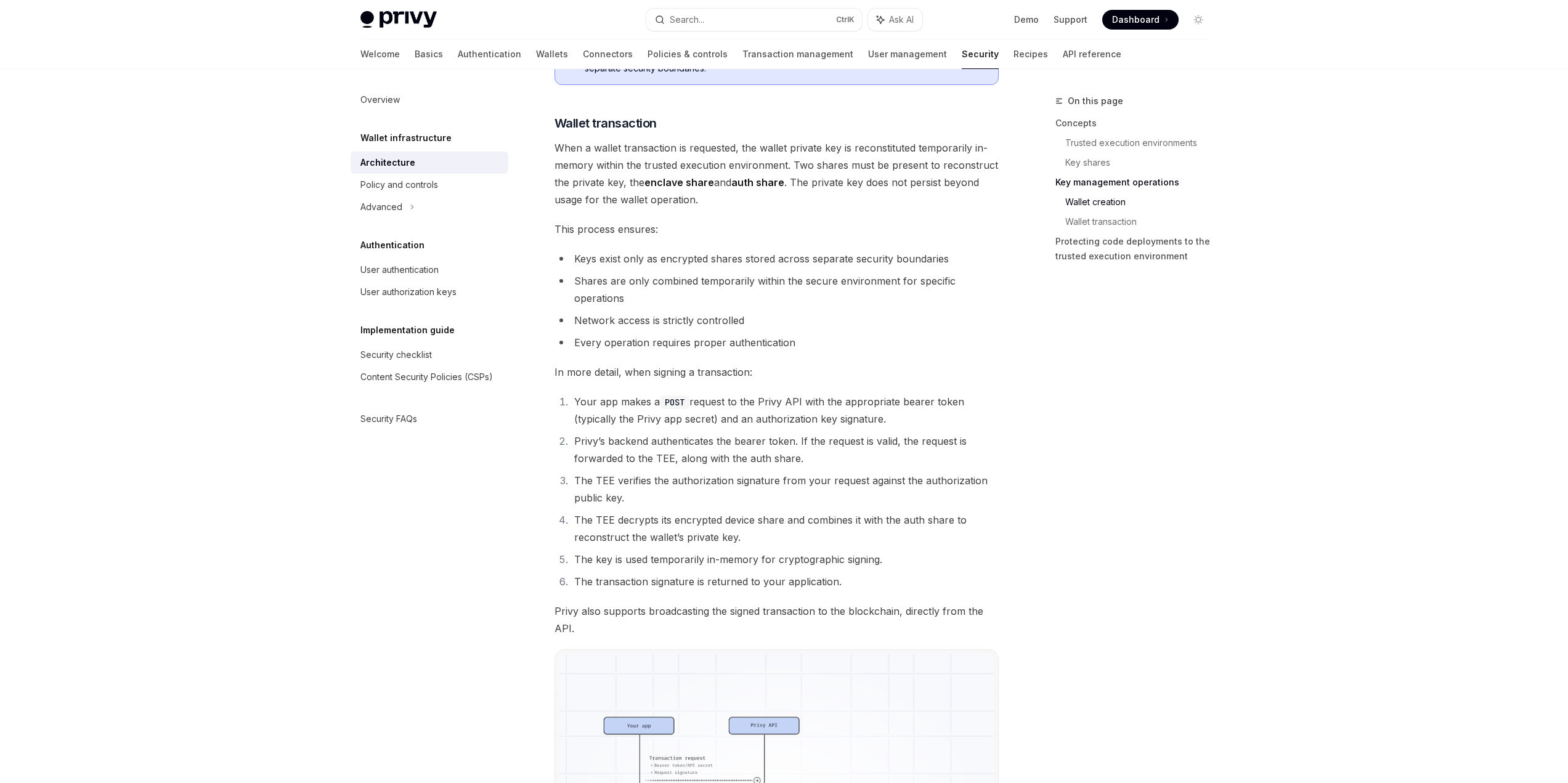
drag, startPoint x: 667, startPoint y: 406, endPoint x: 885, endPoint y: 418, distance: 218.3
click at [885, 418] on li "Your app makes a POST request to the Privy API with the appropriate bearer toke…" at bounding box center [785, 410] width 428 height 34
drag, startPoint x: 893, startPoint y: 418, endPoint x: 799, endPoint y: 403, distance: 95.2
click at [799, 403] on li "Your app makes a POST request to the Privy API with the appropriate bearer toke…" at bounding box center [785, 410] width 428 height 34
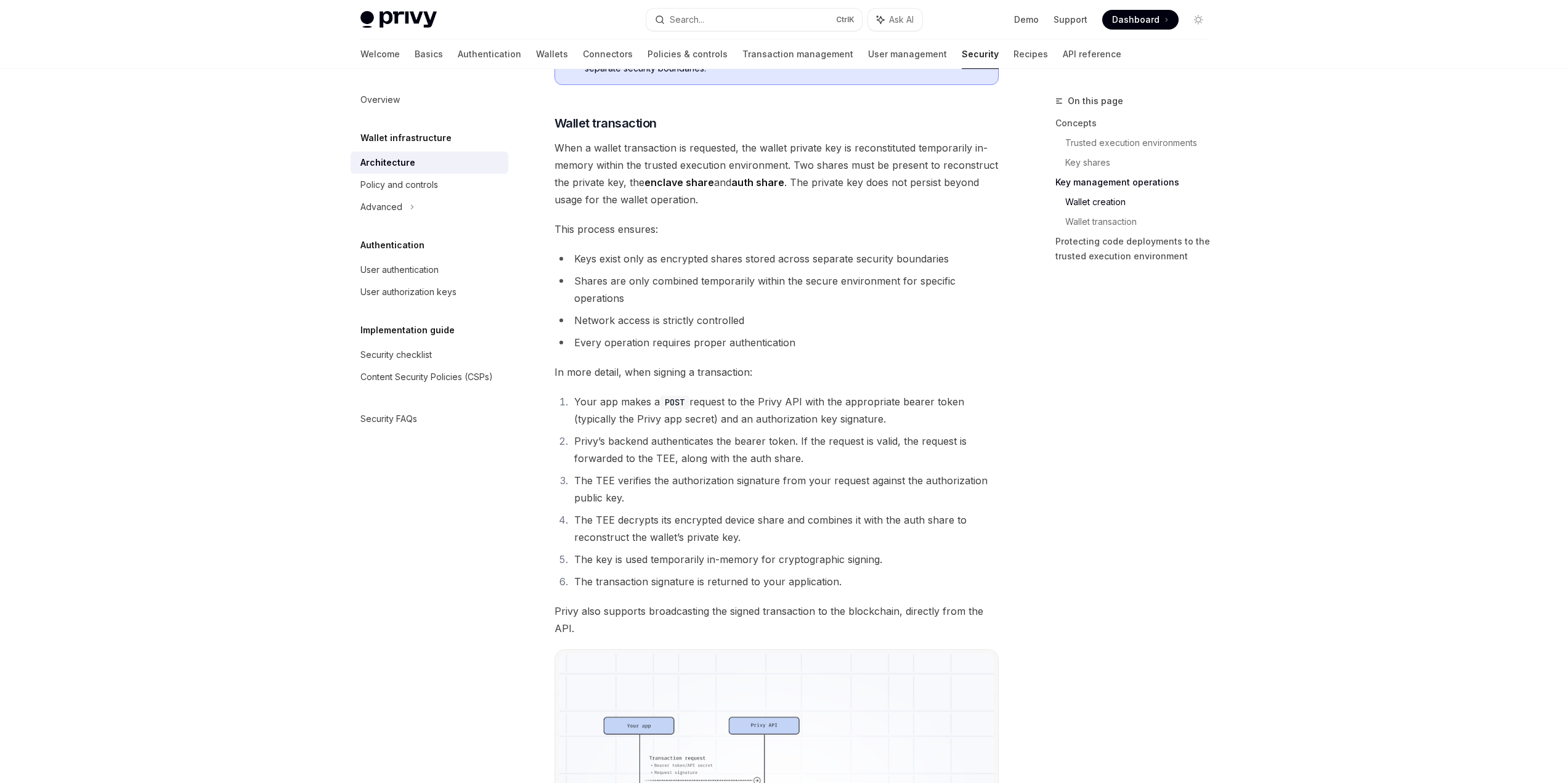
click at [799, 403] on li "Your app makes a POST request to the Privy API with the appropriate bearer toke…" at bounding box center [785, 410] width 428 height 34
drag, startPoint x: 902, startPoint y: 397, endPoint x: 956, endPoint y: 397, distance: 54.0
click at [956, 397] on li "Your app makes a POST request to the Privy API with the appropriate bearer toke…" at bounding box center [785, 410] width 428 height 34
click at [895, 406] on li "Your app makes a POST request to the Privy API with the appropriate bearer toke…" at bounding box center [785, 410] width 428 height 34
drag, startPoint x: 901, startPoint y: 404, endPoint x: 965, endPoint y: 401, distance: 64.1
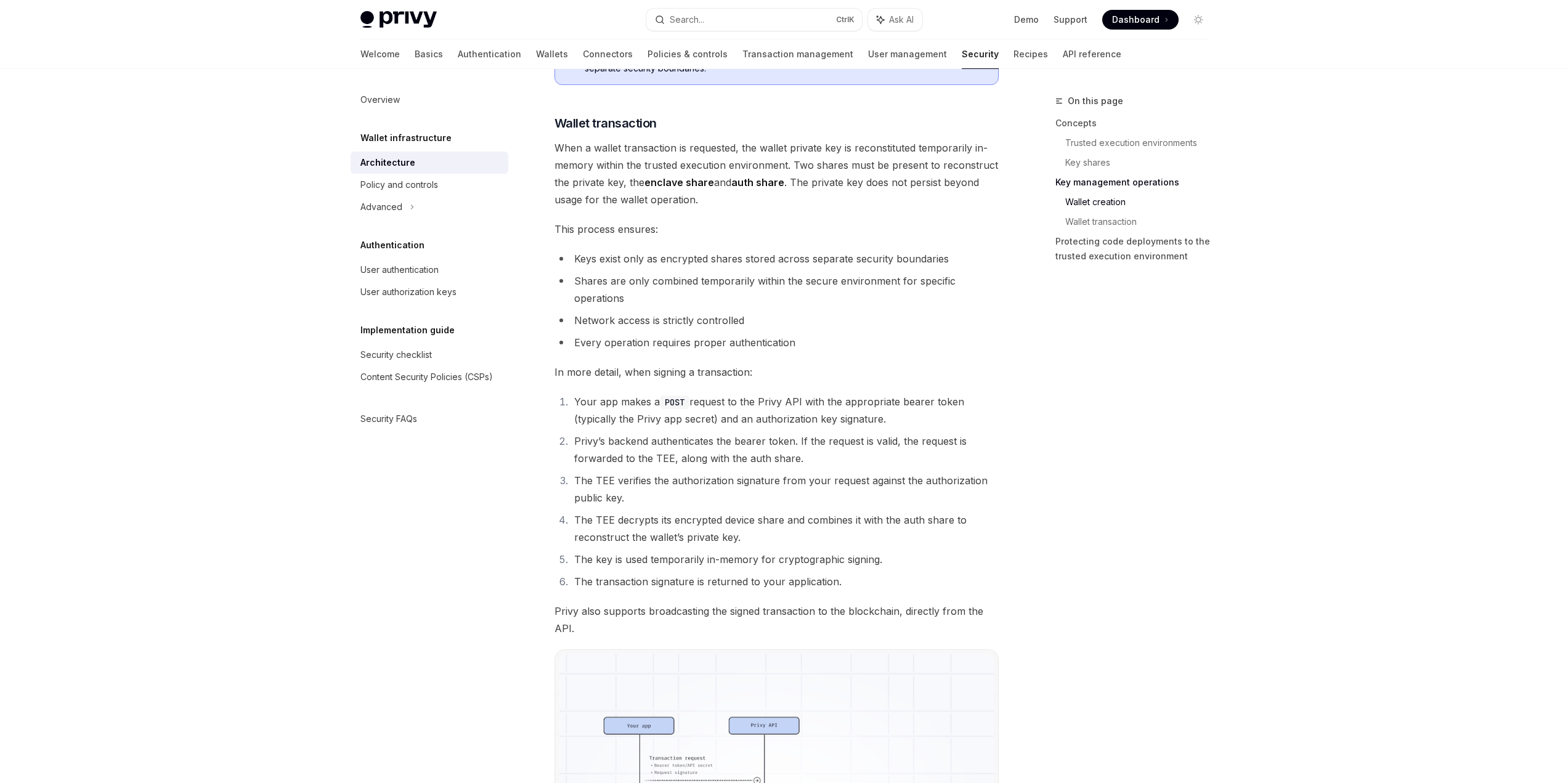
click at [965, 401] on li "Your app makes a POST request to the Privy API with the appropriate bearer toke…" at bounding box center [785, 410] width 428 height 34
drag, startPoint x: 897, startPoint y: 408, endPoint x: 904, endPoint y: 401, distance: 9.9
click at [905, 401] on li "Your app makes a POST request to the Privy API with the appropriate bearer toke…" at bounding box center [785, 410] width 428 height 34
drag, startPoint x: 900, startPoint y: 400, endPoint x: 999, endPoint y: 454, distance: 112.8
click at [969, 401] on li "Your app makes a POST request to the Privy API with the appropriate bearer toke…" at bounding box center [785, 410] width 428 height 34
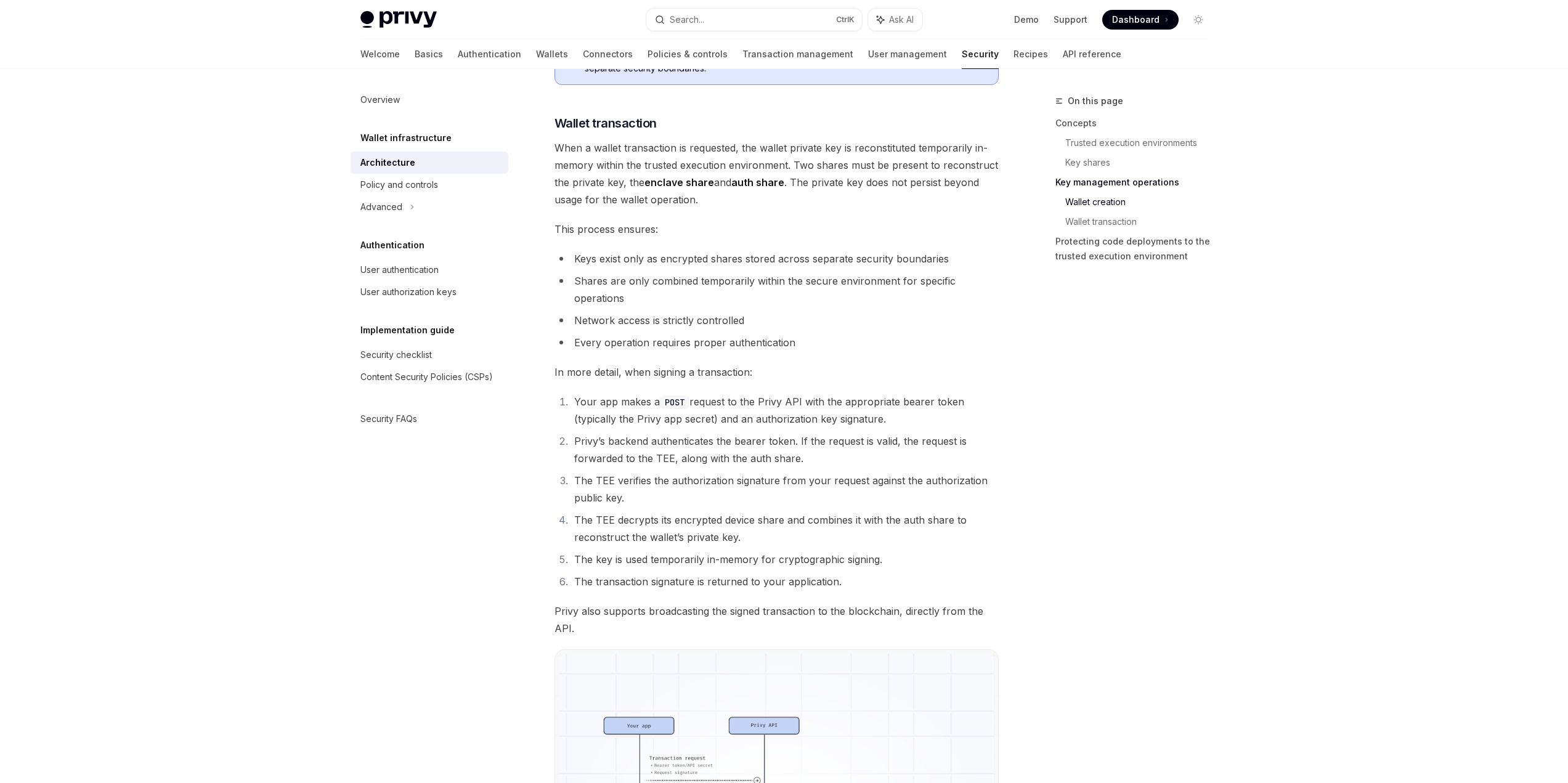
copy li "bearer token"
drag, startPoint x: 550, startPoint y: 429, endPoint x: 849, endPoint y: 426, distance: 299.0
click at [849, 426] on li "Your app makes a POST request to the Privy API with the appropriate bearer toke…" at bounding box center [785, 410] width 428 height 34
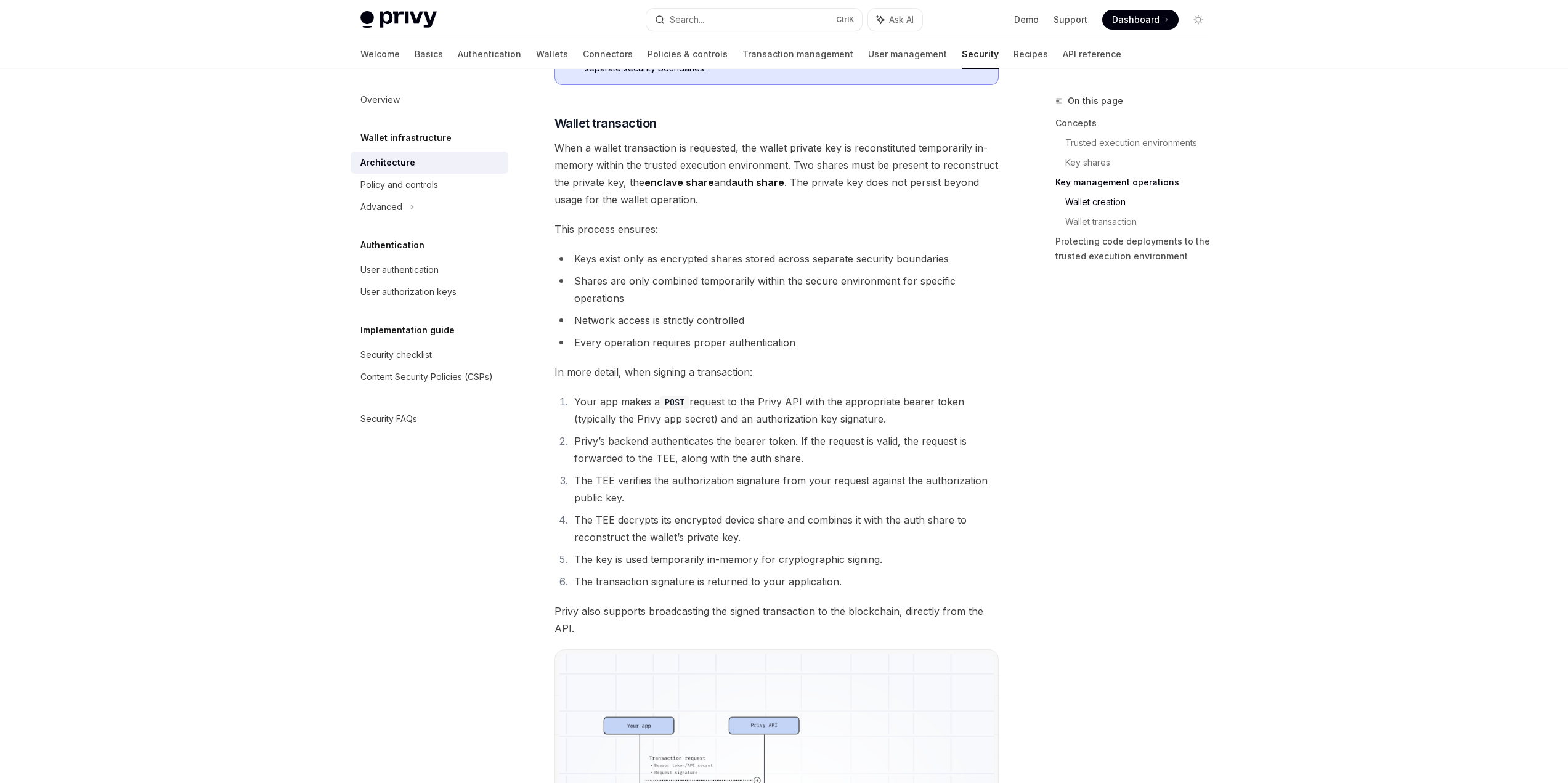
drag, startPoint x: 711, startPoint y: 419, endPoint x: 918, endPoint y: 419, distance: 207.0
click at [918, 419] on li "Your app makes a POST request to the Privy API with the appropriate bearer toke…" at bounding box center [785, 410] width 428 height 34
drag, startPoint x: 571, startPoint y: 434, endPoint x: 757, endPoint y: 434, distance: 186.0
click at [757, 434] on li "Privy’s backend authenticates the bearer token. If the request is valid, the re…" at bounding box center [785, 449] width 428 height 34
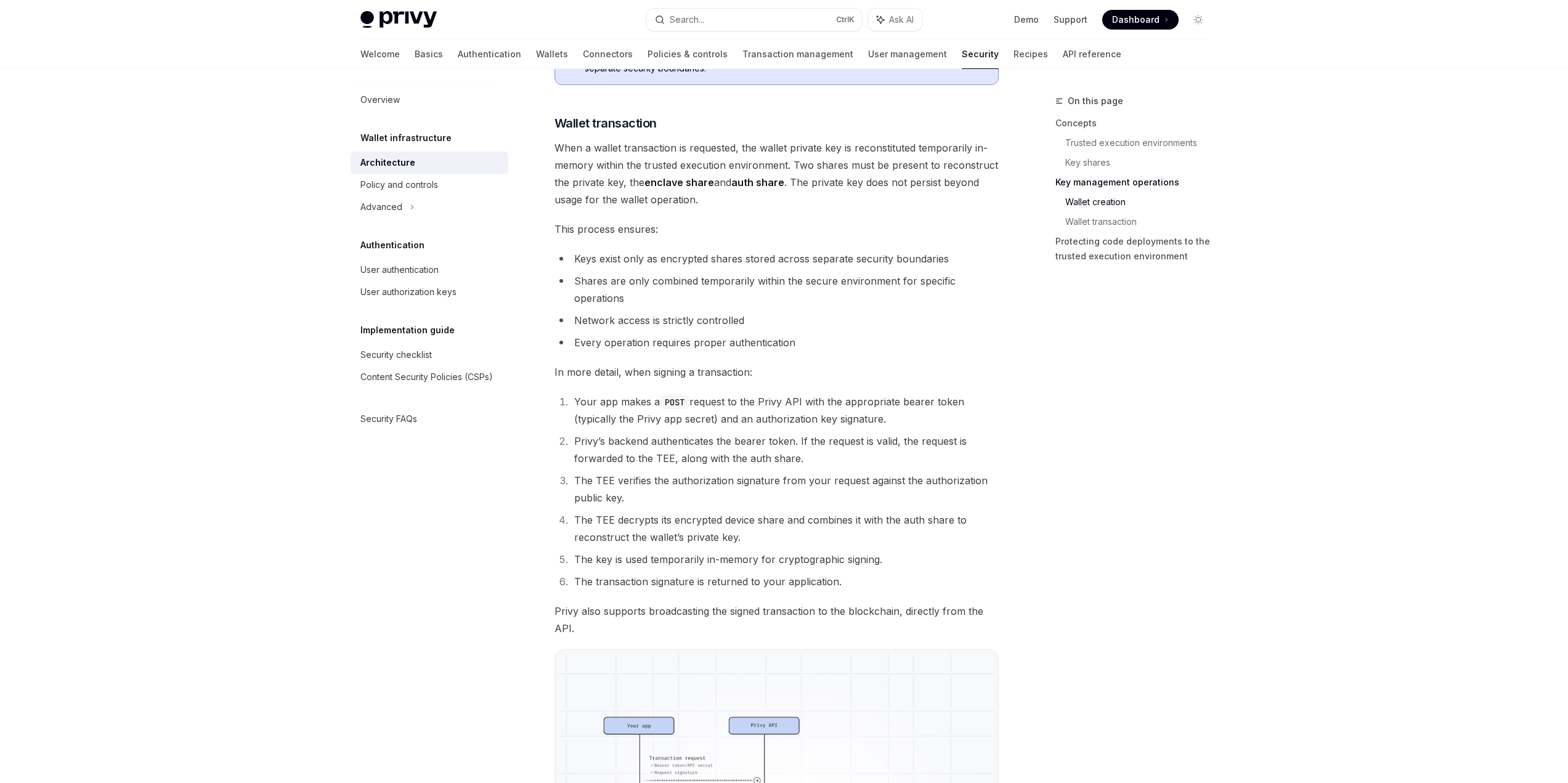
click at [757, 434] on li "Privy’s backend authenticates the bearer token. If the request is valid, the re…" at bounding box center [785, 449] width 428 height 34
drag, startPoint x: 722, startPoint y: 417, endPoint x: 930, endPoint y: 419, distance: 208.0
click at [930, 419] on li "Your app makes a POST request to the Privy API with the appropriate bearer toke…" at bounding box center [785, 410] width 428 height 34
drag, startPoint x: 930, startPoint y: 419, endPoint x: 588, endPoint y: 393, distance: 343.0
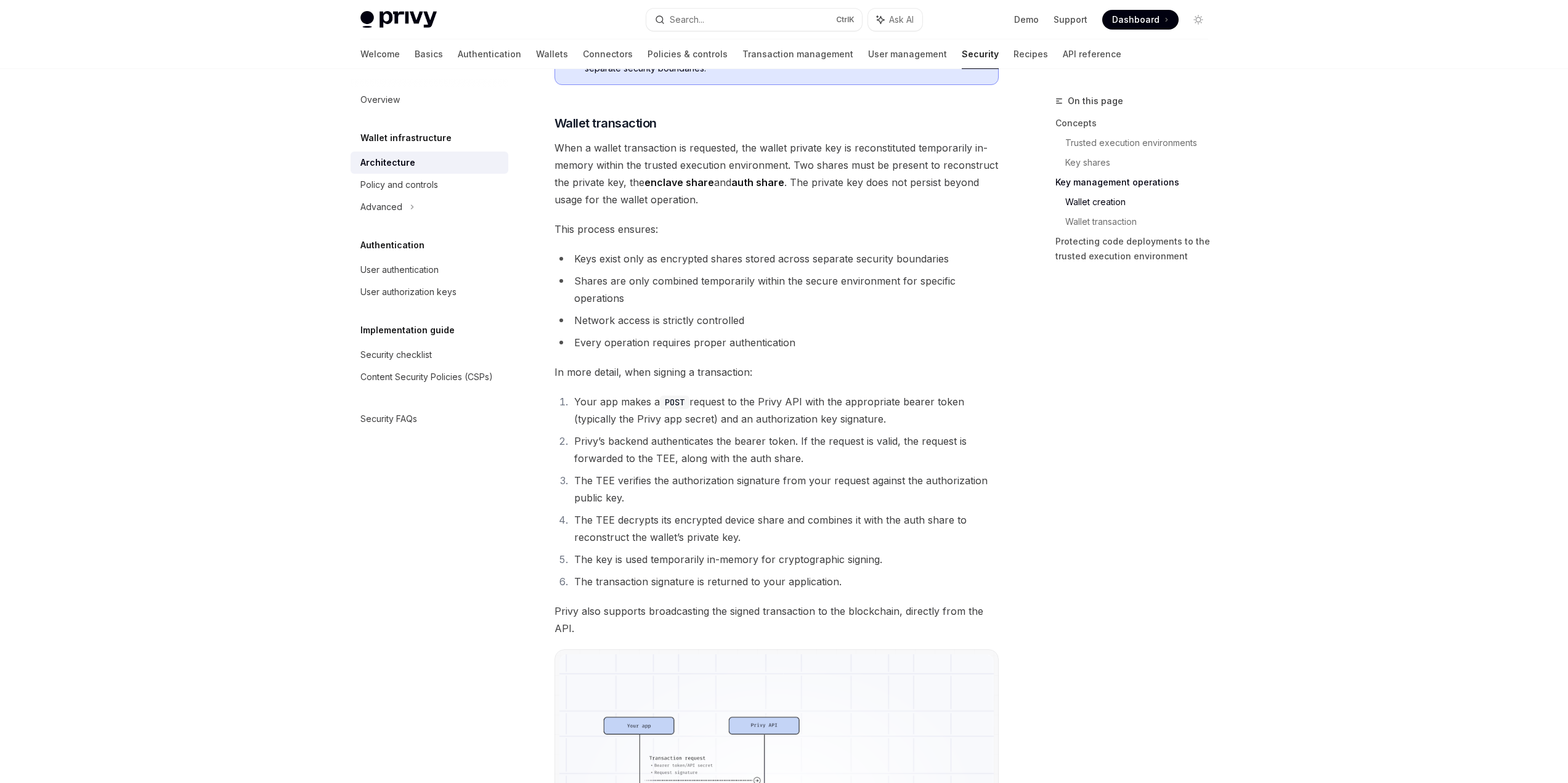
click at [588, 393] on li "Your app makes a POST request to the Privy API with the appropriate bearer toke…" at bounding box center [785, 410] width 428 height 34
click at [991, 267] on li "Keys exist only as encrypted shares stored across separate security boundaries" at bounding box center [776, 259] width 444 height 18
drag, startPoint x: 549, startPoint y: 439, endPoint x: 827, endPoint y: 454, distance: 278.4
click at [827, 454] on li "Privy’s backend authenticates the bearer token. If the request is valid, the re…" at bounding box center [785, 449] width 428 height 34
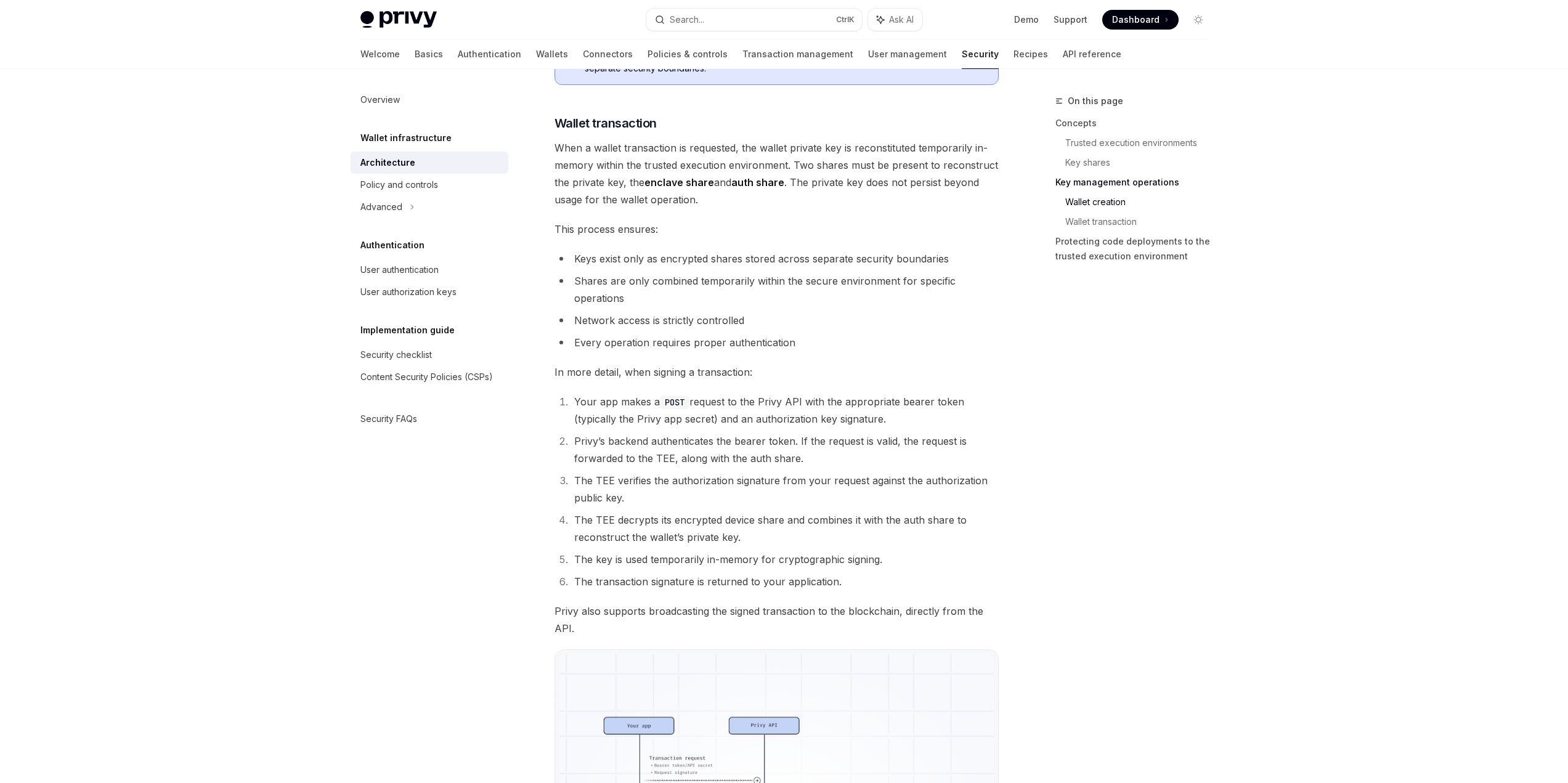
drag, startPoint x: 817, startPoint y: 452, endPoint x: 799, endPoint y: 444, distance: 19.7
click at [799, 444] on li "Privy’s backend authenticates the bearer token. If the request is valid, the re…" at bounding box center [785, 449] width 428 height 34
click at [796, 444] on li "Privy’s backend authenticates the bearer token. If the request is valid, the re…" at bounding box center [785, 449] width 428 height 34
drag, startPoint x: 571, startPoint y: 463, endPoint x: 821, endPoint y: 463, distance: 250.0
click at [821, 463] on li "Privy’s backend authenticates the bearer token. If the request is valid, the re…" at bounding box center [785, 449] width 428 height 34
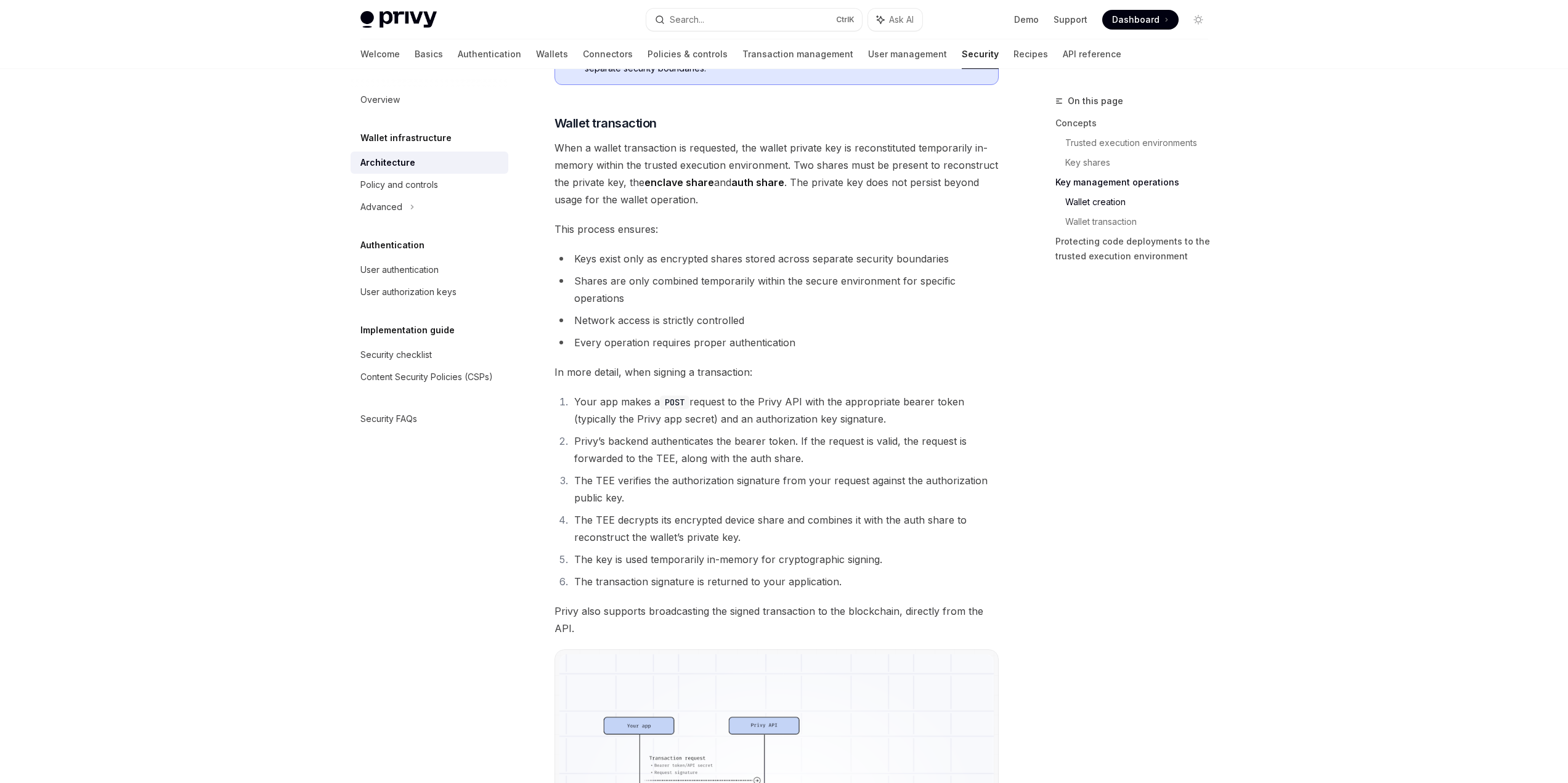
click at [821, 463] on li "Privy’s backend authenticates the bearer token. If the request is valid, the re…" at bounding box center [785, 449] width 428 height 34
drag, startPoint x: 824, startPoint y: 460, endPoint x: 565, endPoint y: 444, distance: 259.5
click at [571, 444] on li "Privy’s backend authenticates the bearer token. If the request is valid, the re…" at bounding box center [785, 449] width 428 height 34
drag, startPoint x: 567, startPoint y: 441, endPoint x: 822, endPoint y: 454, distance: 255.3
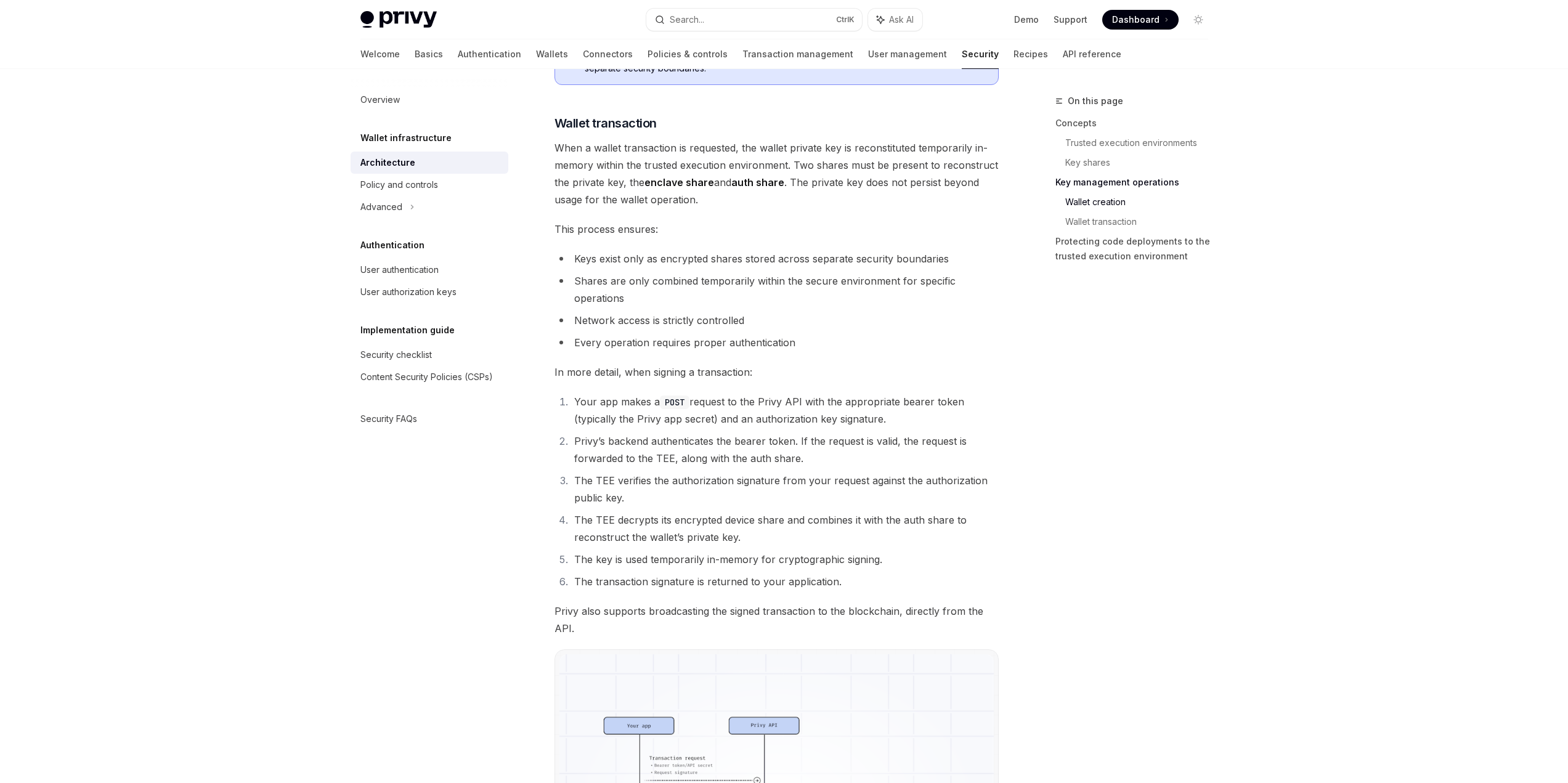
click at [817, 454] on li "Privy’s backend authenticates the bearer token. If the request is valid, the re…" at bounding box center [785, 449] width 428 height 34
click at [823, 454] on li "Privy’s backend authenticates the bearer token. If the request is valid, the re…" at bounding box center [785, 449] width 428 height 34
drag, startPoint x: 642, startPoint y: 497, endPoint x: 576, endPoint y: 482, distance: 67.7
click at [576, 482] on li "The TEE verifies the authorization signature from your request against the auth…" at bounding box center [785, 489] width 428 height 34
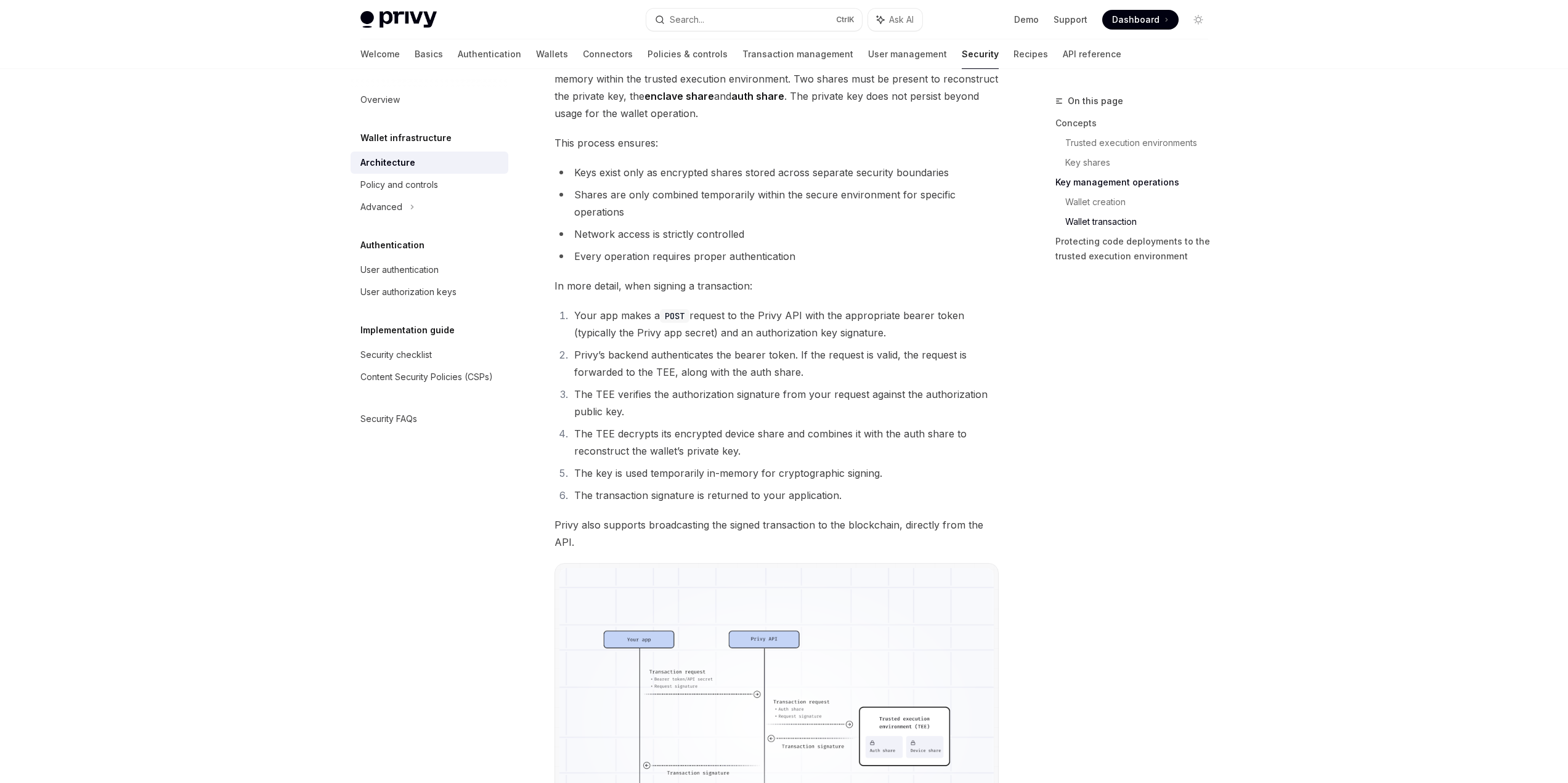
scroll to position [1909, 0]
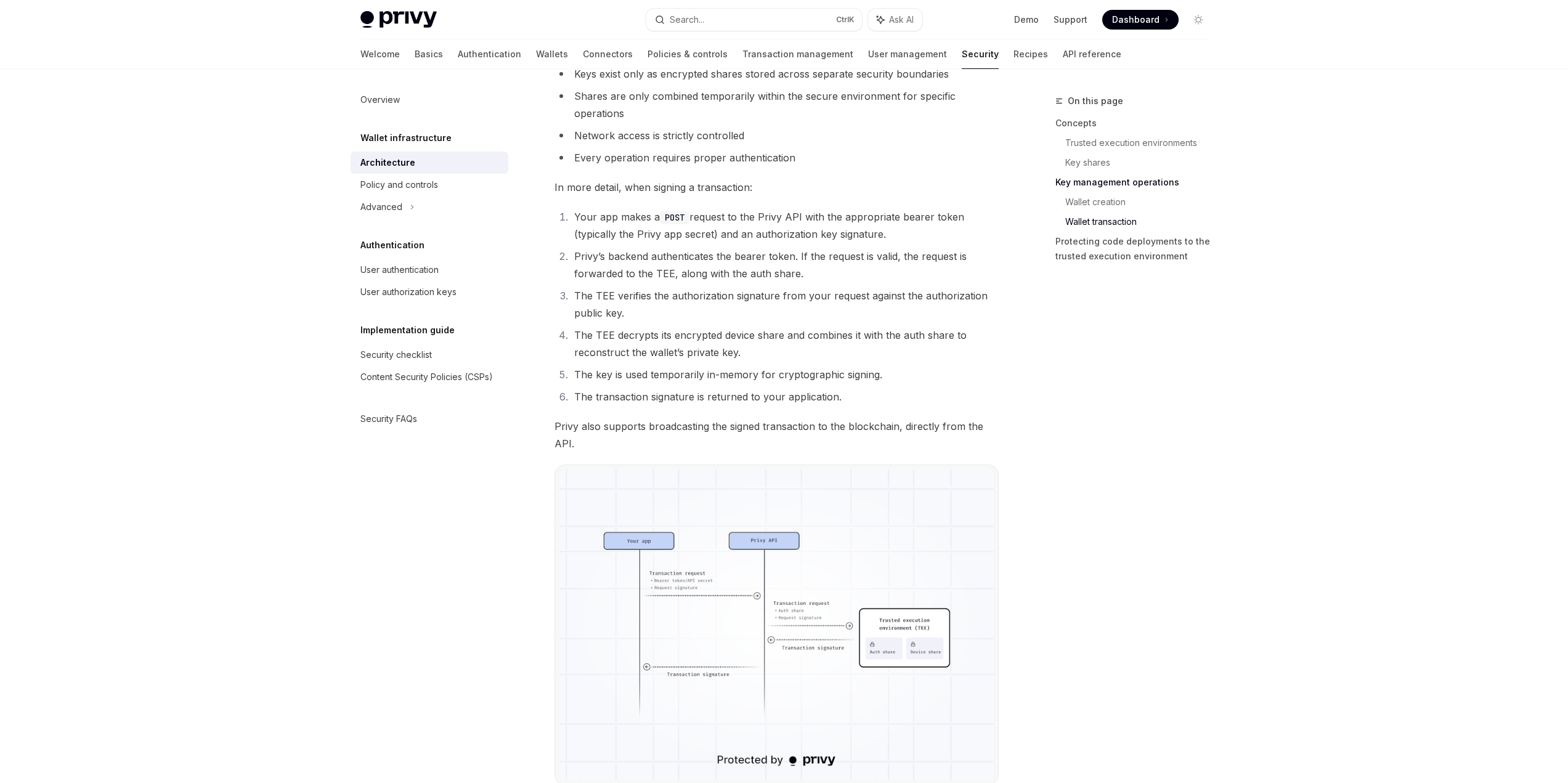
click at [669, 302] on li "The TEE verifies the authorization signature from your request against the auth…" at bounding box center [785, 304] width 428 height 34
drag, startPoint x: 598, startPoint y: 299, endPoint x: 639, endPoint y: 305, distance: 41.4
click at [639, 305] on li "The TEE verifies the authorization signature from your request against the auth…" at bounding box center [785, 304] width 428 height 34
drag, startPoint x: 721, startPoint y: 301, endPoint x: 894, endPoint y: 301, distance: 173.0
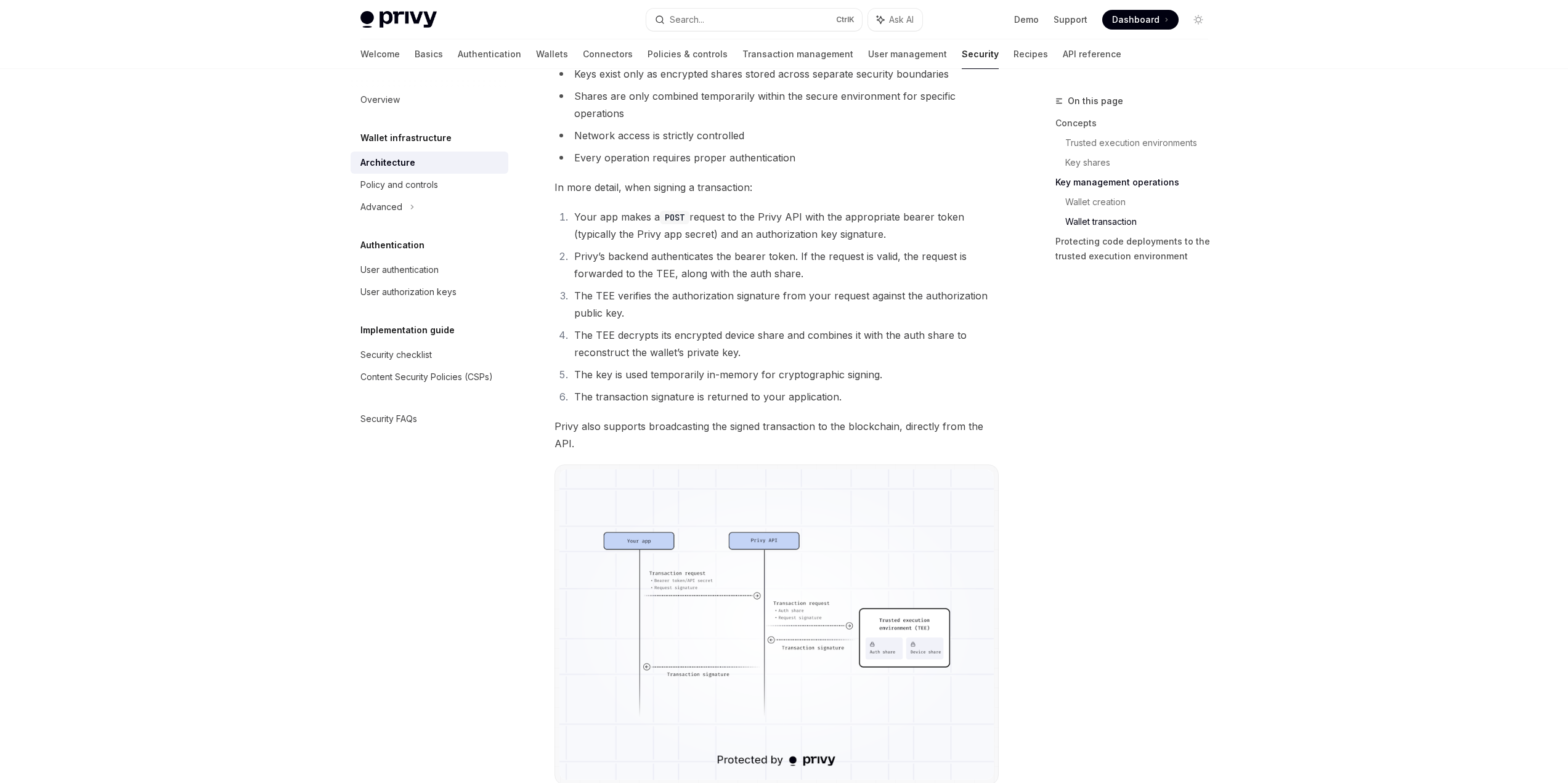
click at [894, 301] on li "The TEE verifies the authorization signature from your request against the auth…" at bounding box center [785, 304] width 428 height 34
drag, startPoint x: 565, startPoint y: 294, endPoint x: 658, endPoint y: 311, distance: 94.5
click at [658, 311] on li "The TEE verifies the authorization signature from your request against the auth…" at bounding box center [785, 304] width 428 height 34
click at [869, 528] on img at bounding box center [777, 624] width 434 height 310
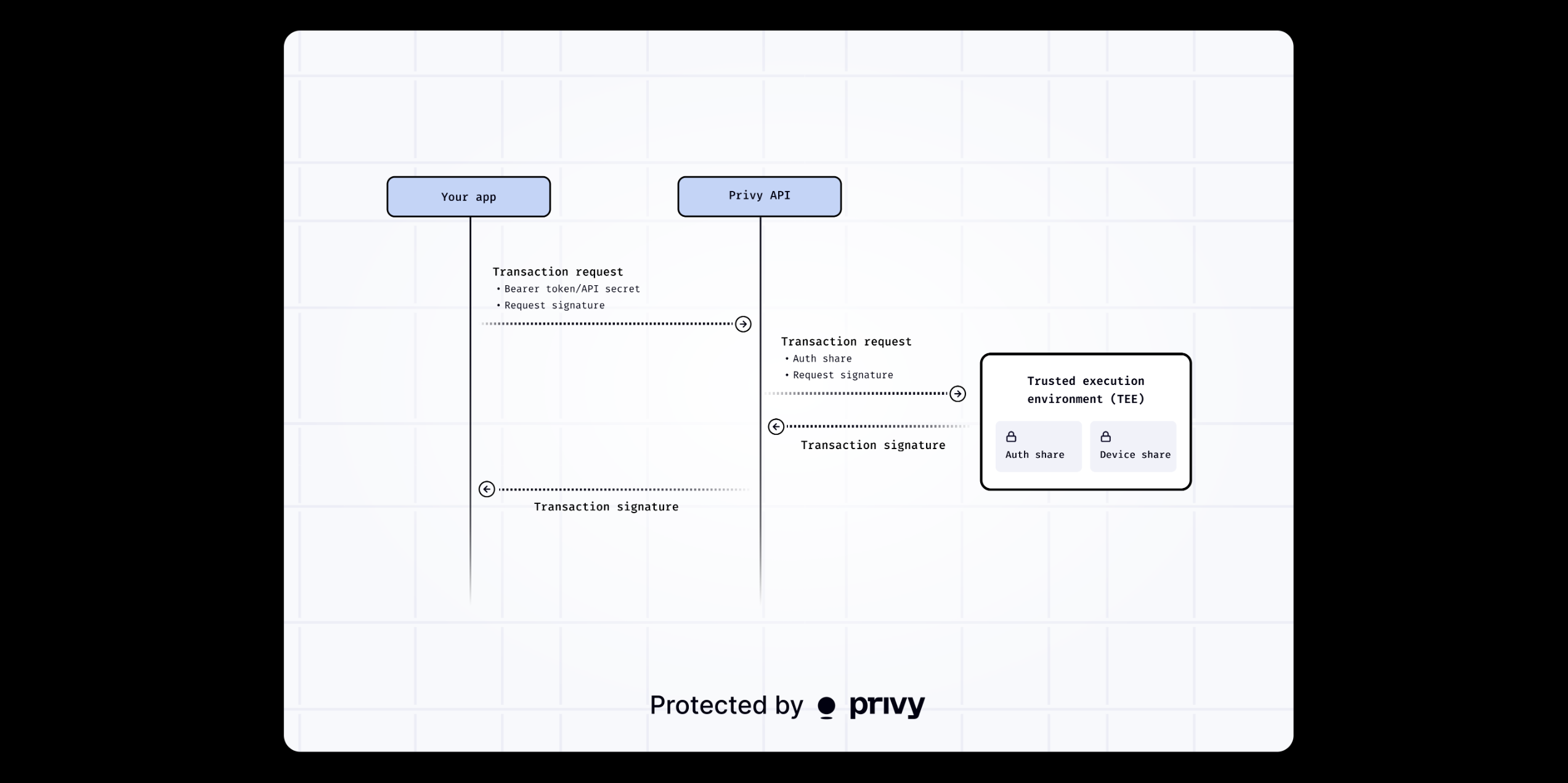
click at [1474, 500] on div at bounding box center [784, 392] width 1568 height 783
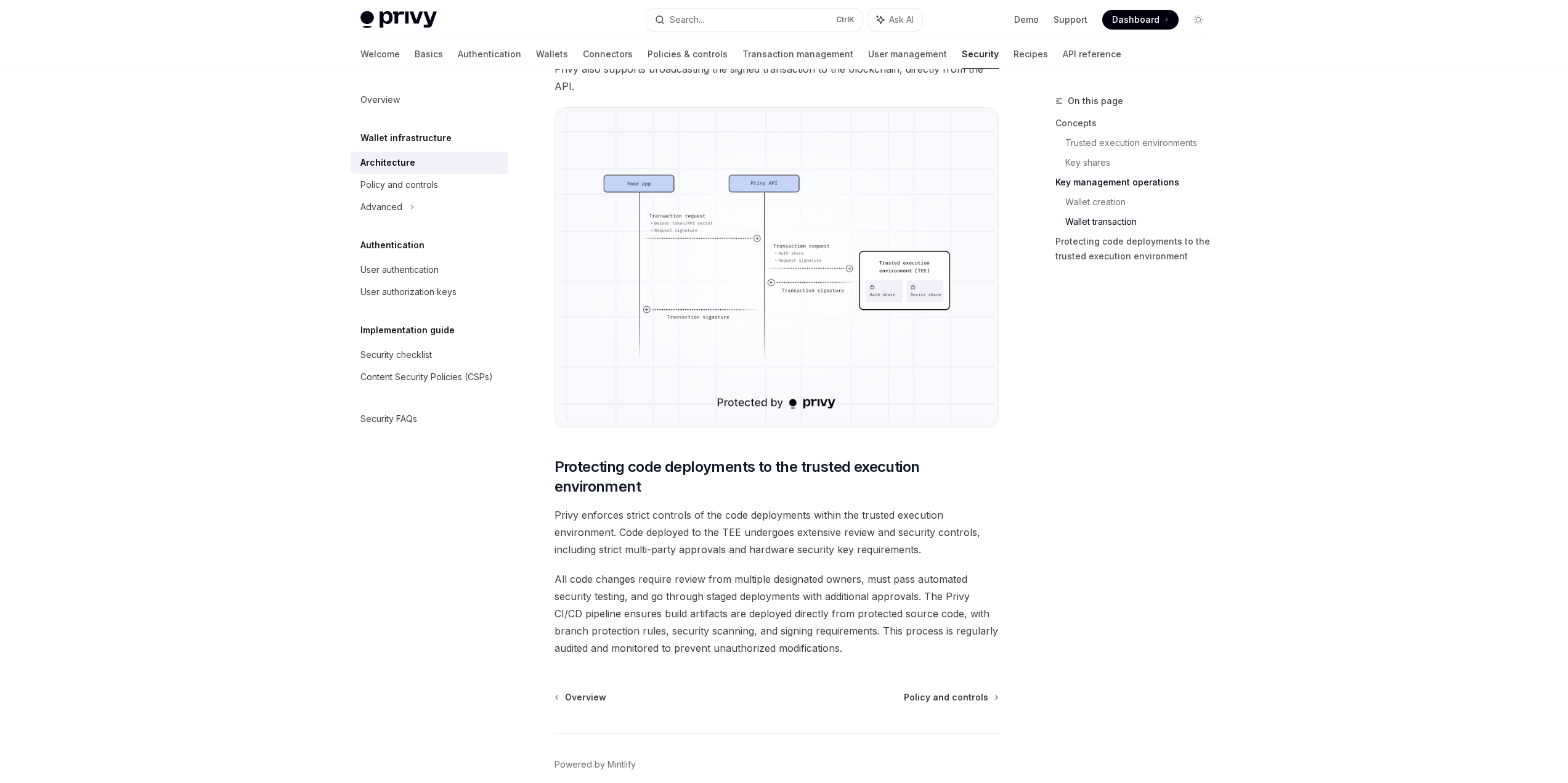
scroll to position [2323, 0]
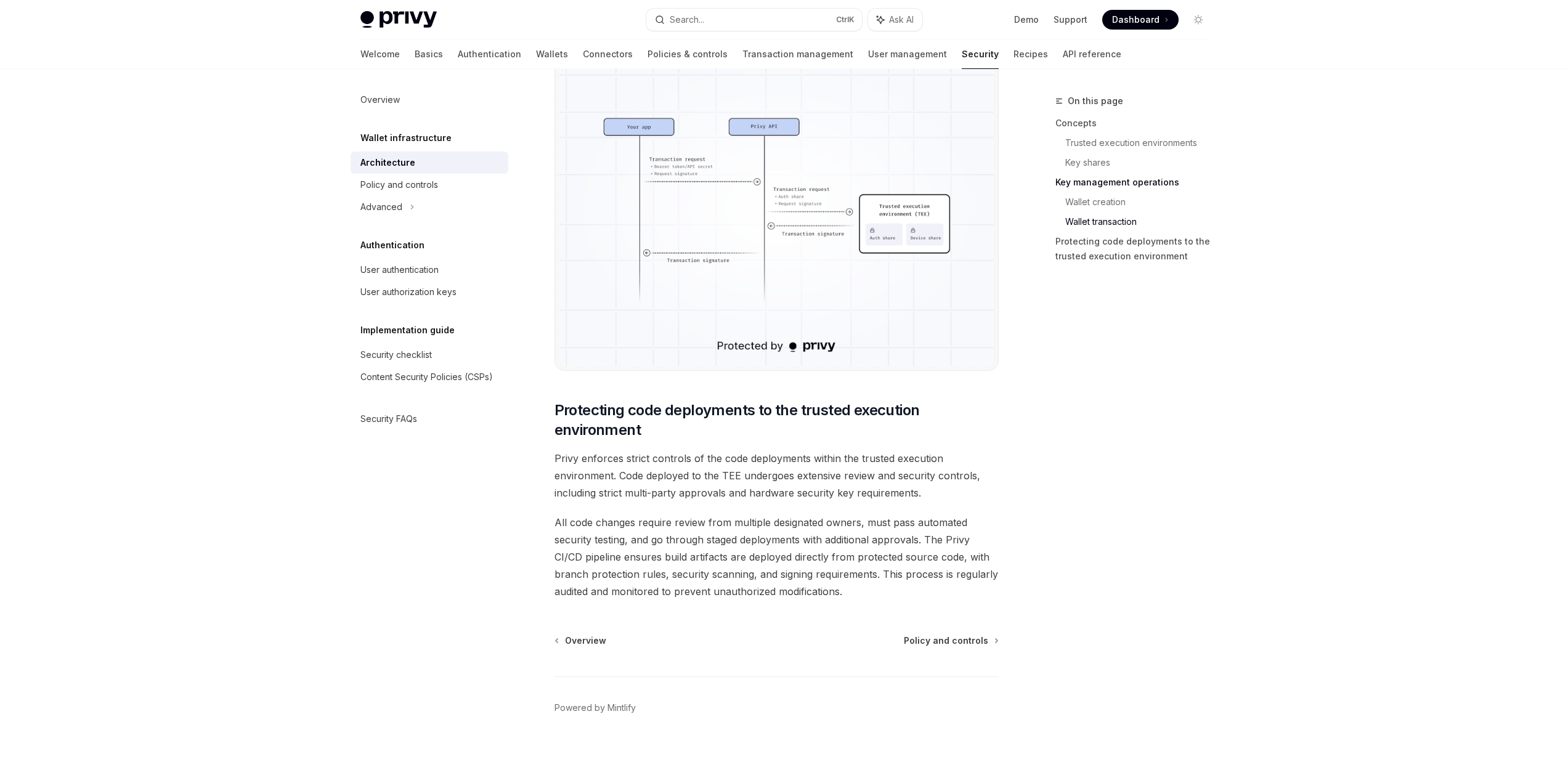
drag, startPoint x: 484, startPoint y: 493, endPoint x: 995, endPoint y: 467, distance: 511.7
click at [995, 467] on span "Privy enforces strict controls of the code deployments within the trusted execu…" at bounding box center [776, 476] width 444 height 52
drag, startPoint x: 534, startPoint y: 530, endPoint x: 904, endPoint y: 586, distance: 374.2
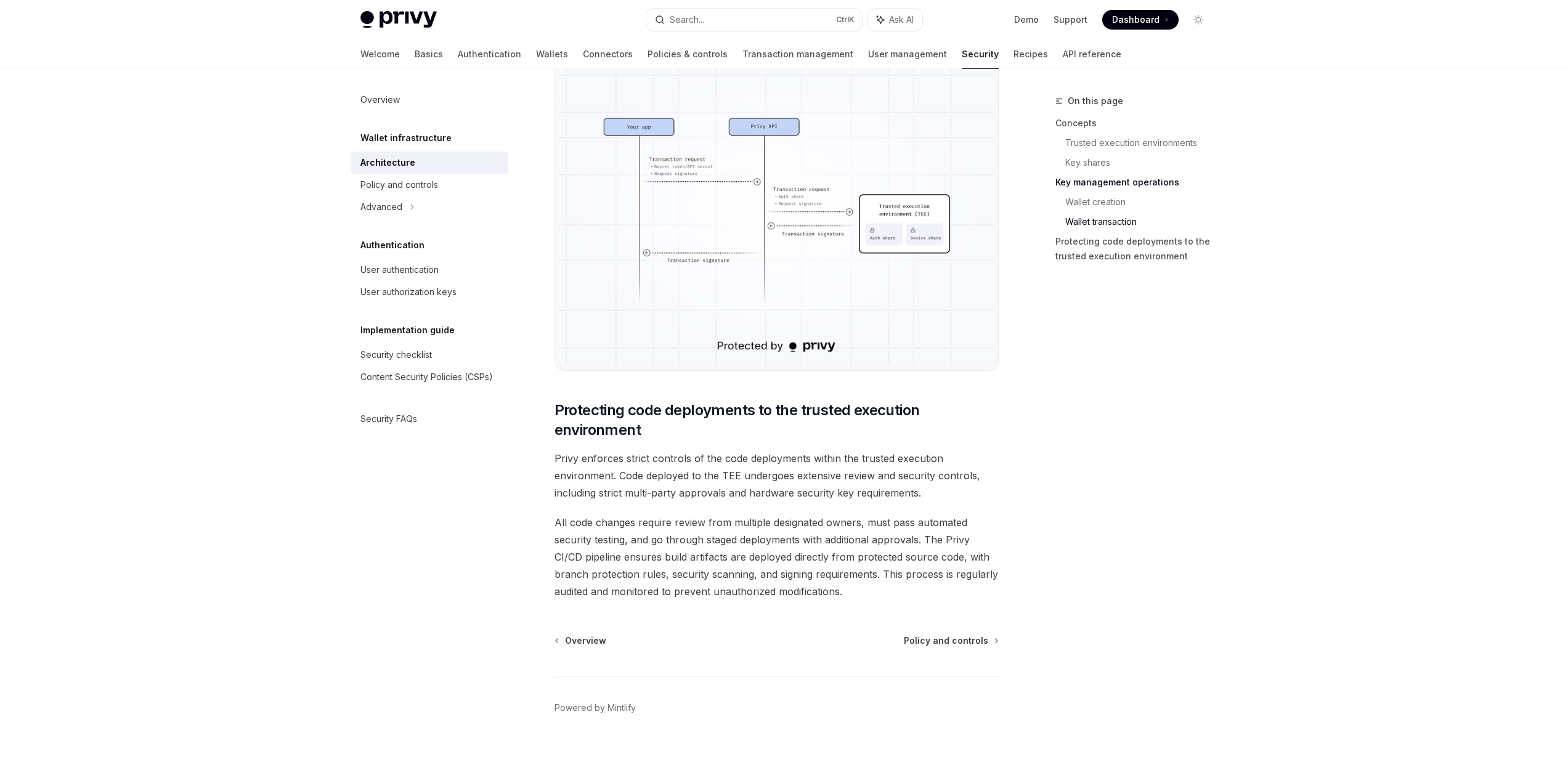
click at [904, 586] on span "All code changes require review from multiple designated owners, must pass auto…" at bounding box center [776, 556] width 444 height 86
drag, startPoint x: 669, startPoint y: 523, endPoint x: 873, endPoint y: 513, distance: 204.2
click at [873, 513] on span "All code changes require review from multiple designated owners, must pass auto…" at bounding box center [776, 556] width 444 height 86
drag, startPoint x: 864, startPoint y: 519, endPoint x: 625, endPoint y: 539, distance: 239.8
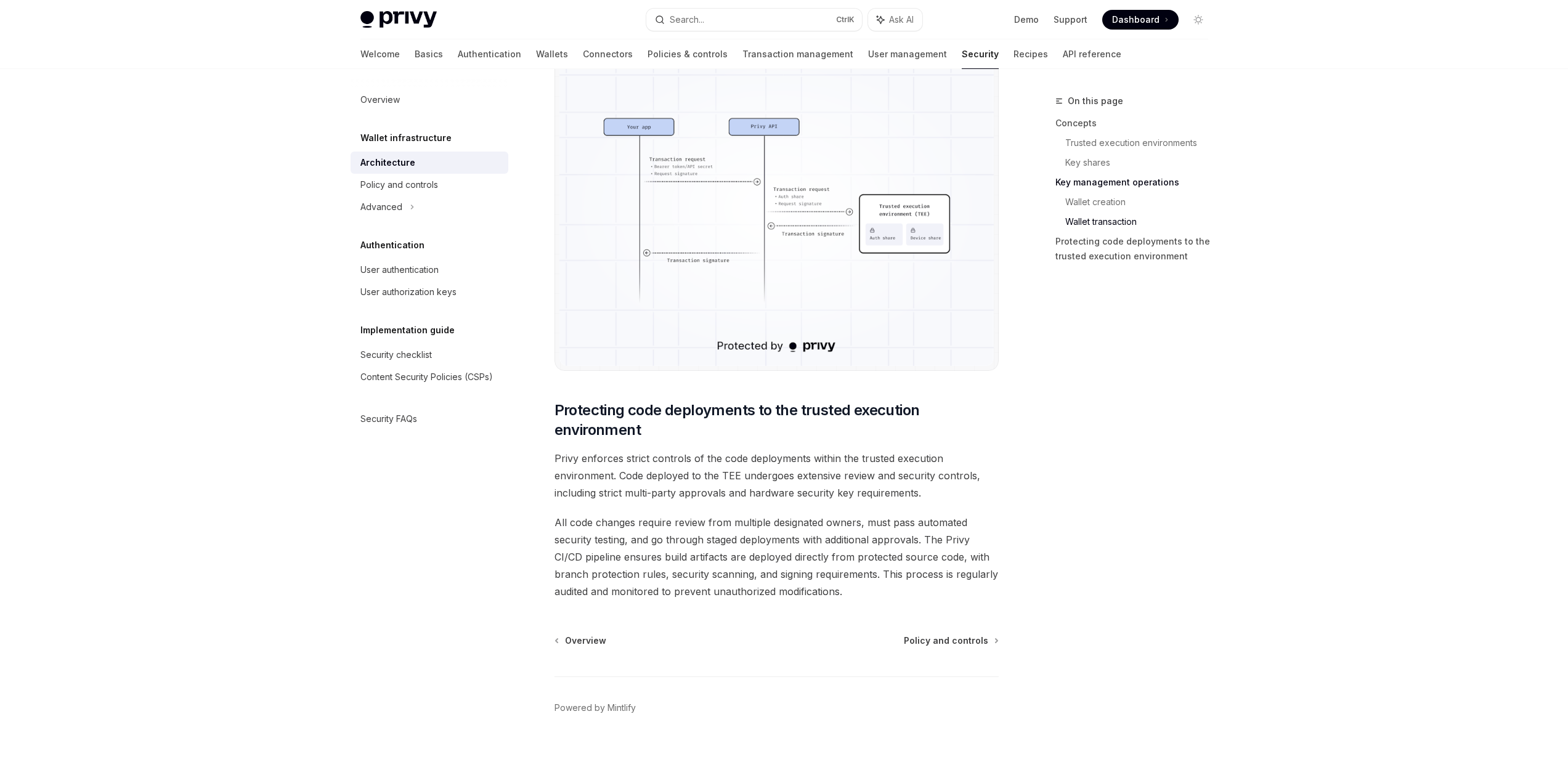
click at [625, 539] on span "All code changes require review from multiple designated owners, must pass auto…" at bounding box center [776, 556] width 444 height 86
drag, startPoint x: 659, startPoint y: 543, endPoint x: 921, endPoint y: 533, distance: 262.2
click at [921, 533] on span "All code changes require review from multiple designated owners, must pass auto…" at bounding box center [776, 556] width 444 height 86
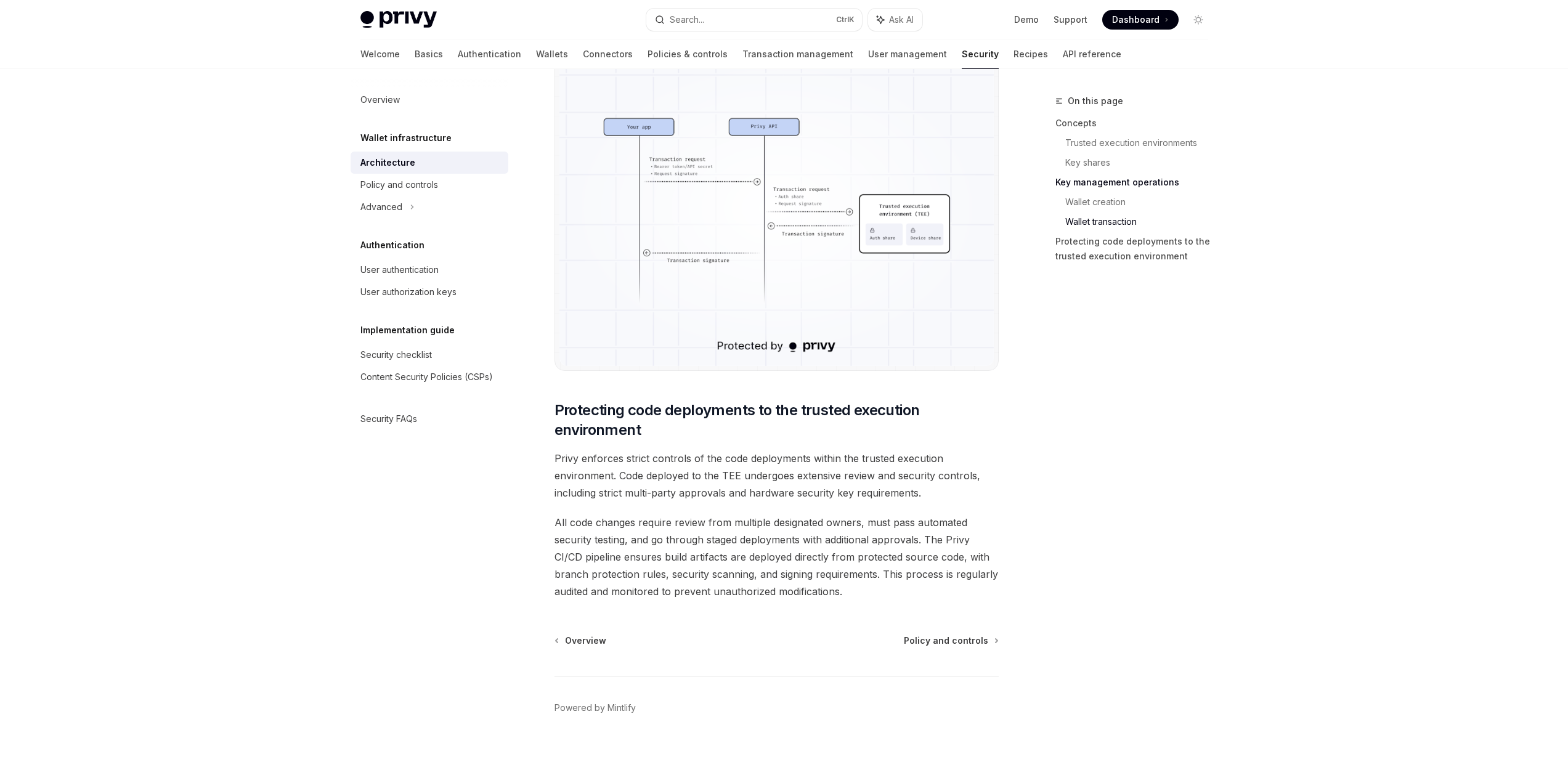
drag, startPoint x: 921, startPoint y: 535, endPoint x: 875, endPoint y: 567, distance: 56.0
click at [875, 567] on span "All code changes require review from multiple designated owners, must pass auto…" at bounding box center [776, 556] width 444 height 86
drag, startPoint x: 875, startPoint y: 592, endPoint x: 551, endPoint y: 526, distance: 330.7
click at [400, 191] on div "Policy and controls" at bounding box center [399, 185] width 78 height 15
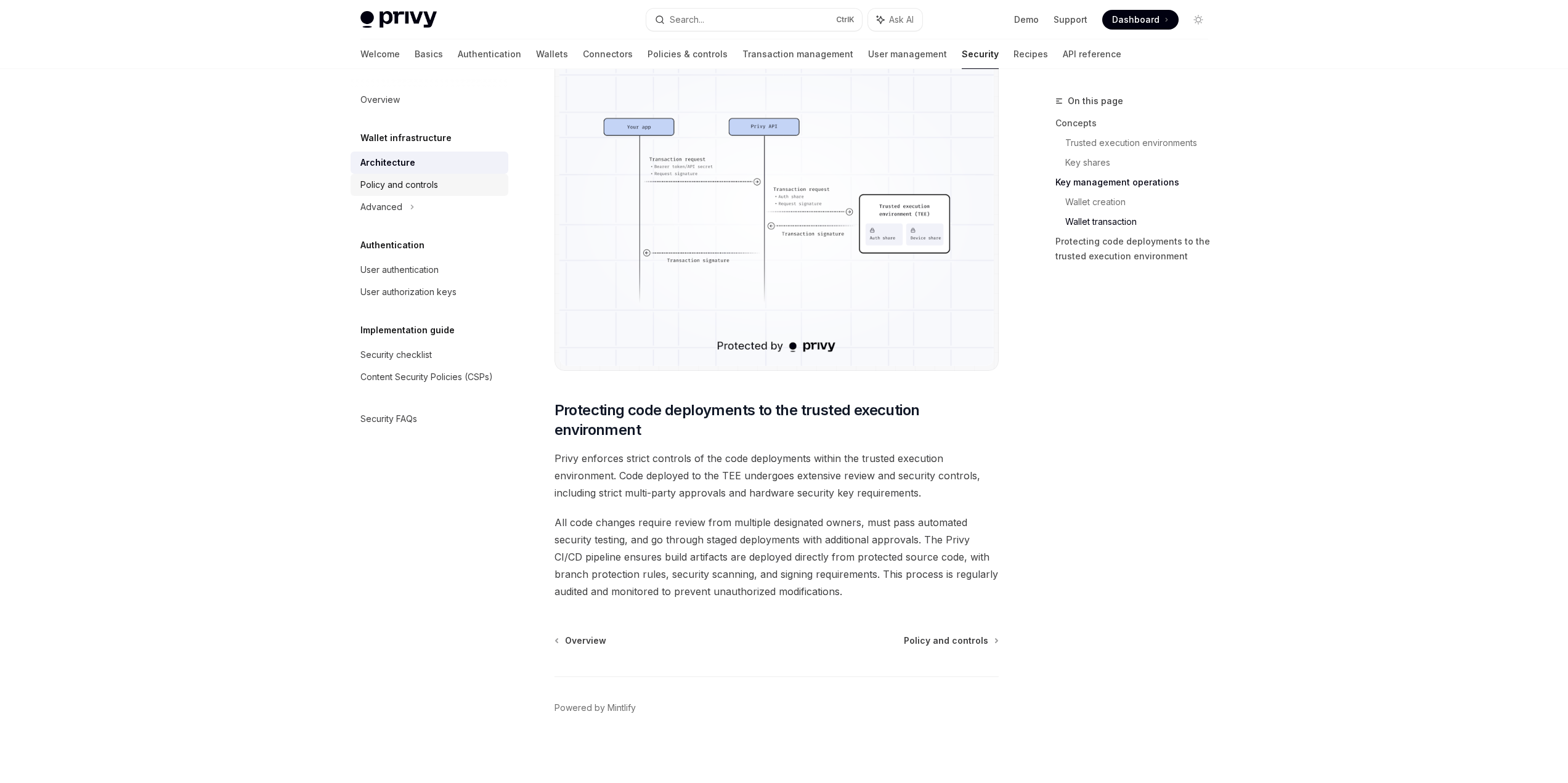
type textarea "*"
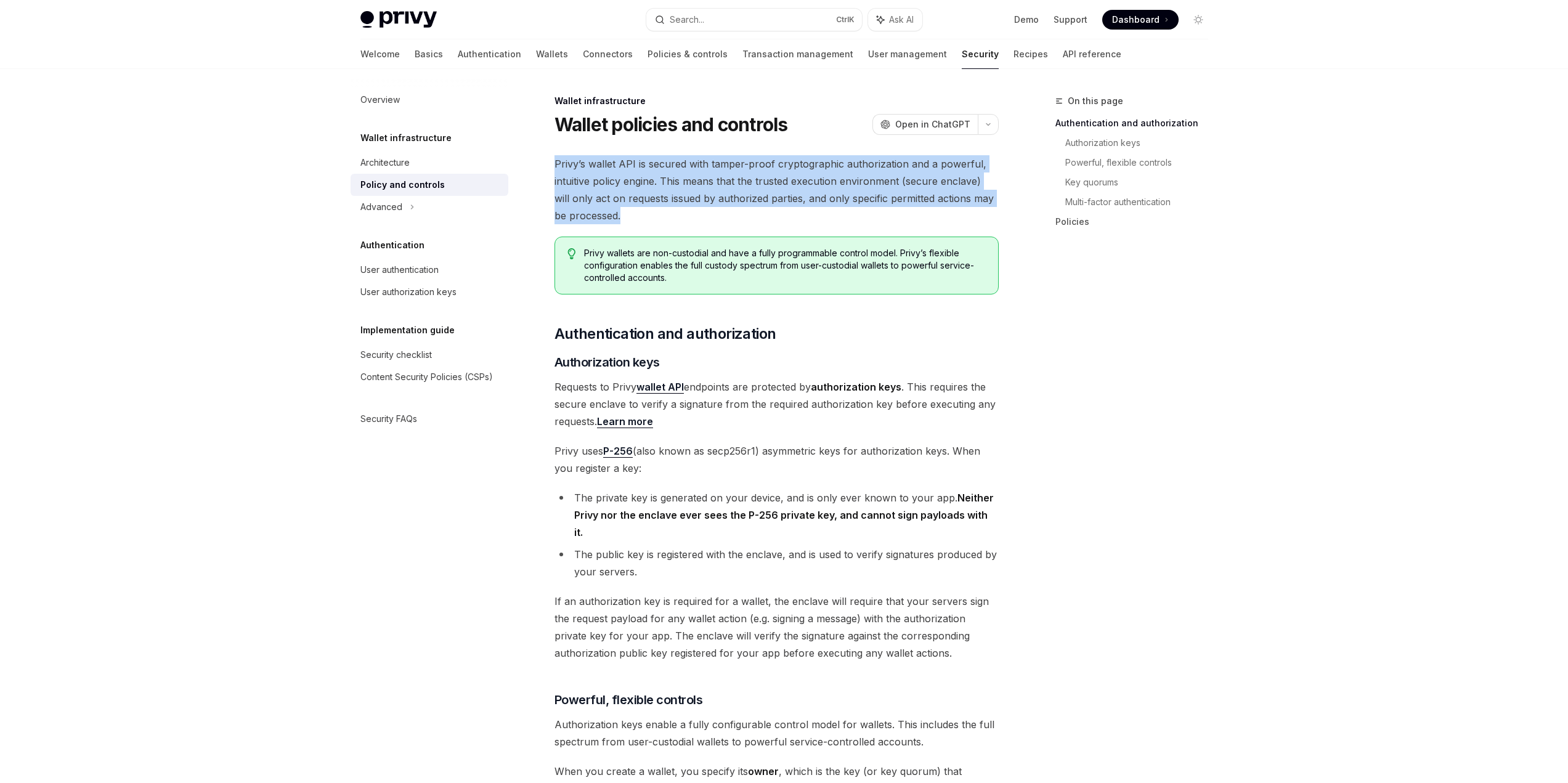
drag, startPoint x: 541, startPoint y: 165, endPoint x: 671, endPoint y: 222, distance: 141.9
click at [671, 222] on span "Privy’s wallet API is secured with tamper-proof cryptographic authorization and…" at bounding box center [776, 189] width 444 height 69
